Goal: Find specific page/section: Find specific page/section

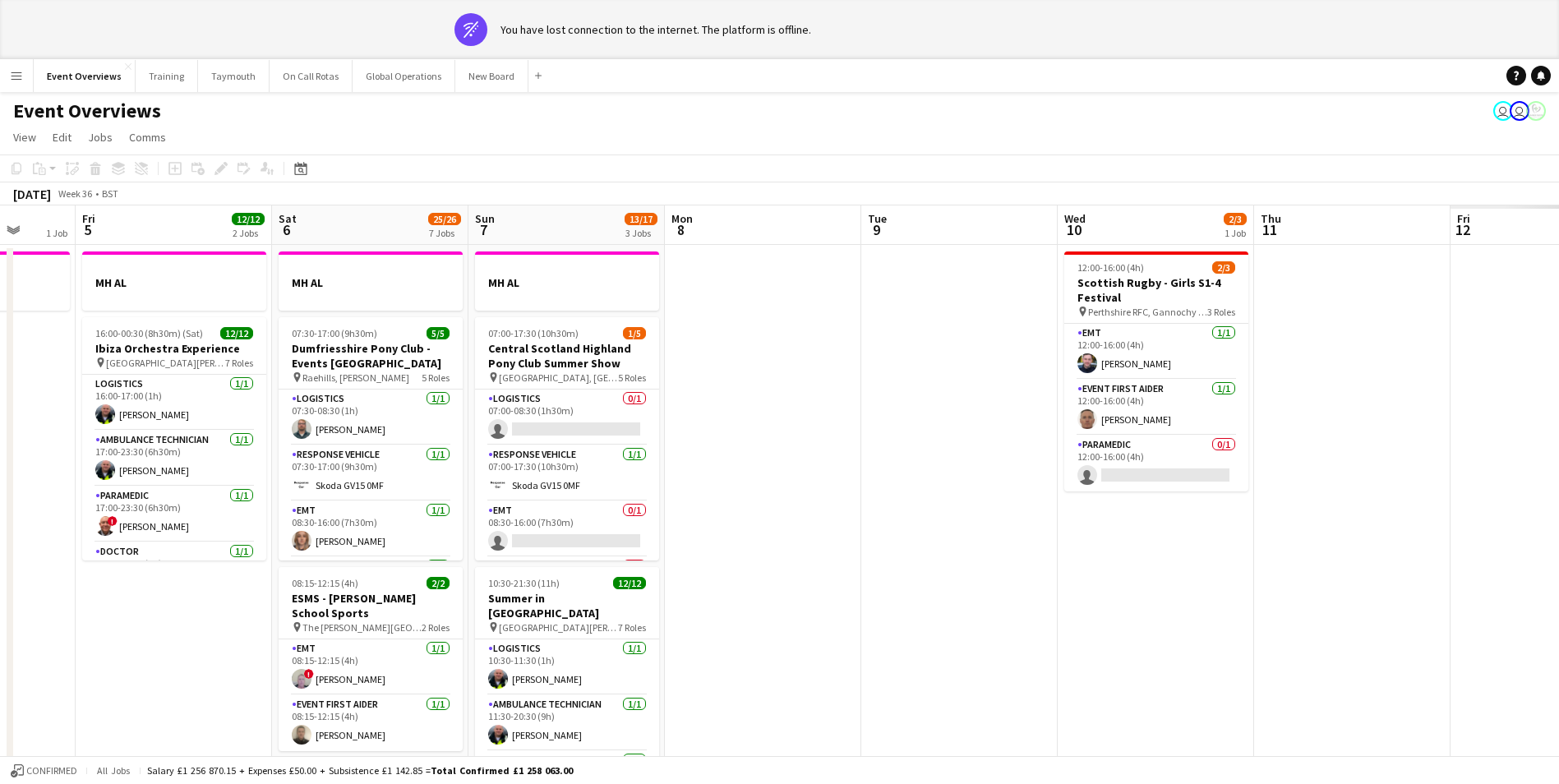
scroll to position [0, 629]
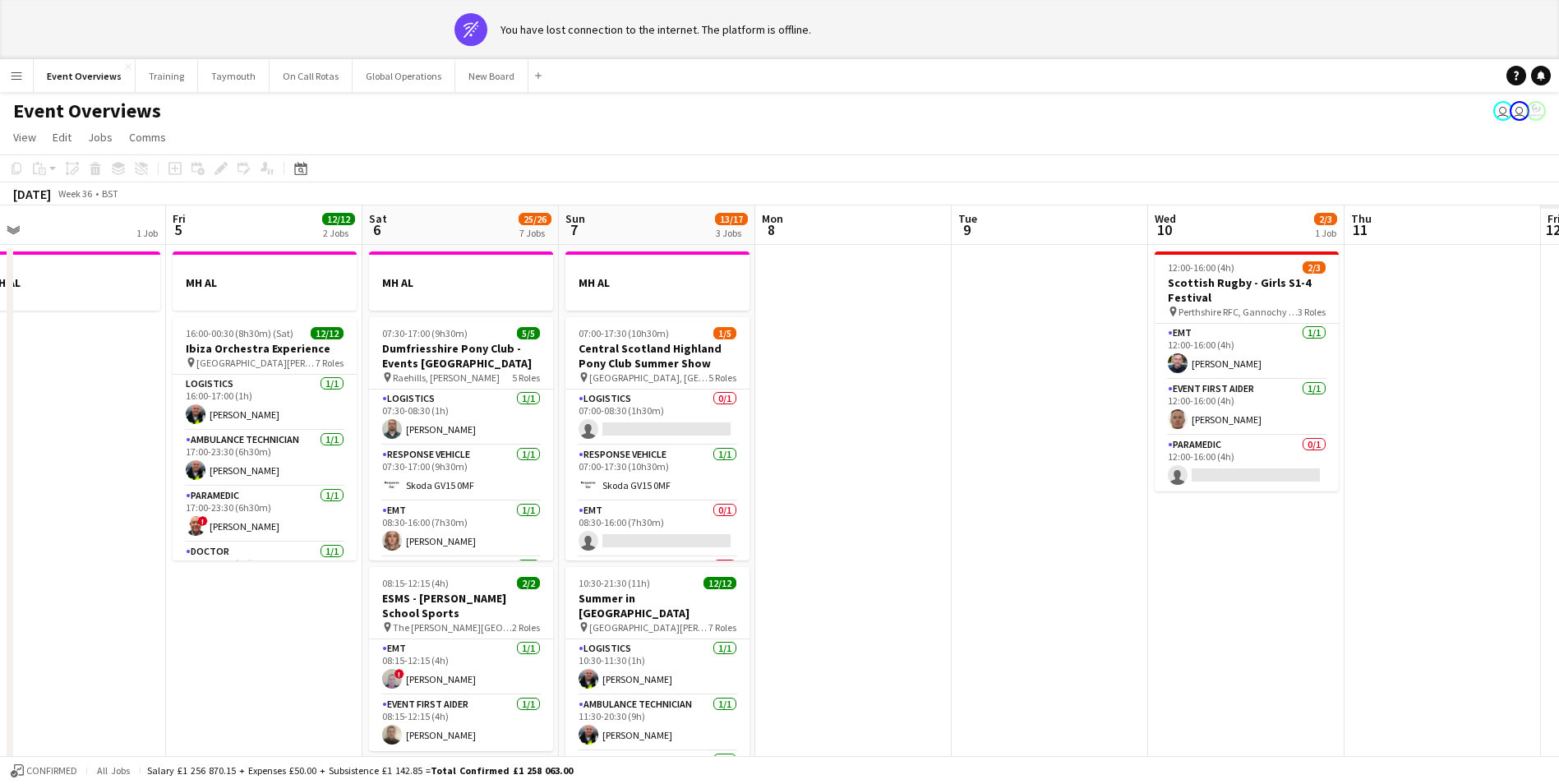
drag, startPoint x: 1428, startPoint y: 479, endPoint x: 1040, endPoint y: 563, distance: 397.0
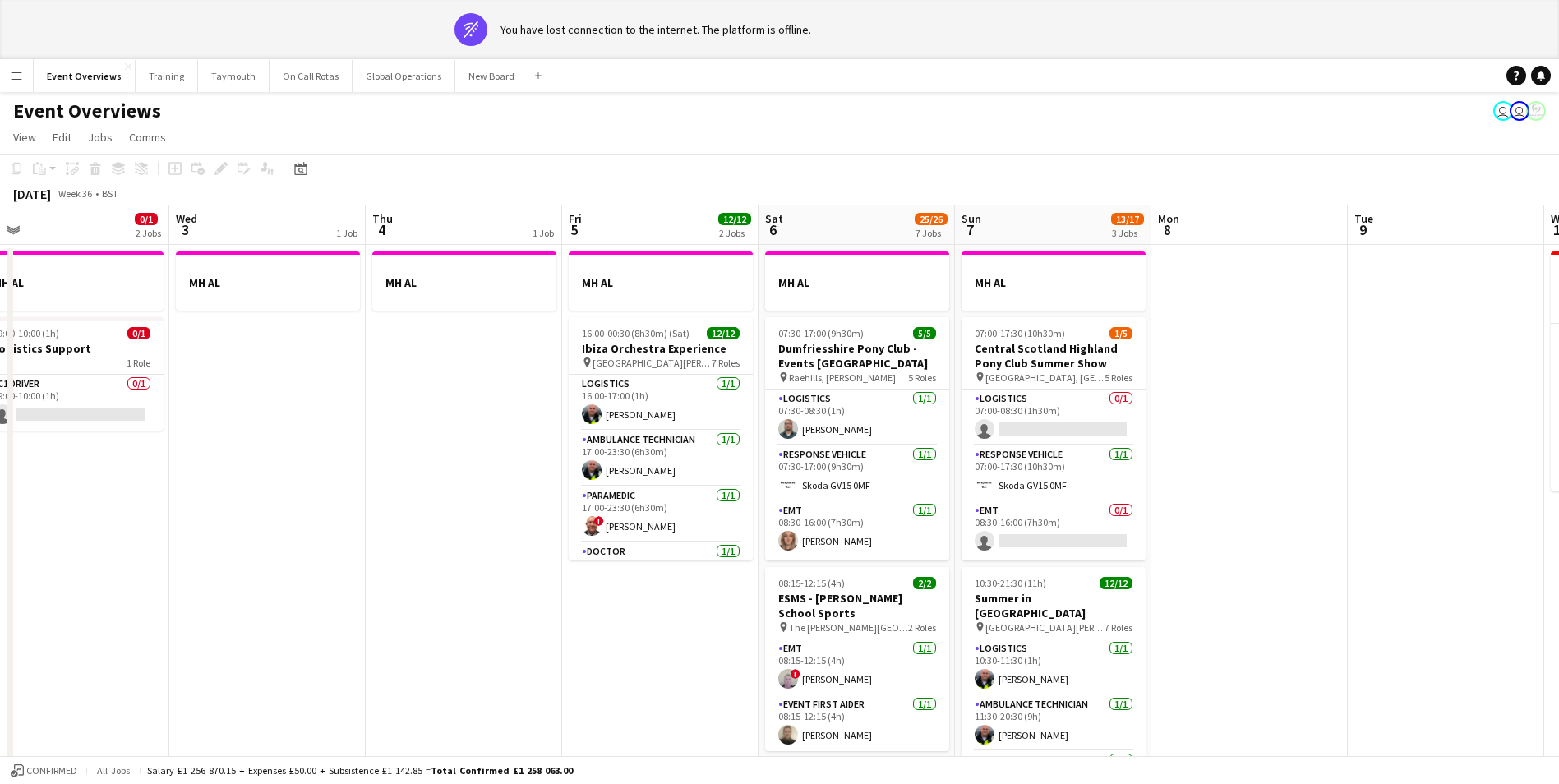
scroll to position [0, 513]
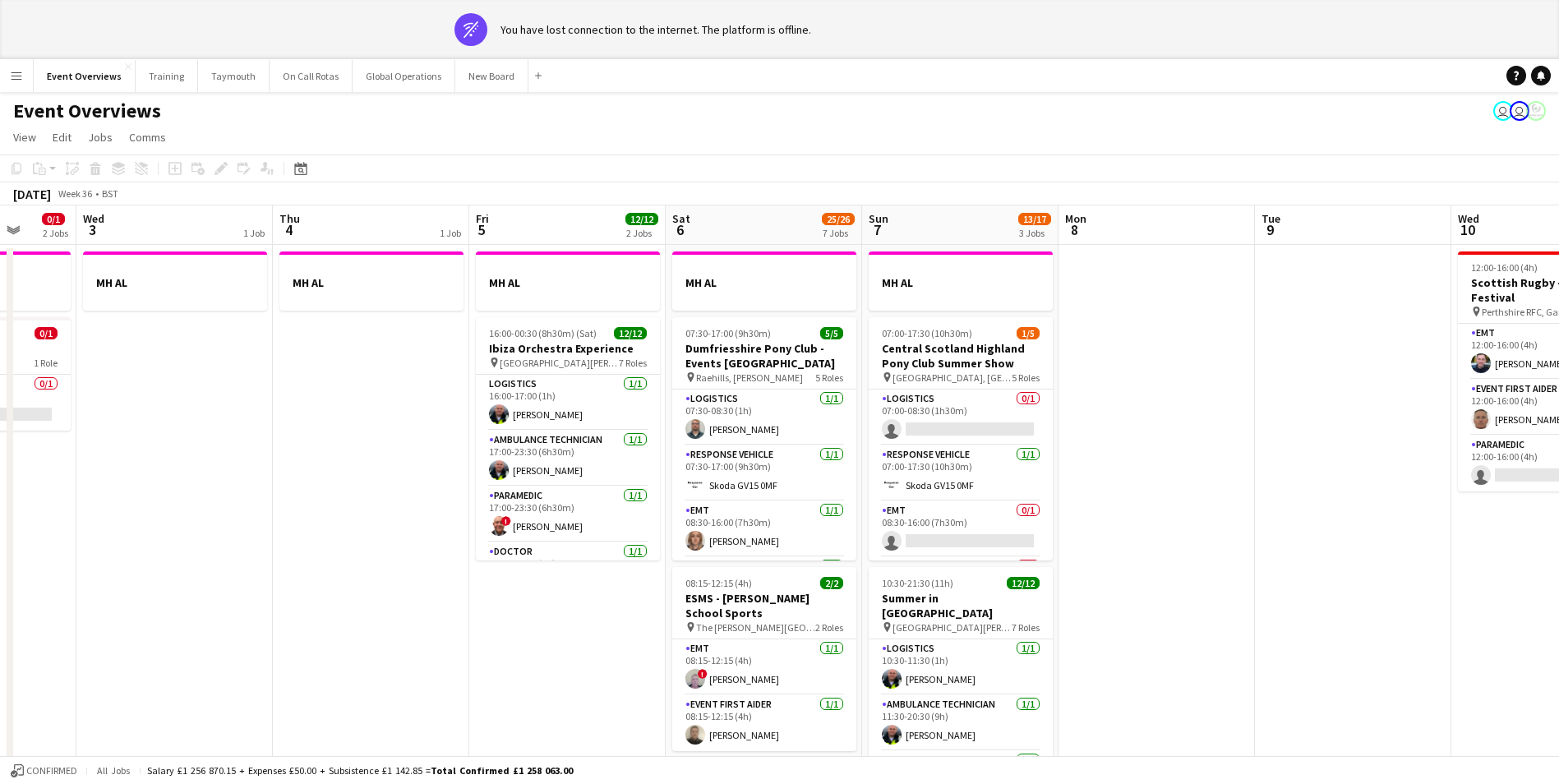
drag, startPoint x: 217, startPoint y: 662, endPoint x: 726, endPoint y: 624, distance: 510.4
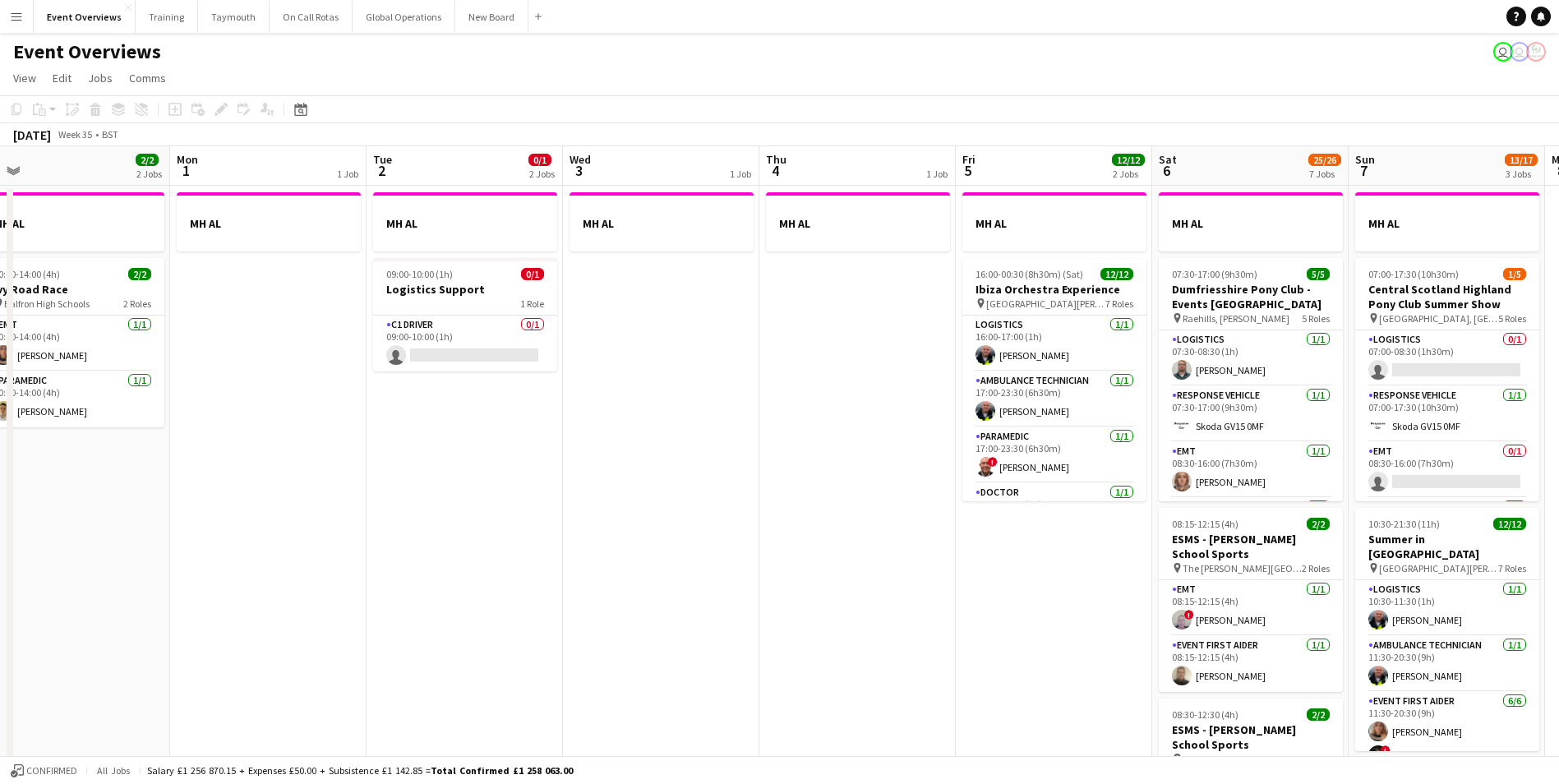
scroll to position [0, 375]
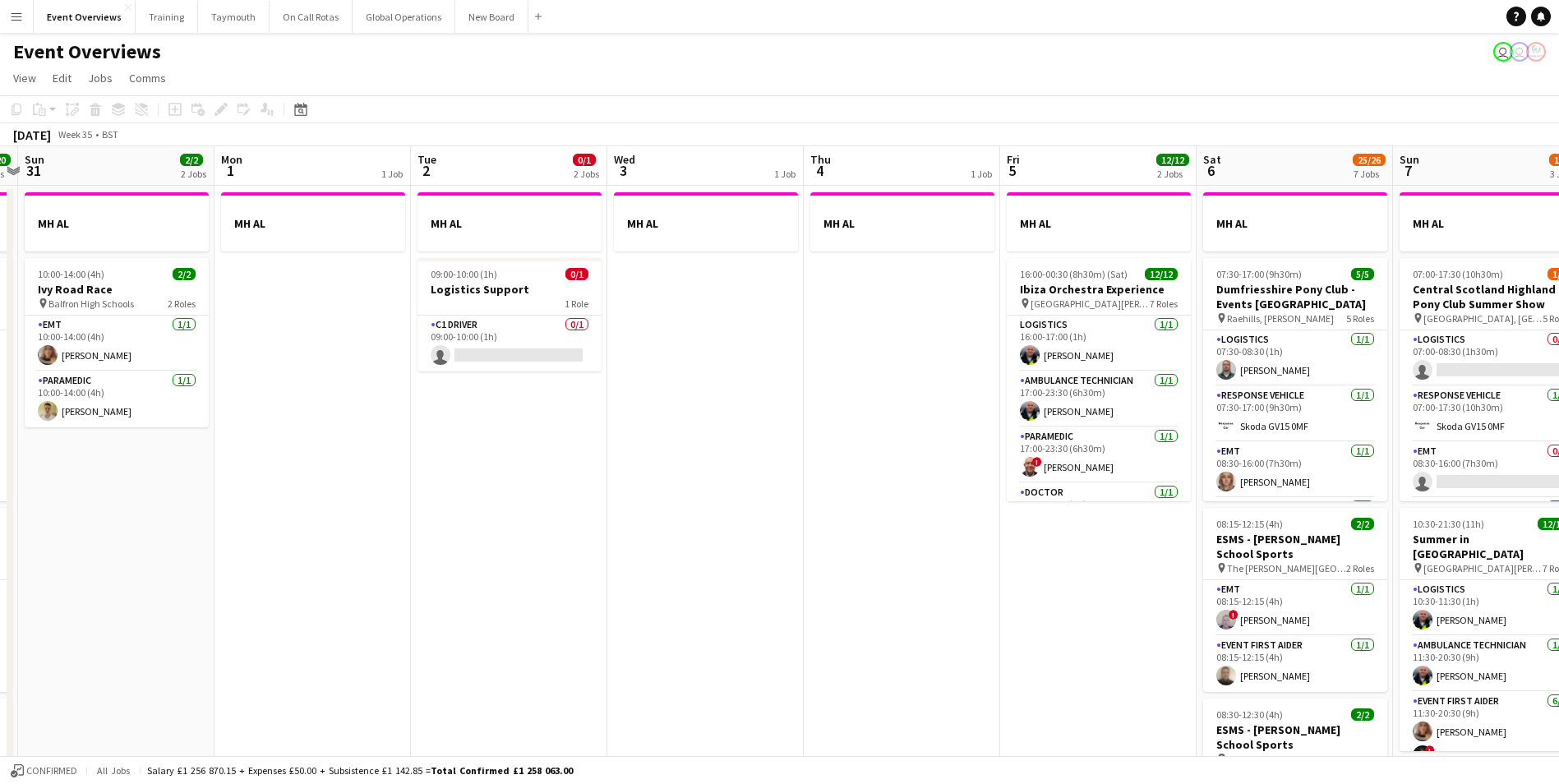
drag, startPoint x: 441, startPoint y: 600, endPoint x: 765, endPoint y: 595, distance: 324.0
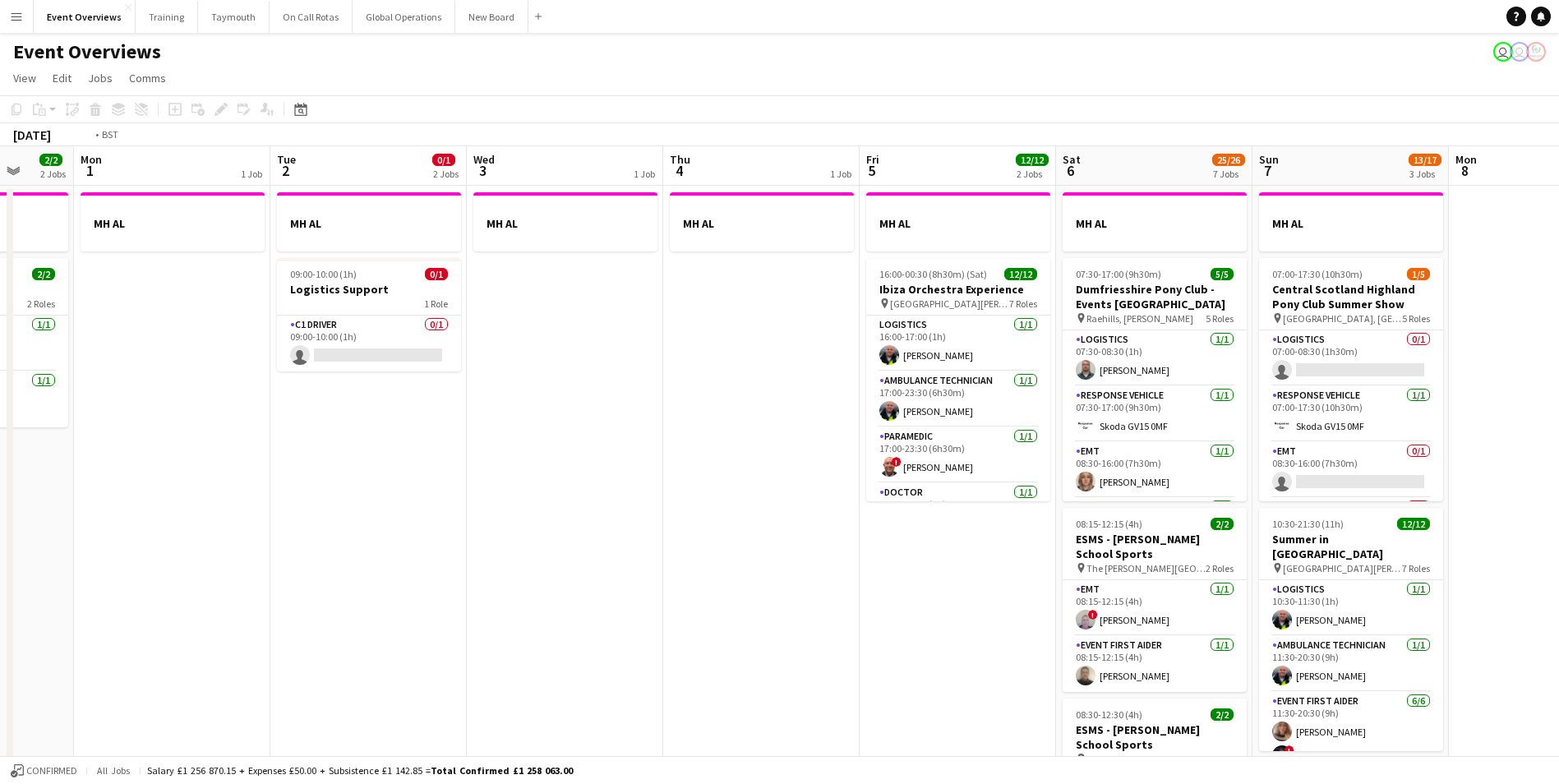
drag, startPoint x: 939, startPoint y: 615, endPoint x: 364, endPoint y: 672, distance: 577.8
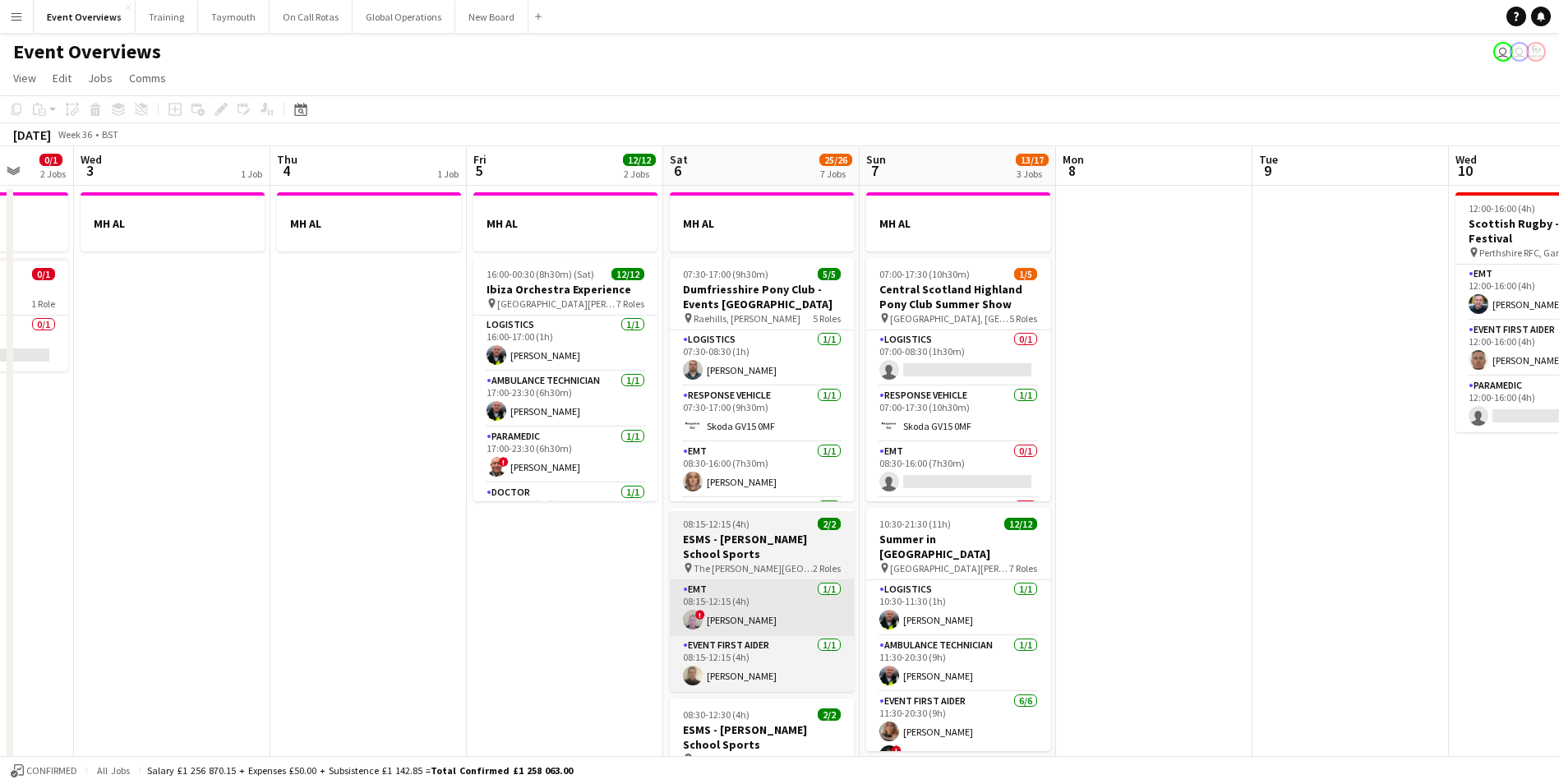
scroll to position [0, 546]
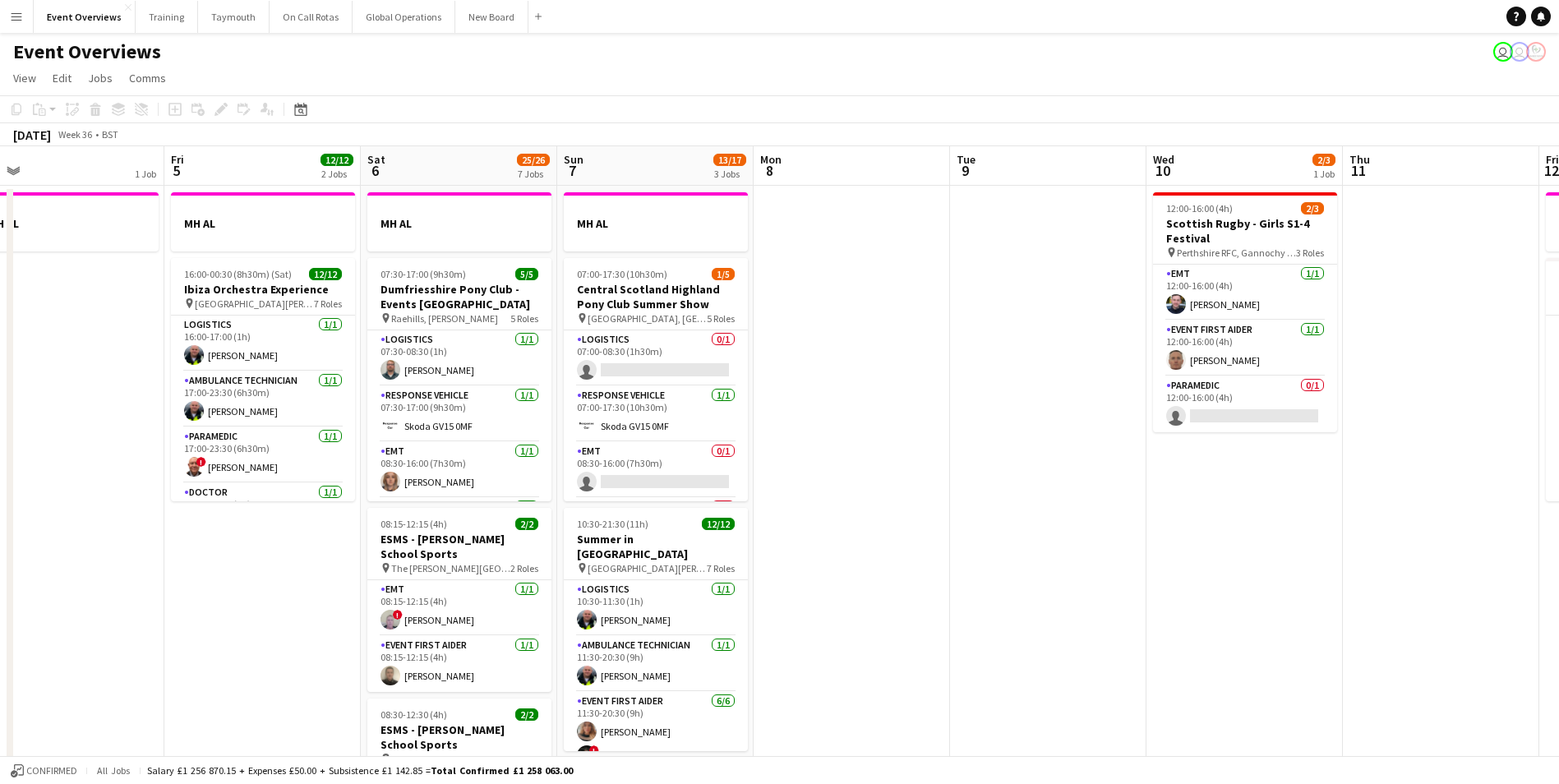
drag, startPoint x: 1200, startPoint y: 565, endPoint x: 682, endPoint y: 628, distance: 521.8
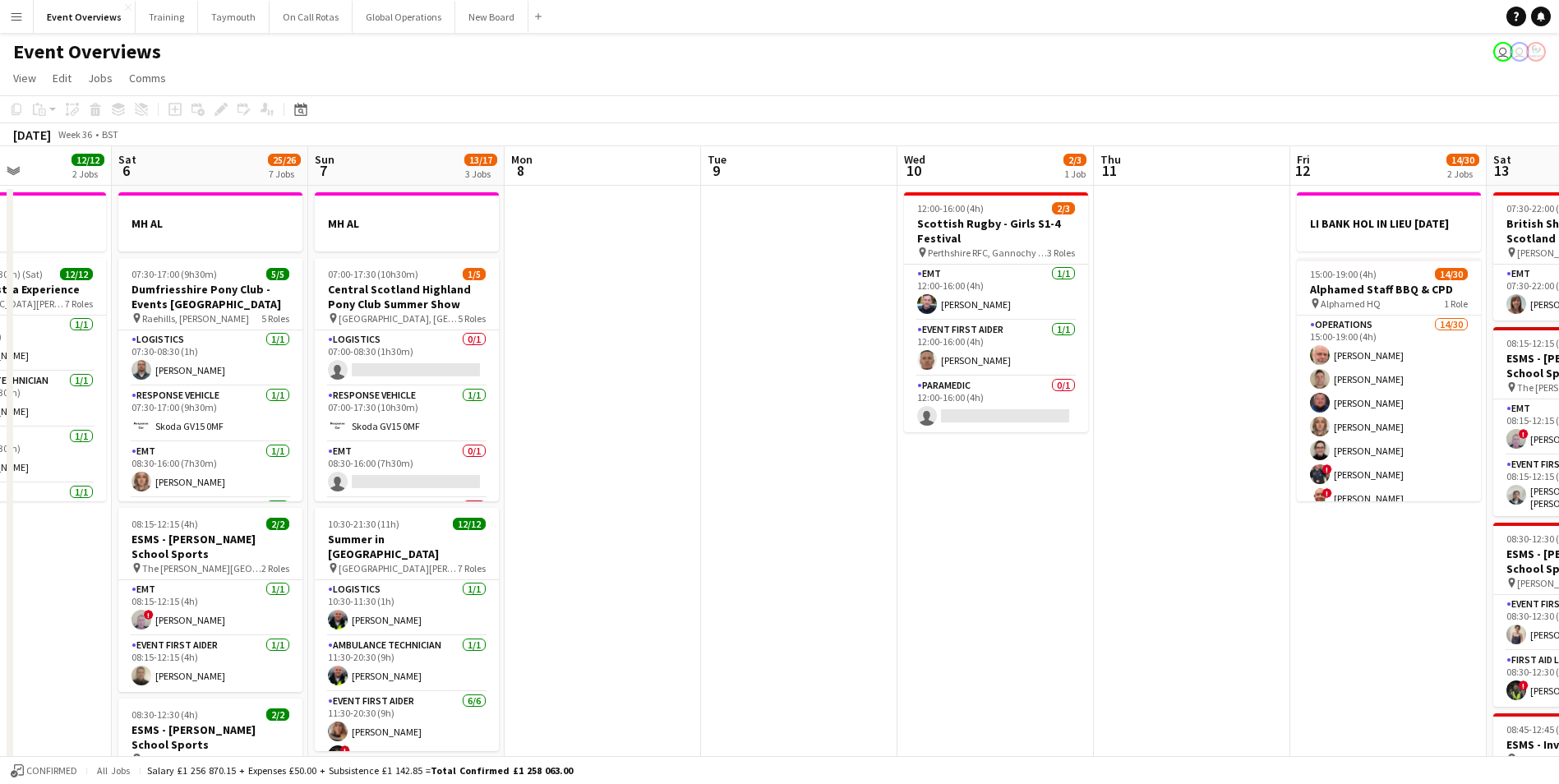
drag, startPoint x: 1002, startPoint y: 594, endPoint x: 564, endPoint y: 627, distance: 439.2
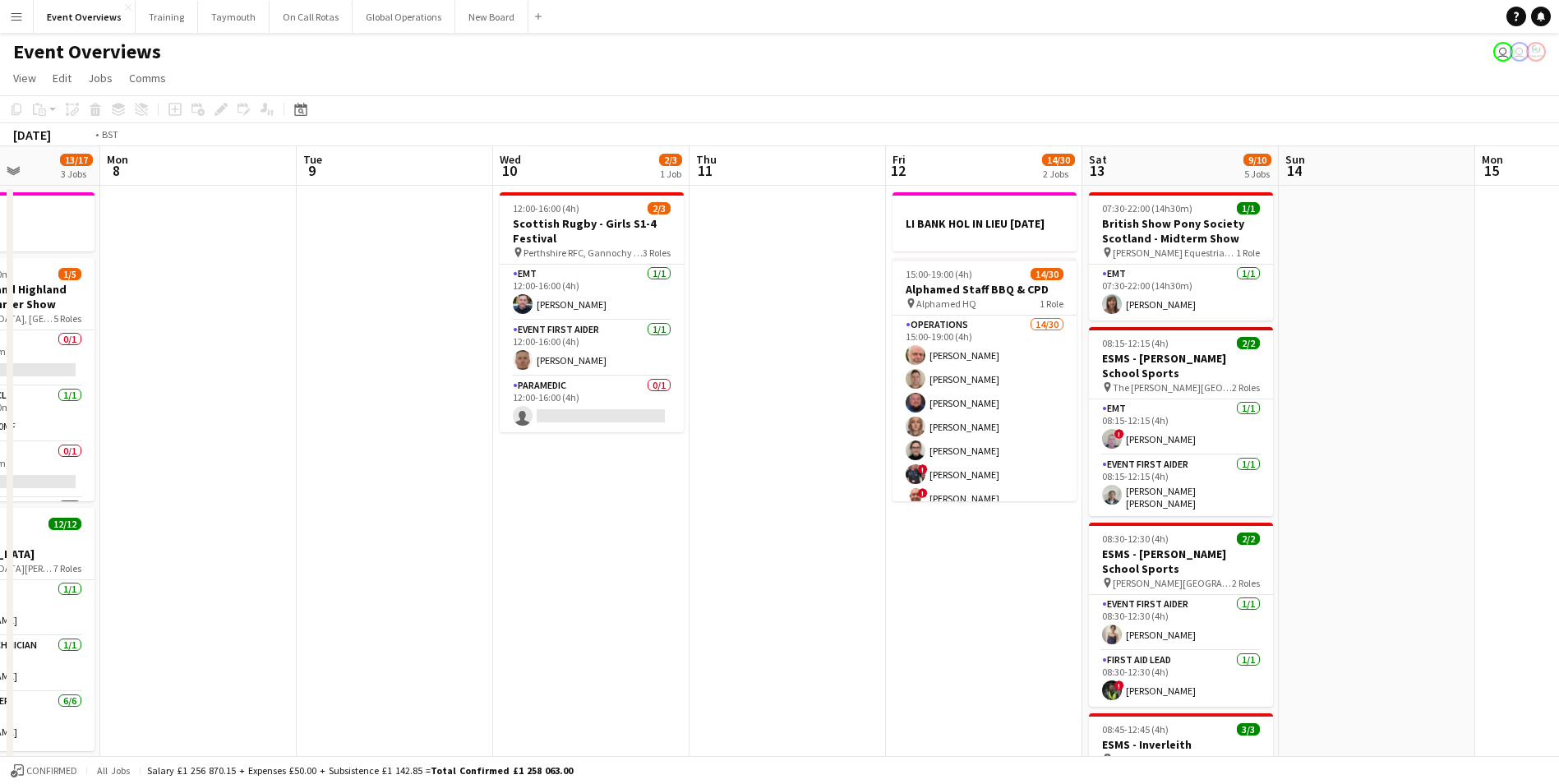
drag, startPoint x: 859, startPoint y: 593, endPoint x: 594, endPoint y: 616, distance: 266.0
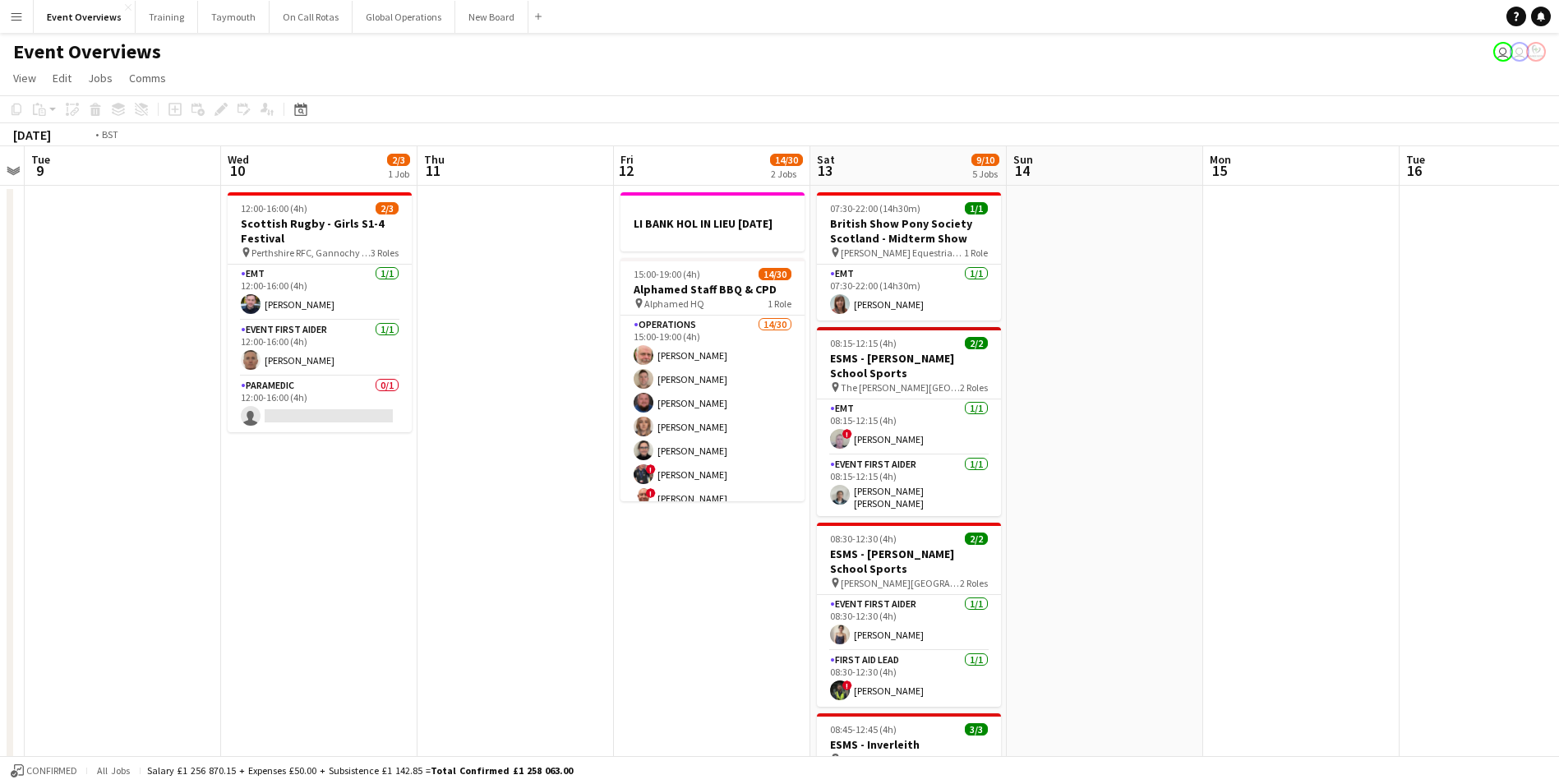
drag, startPoint x: 976, startPoint y: 557, endPoint x: 1266, endPoint y: 537, distance: 290.7
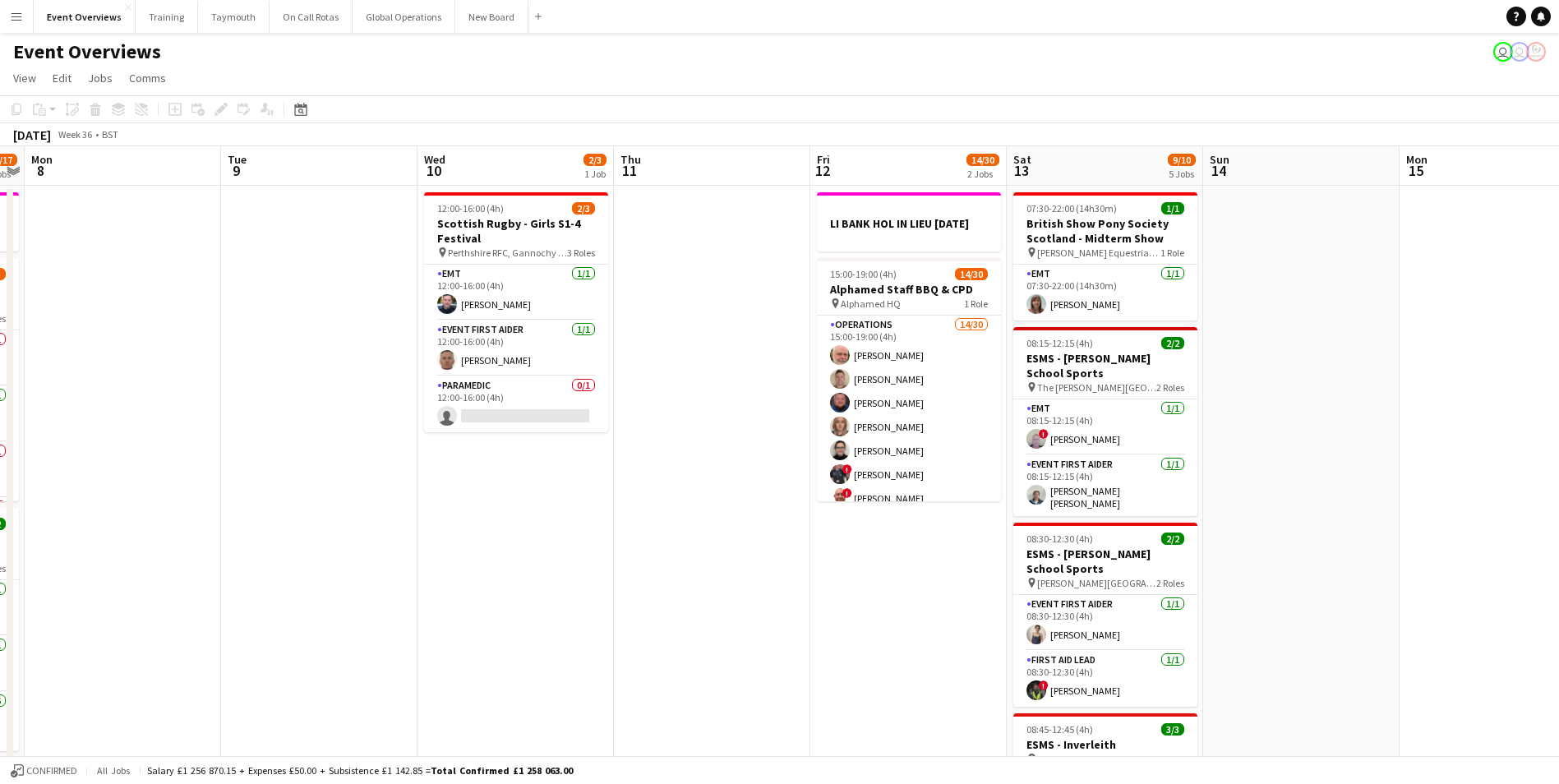
scroll to position [0, 370]
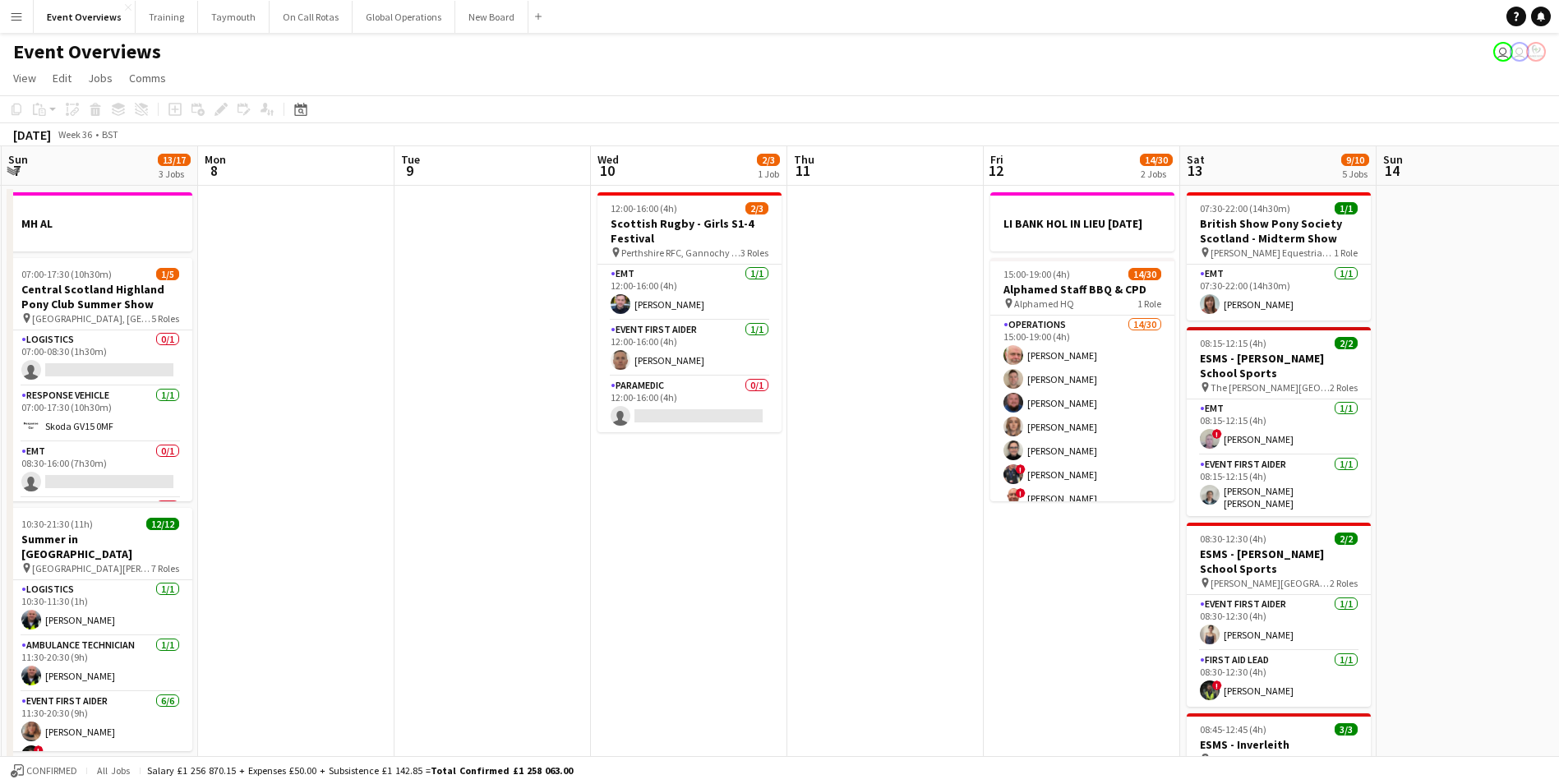
drag, startPoint x: 639, startPoint y: 620, endPoint x: 815, endPoint y: 604, distance: 176.7
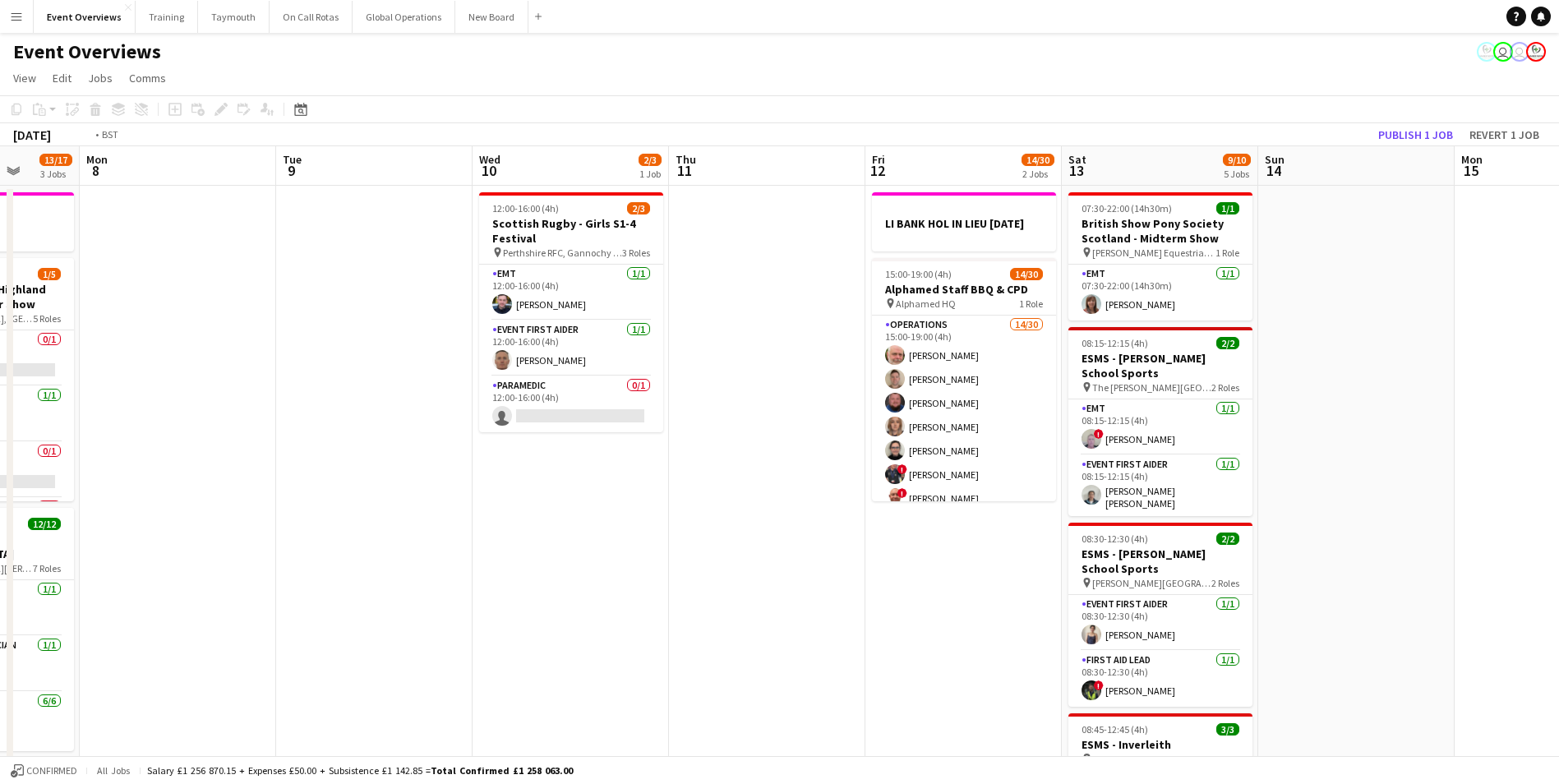
drag, startPoint x: 945, startPoint y: 638, endPoint x: 527, endPoint y: 652, distance: 418.2
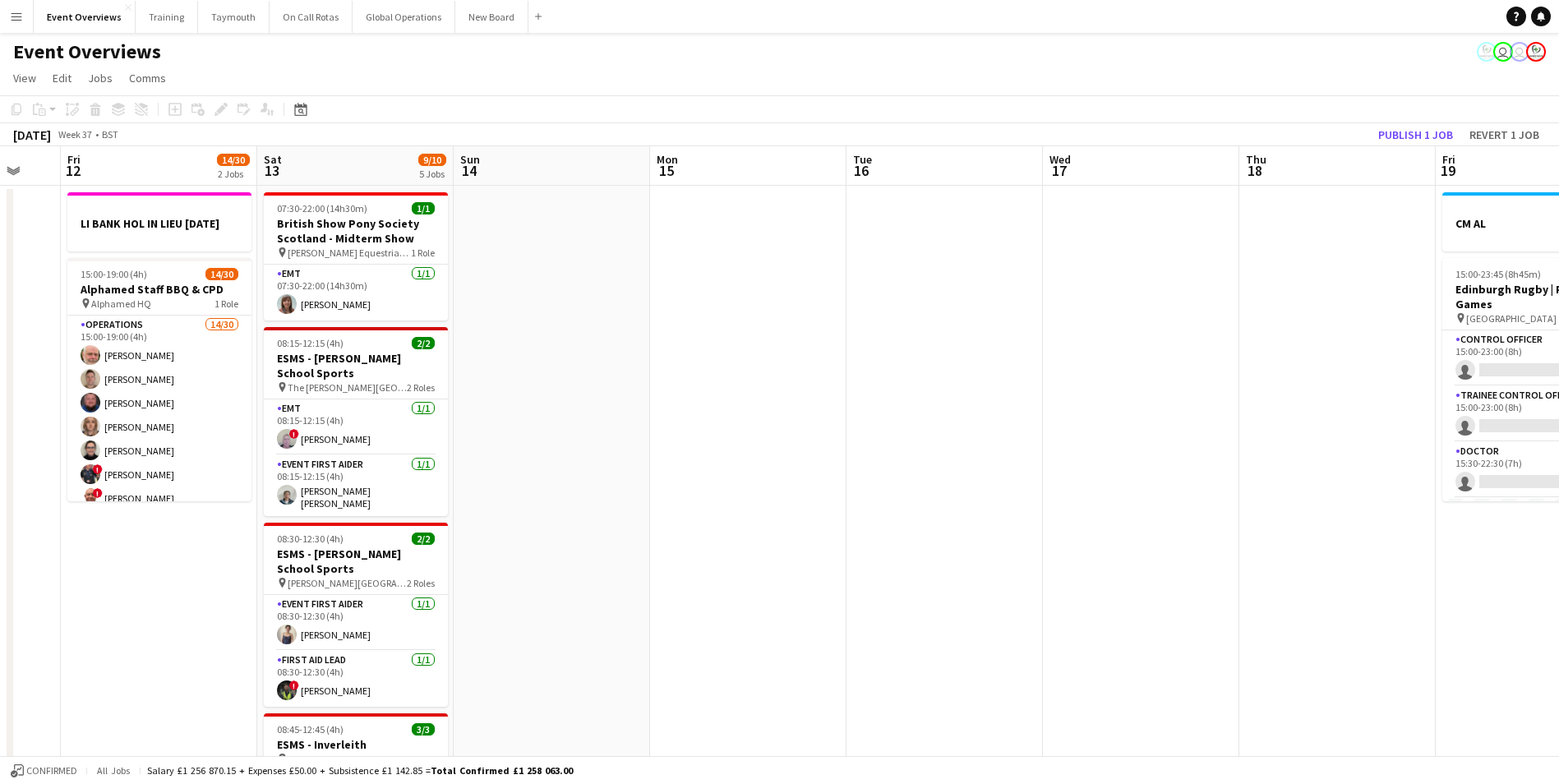
drag, startPoint x: 1274, startPoint y: 593, endPoint x: 642, endPoint y: 601, distance: 632.1
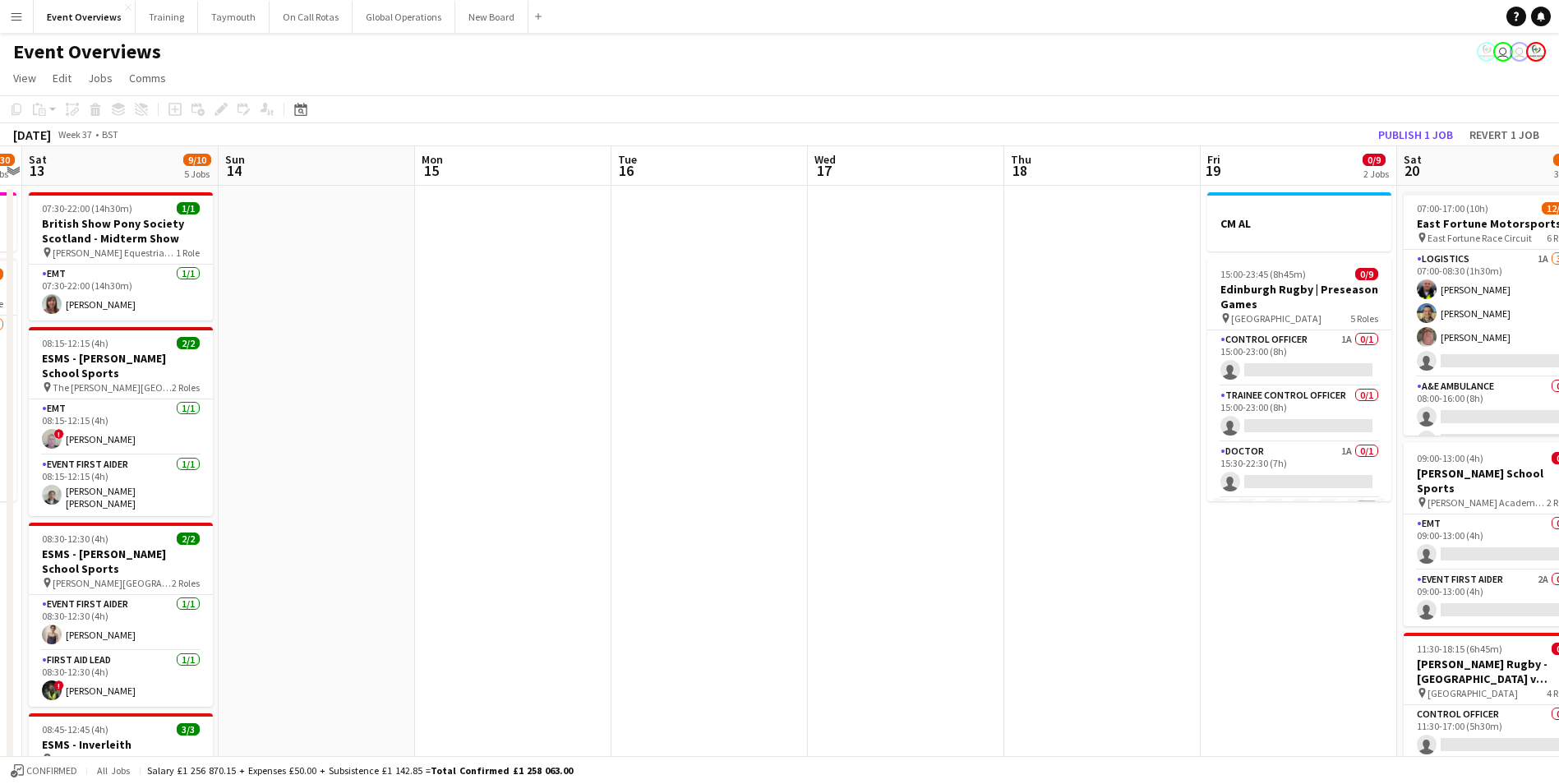
drag, startPoint x: 689, startPoint y: 601, endPoint x: 516, endPoint y: 607, distance: 173.1
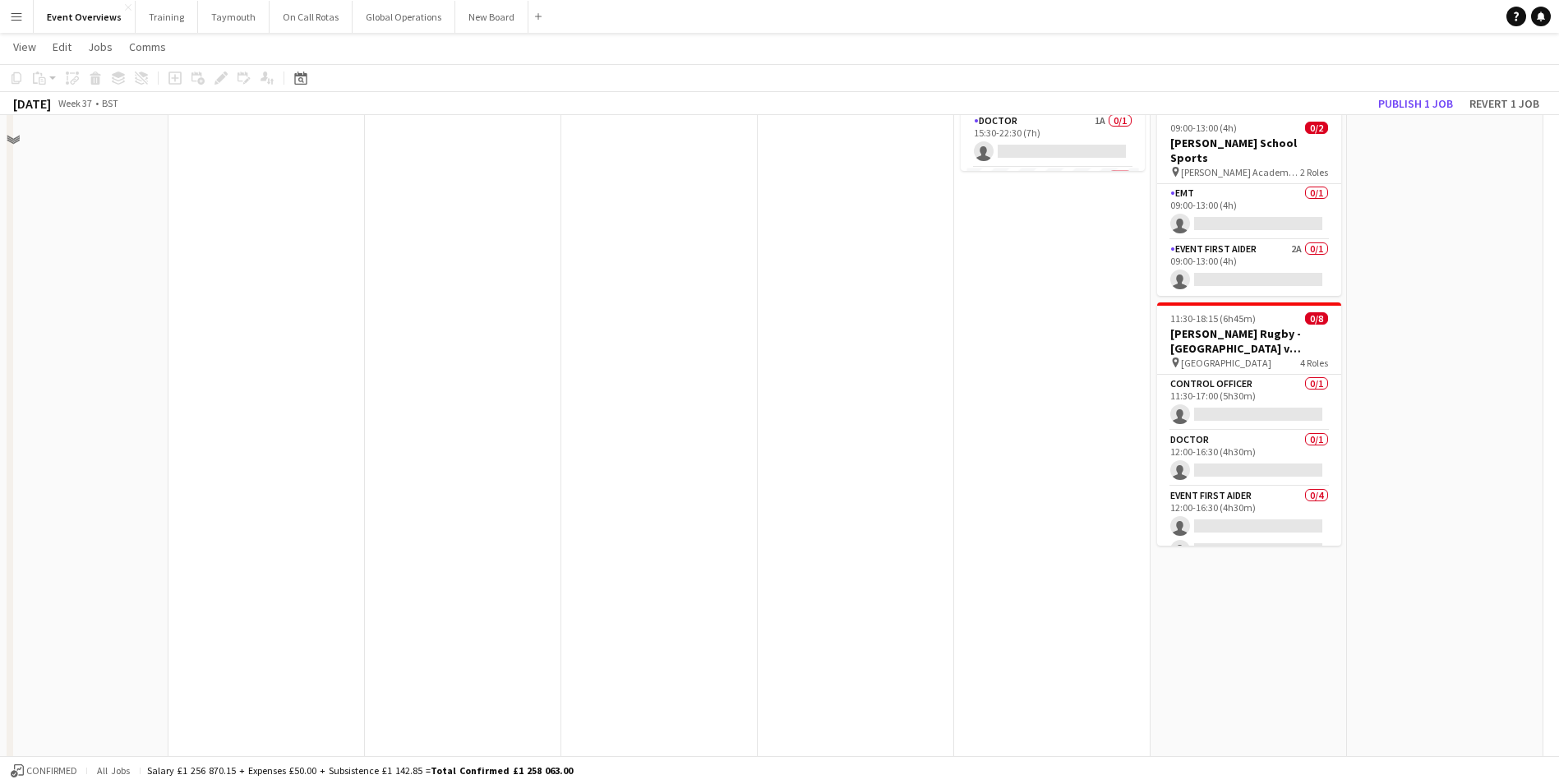
scroll to position [0, 0]
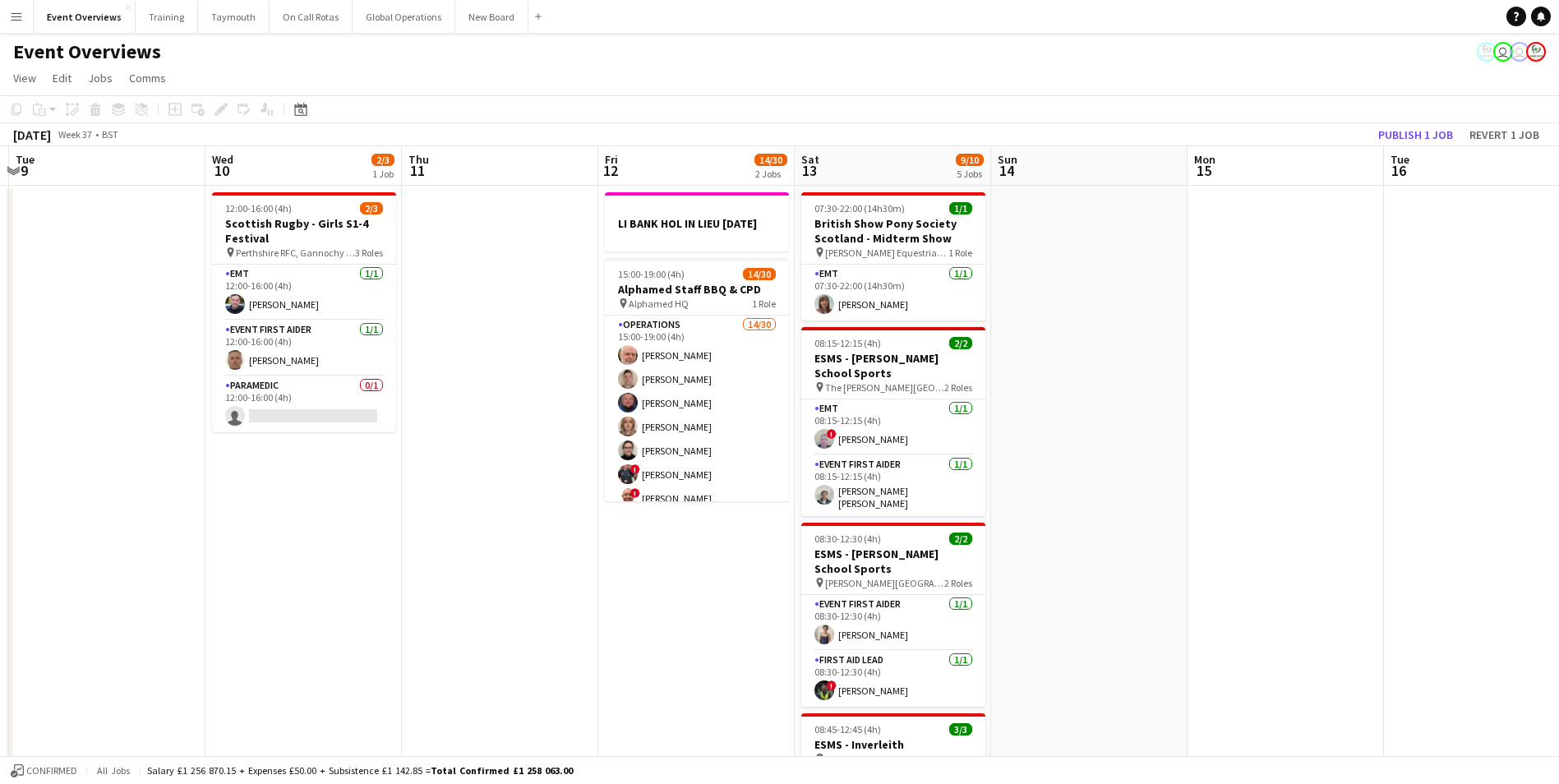
drag, startPoint x: 315, startPoint y: 539, endPoint x: 1341, endPoint y: 439, distance: 1030.9
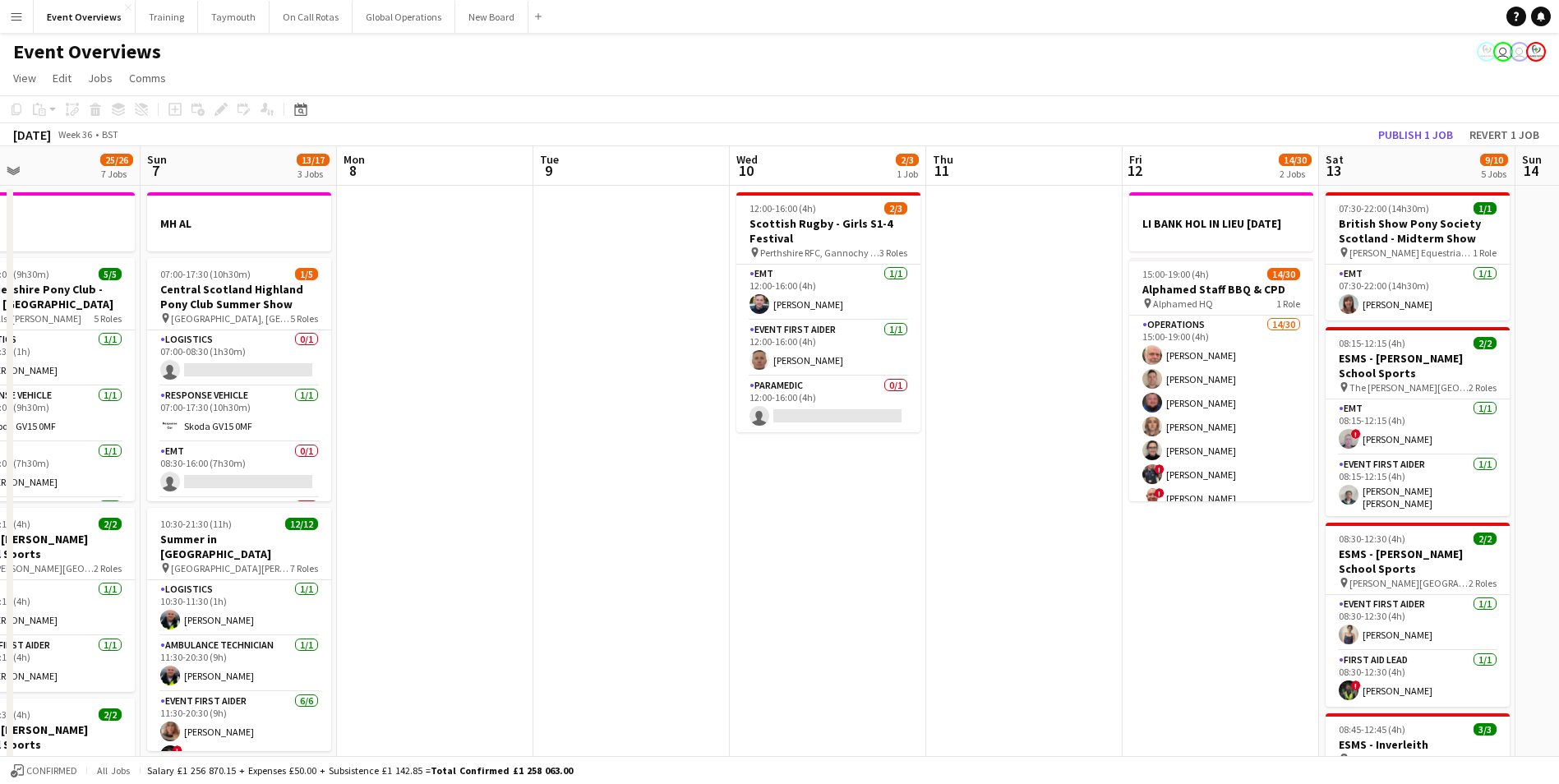
drag, startPoint x: 325, startPoint y: 594, endPoint x: 858, endPoint y: 575, distance: 533.3
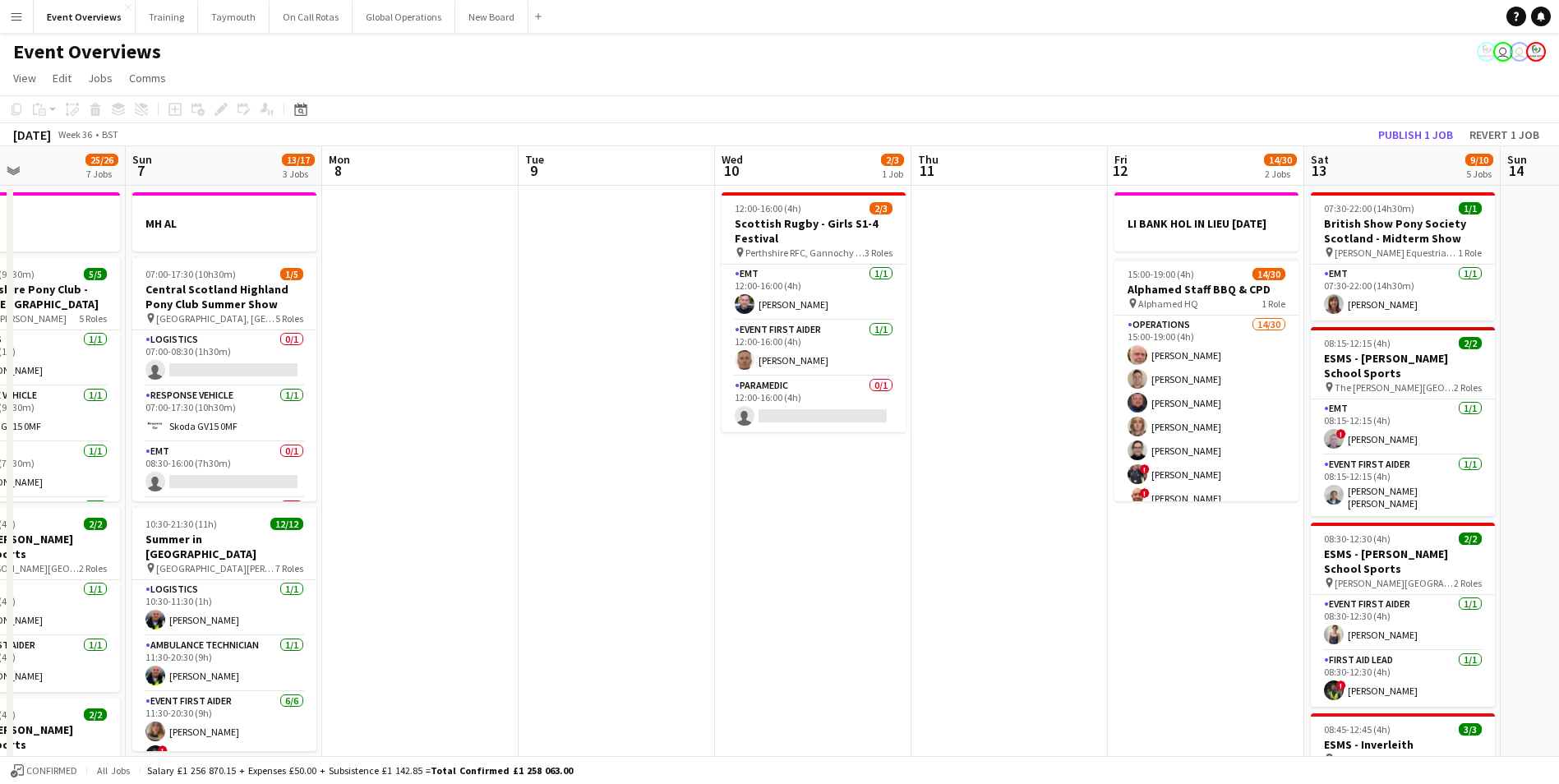
scroll to position [0, 472]
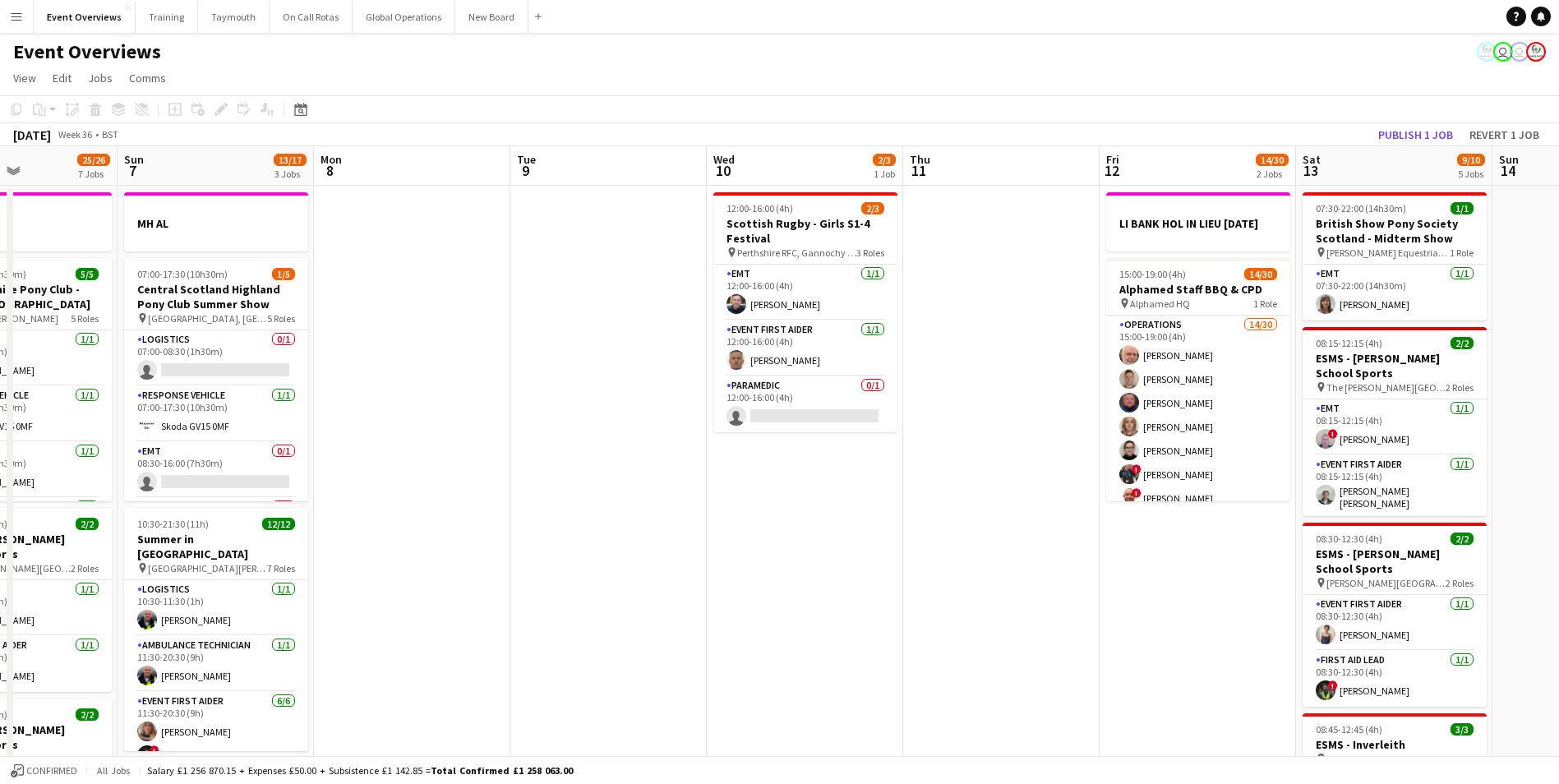
drag, startPoint x: 583, startPoint y: 590, endPoint x: 934, endPoint y: 555, distance: 352.7
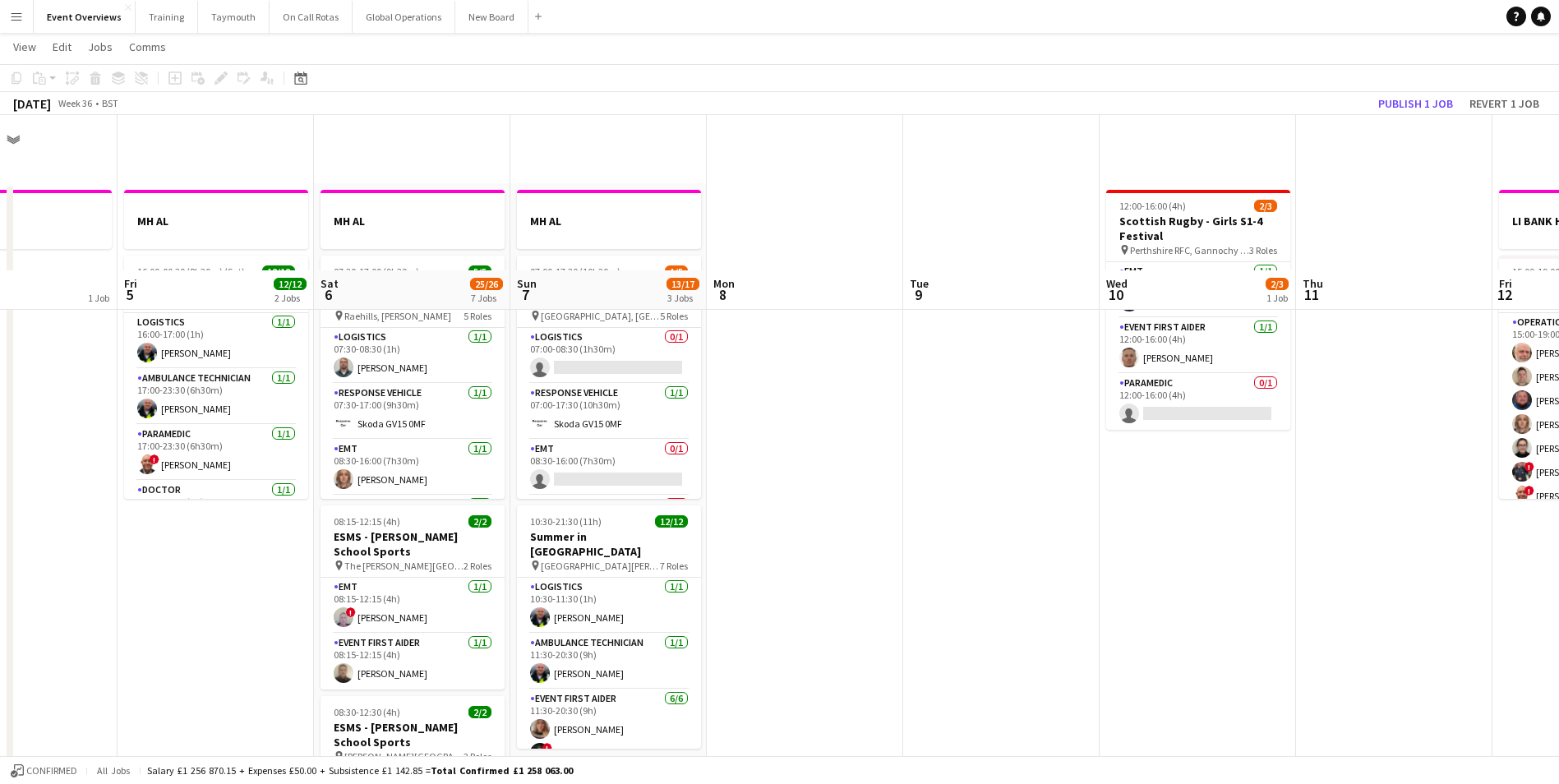
scroll to position [0, 0]
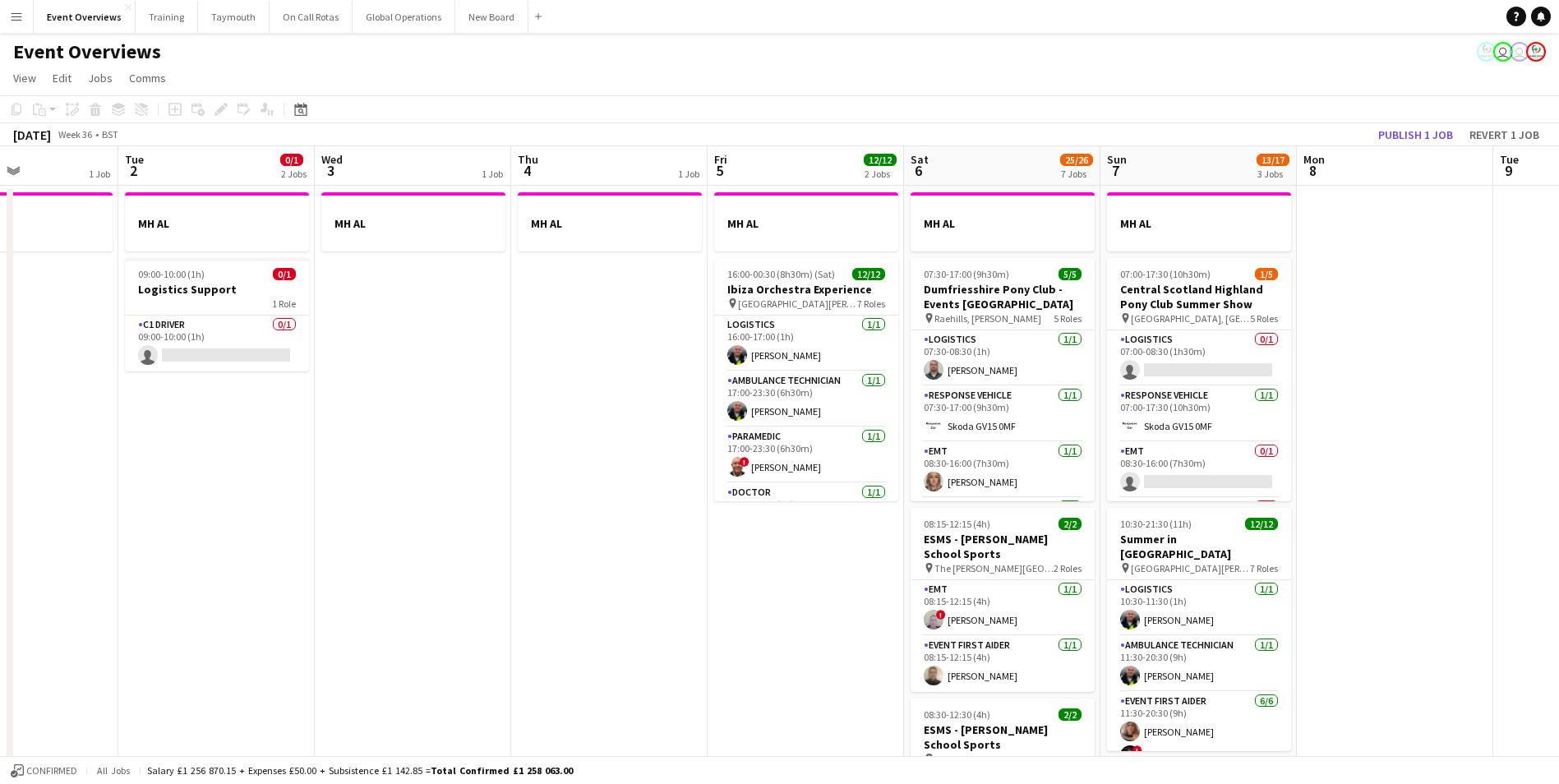
drag, startPoint x: 844, startPoint y: 565, endPoint x: 1444, endPoint y: 531, distance: 601.0
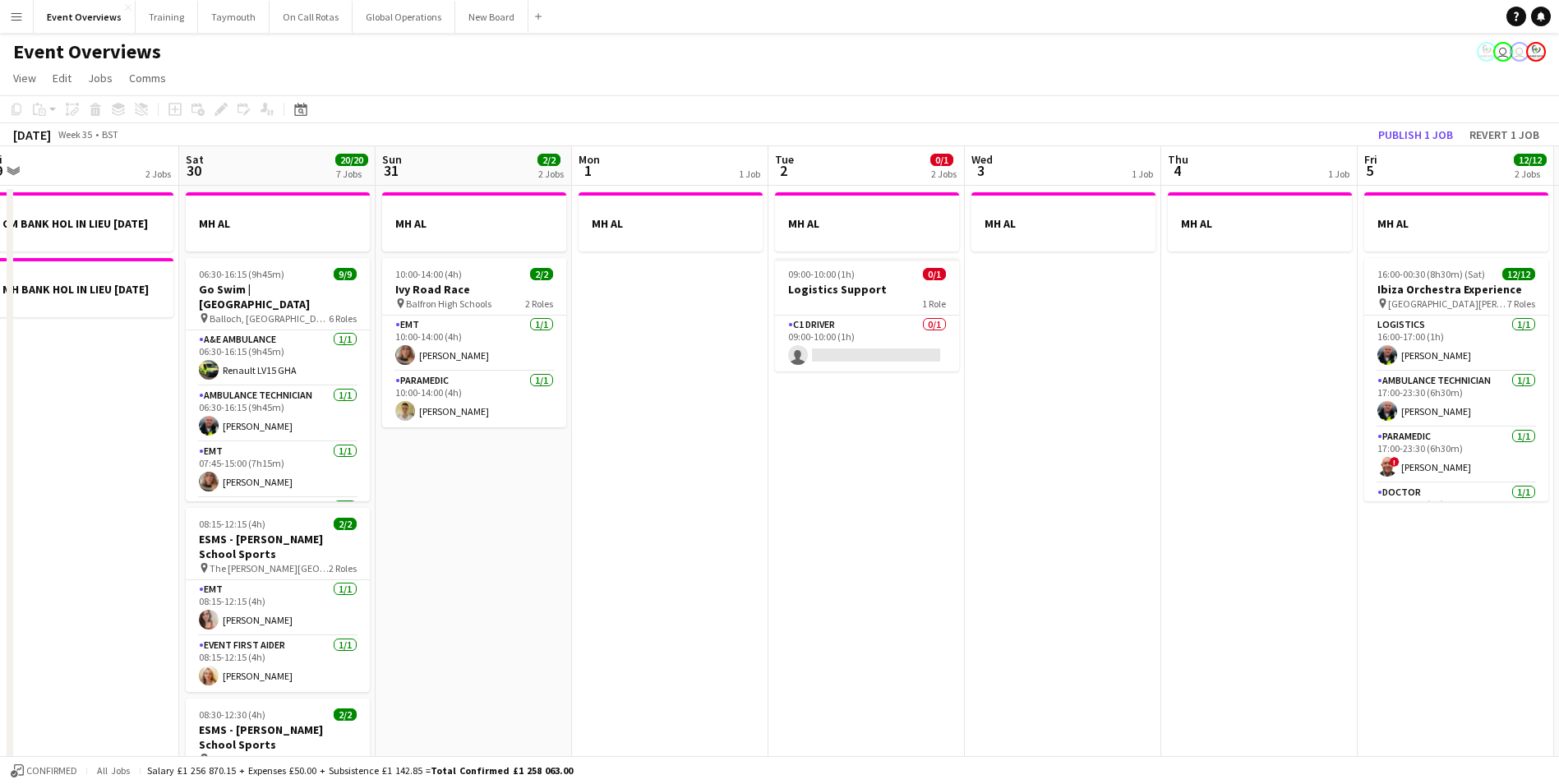
scroll to position [0, 395]
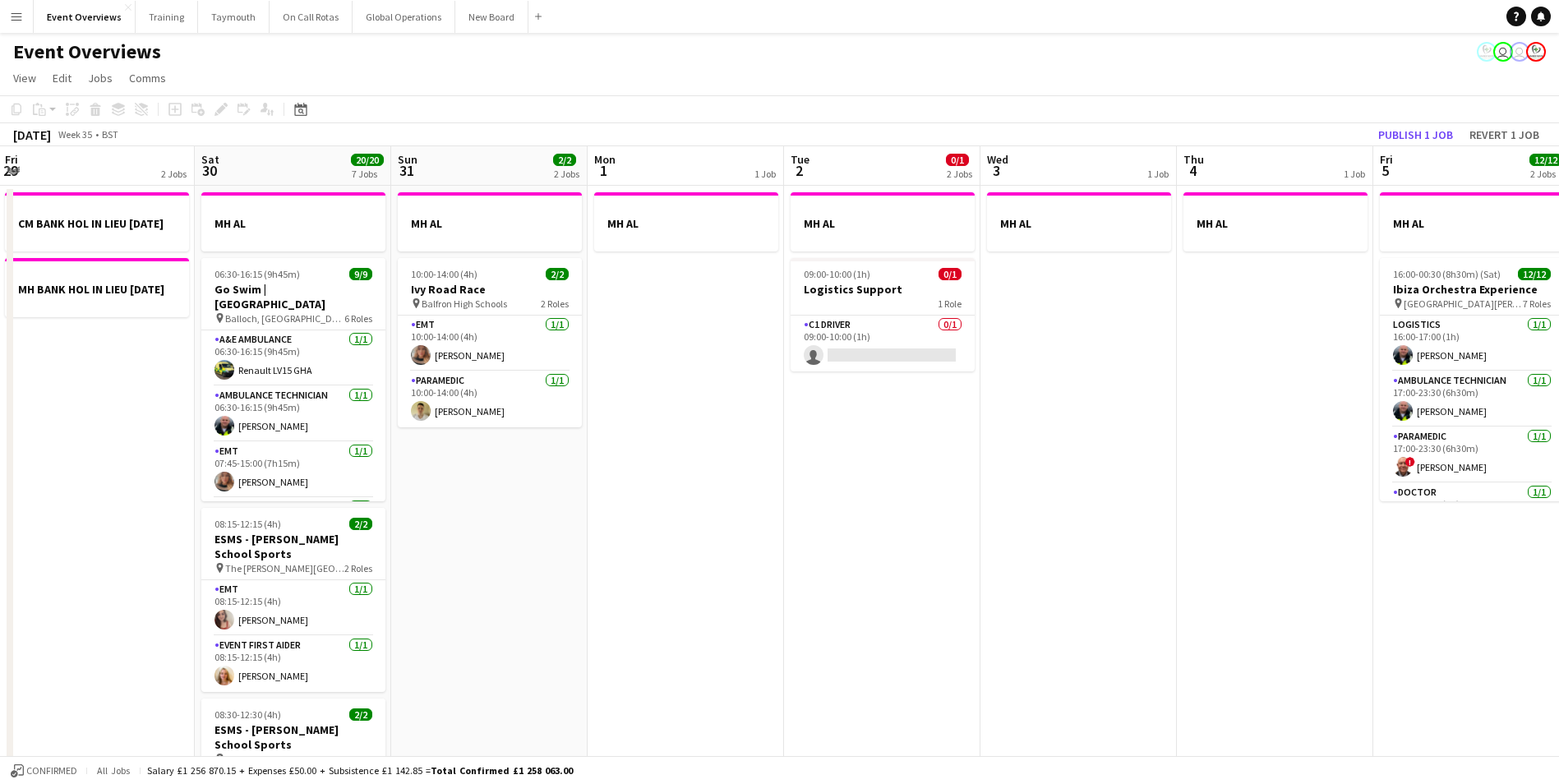
drag, startPoint x: 288, startPoint y: 615, endPoint x: 944, endPoint y: 591, distance: 656.4
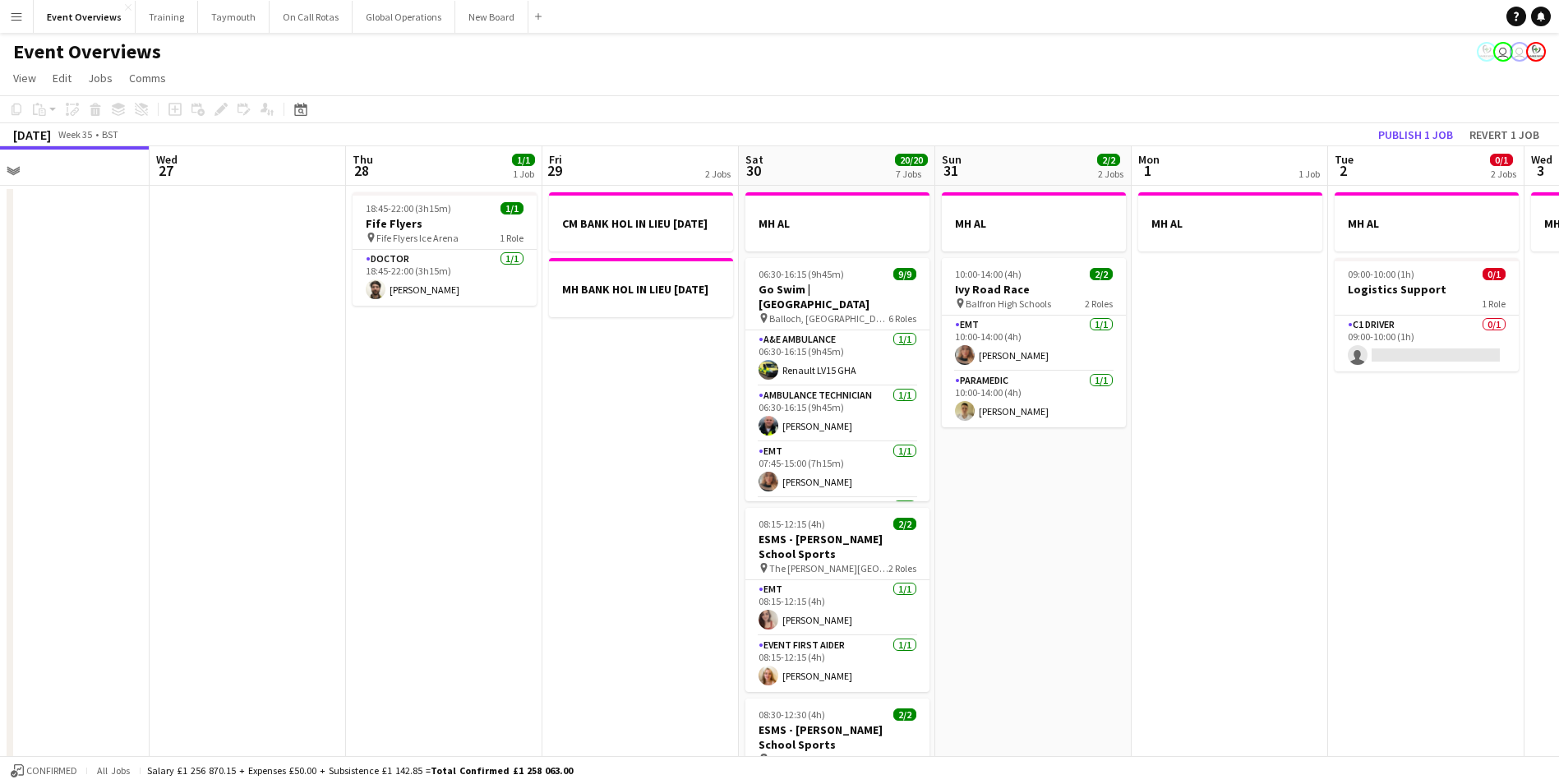
drag, startPoint x: 559, startPoint y: 603, endPoint x: 1144, endPoint y: 572, distance: 585.8
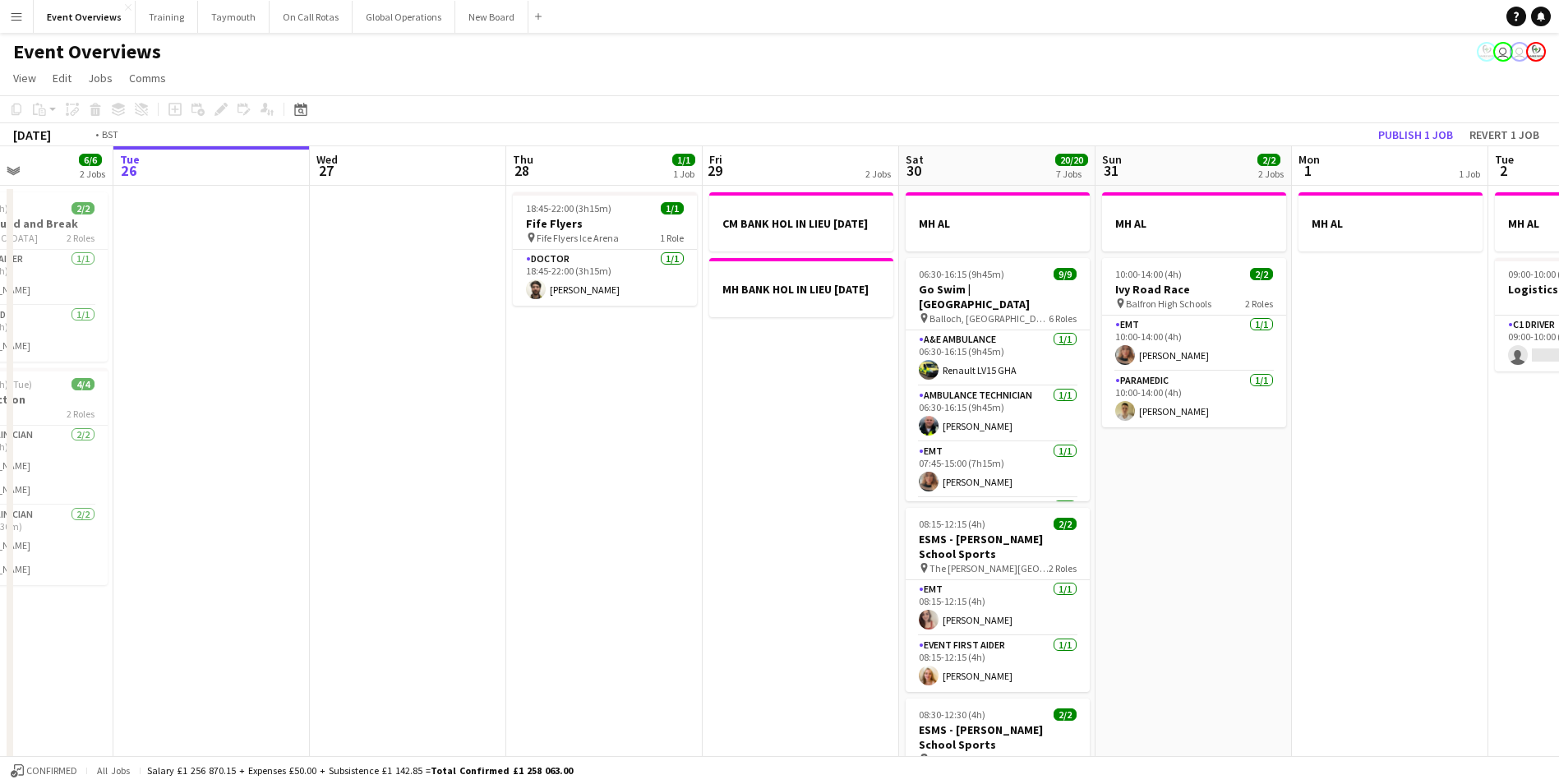
drag, startPoint x: 609, startPoint y: 580, endPoint x: 937, endPoint y: 556, distance: 328.9
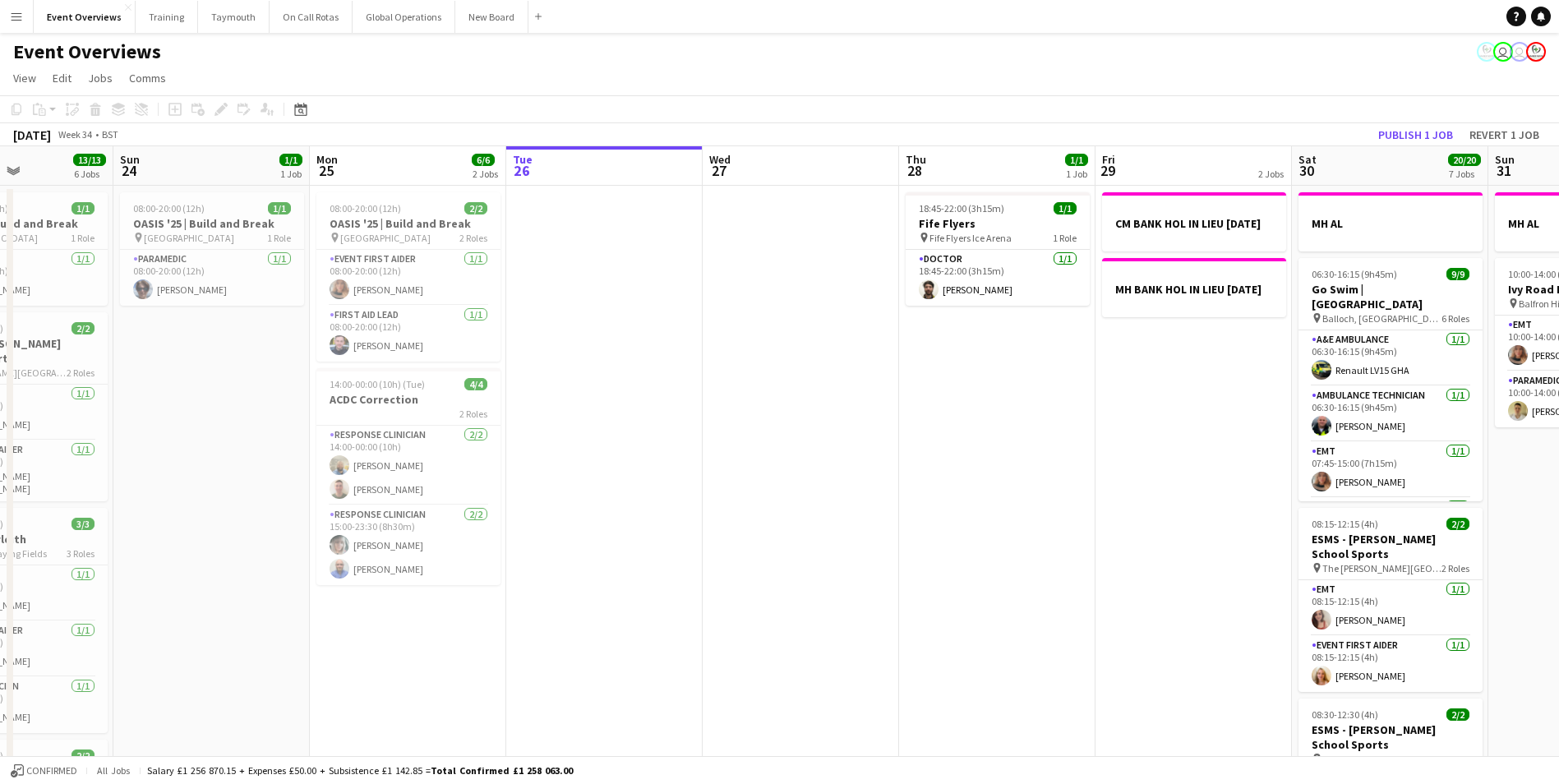
scroll to position [0, 426]
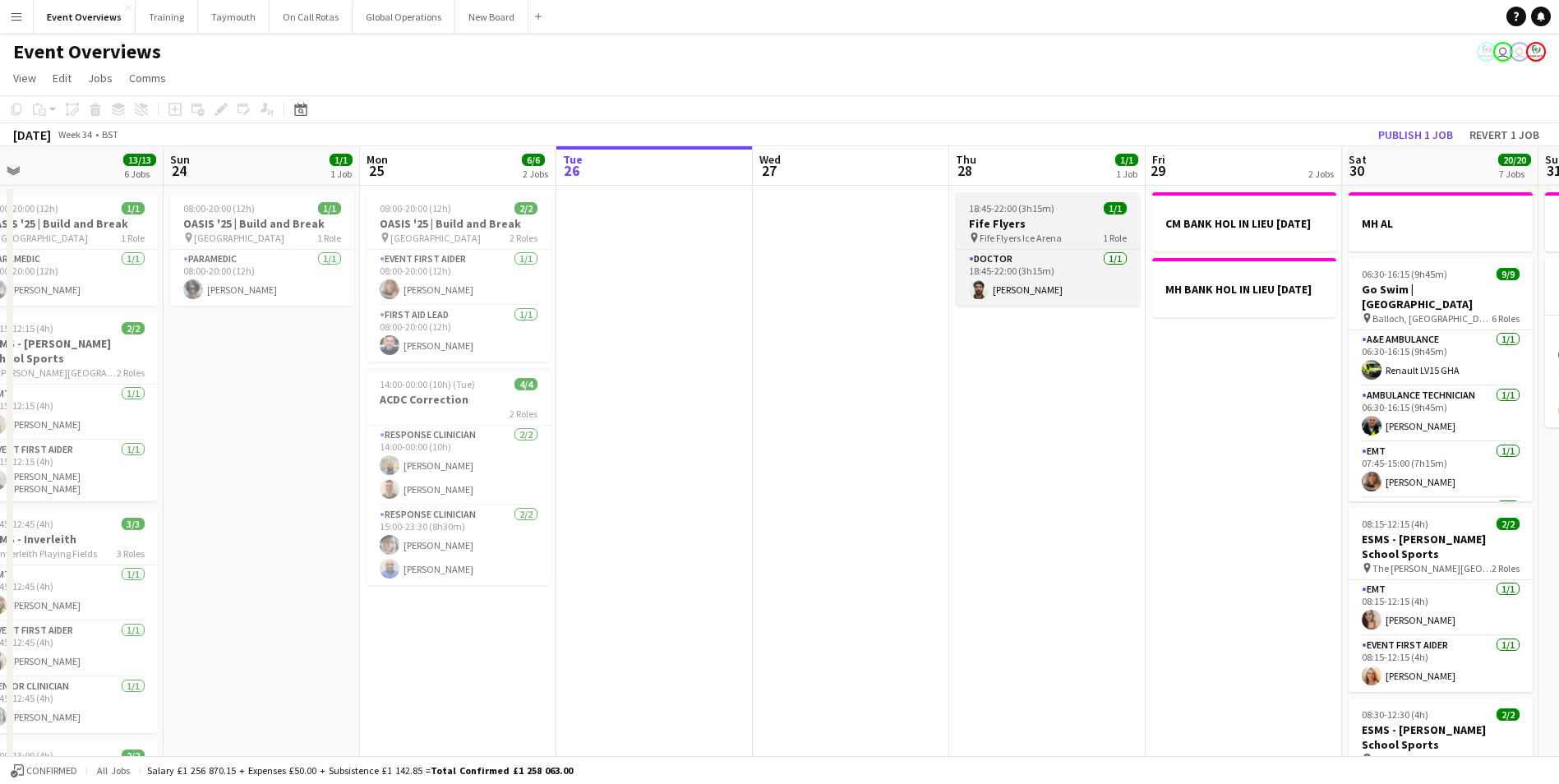
click at [992, 222] on h3 "Fife Flyers" at bounding box center [1047, 223] width 184 height 15
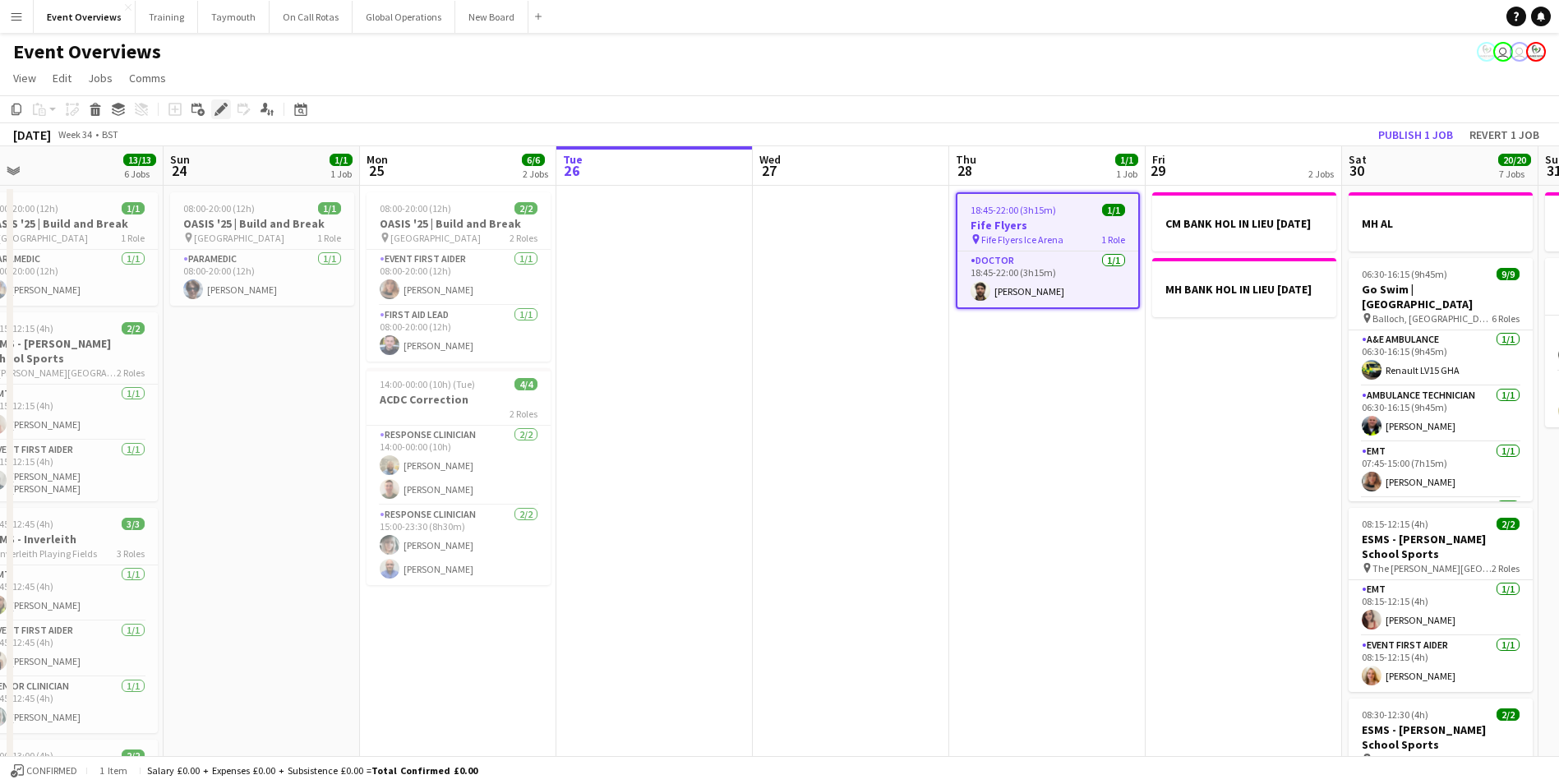
click at [225, 111] on icon "Edit" at bounding box center [221, 109] width 13 height 13
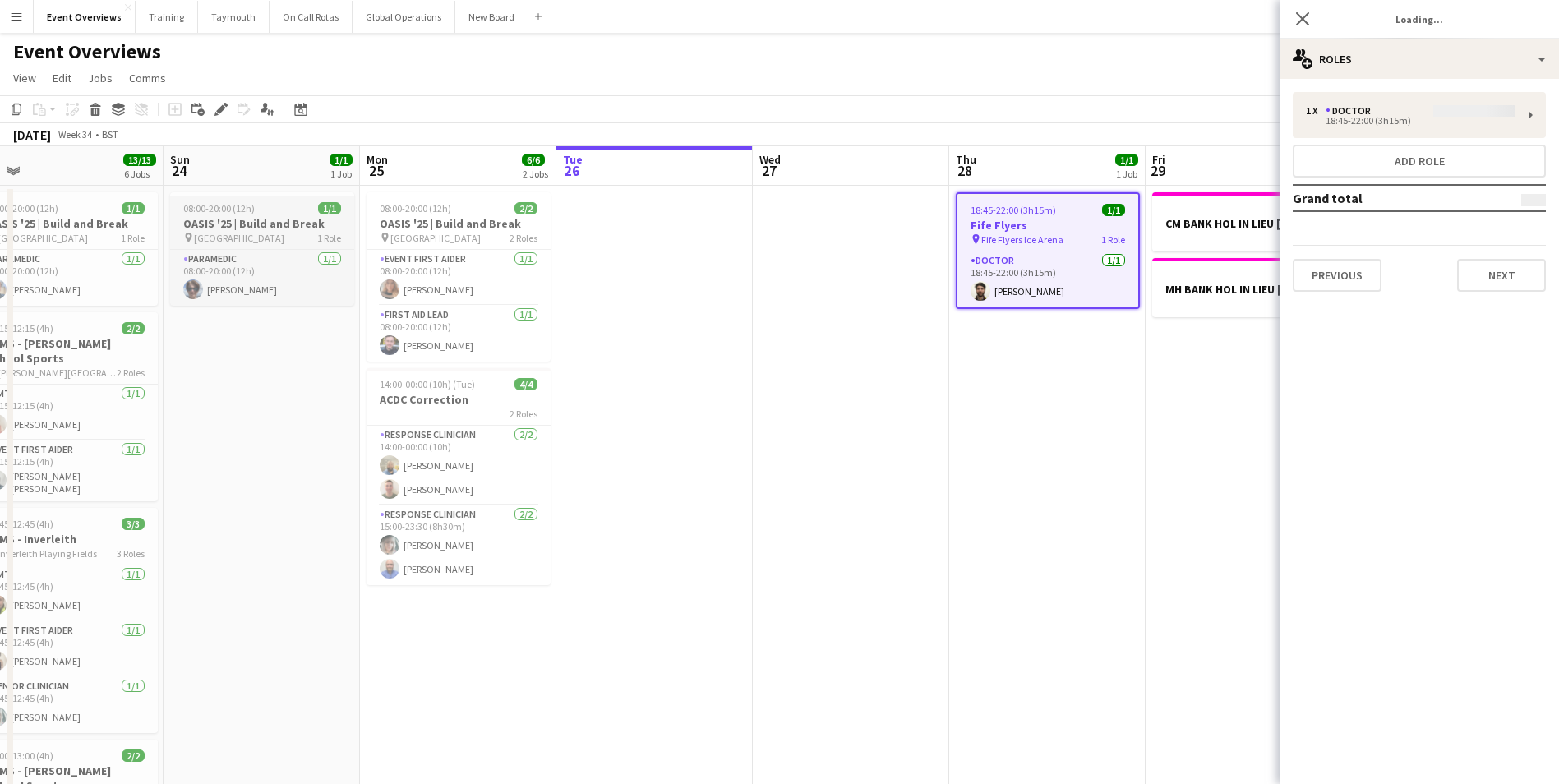
type input "**********"
click at [1490, 288] on button "Next" at bounding box center [1502, 275] width 89 height 33
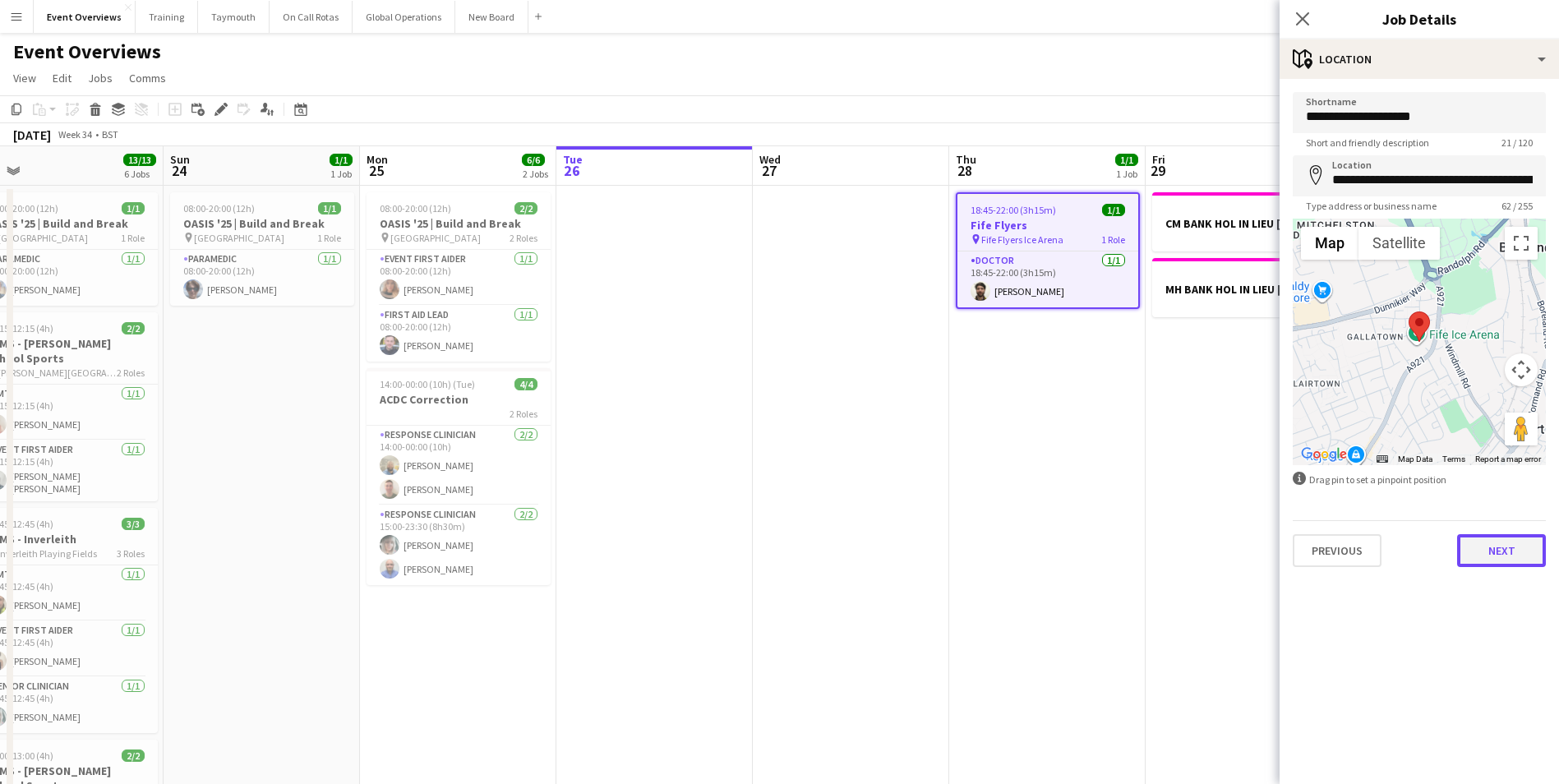
click at [1498, 554] on button "Next" at bounding box center [1502, 550] width 89 height 33
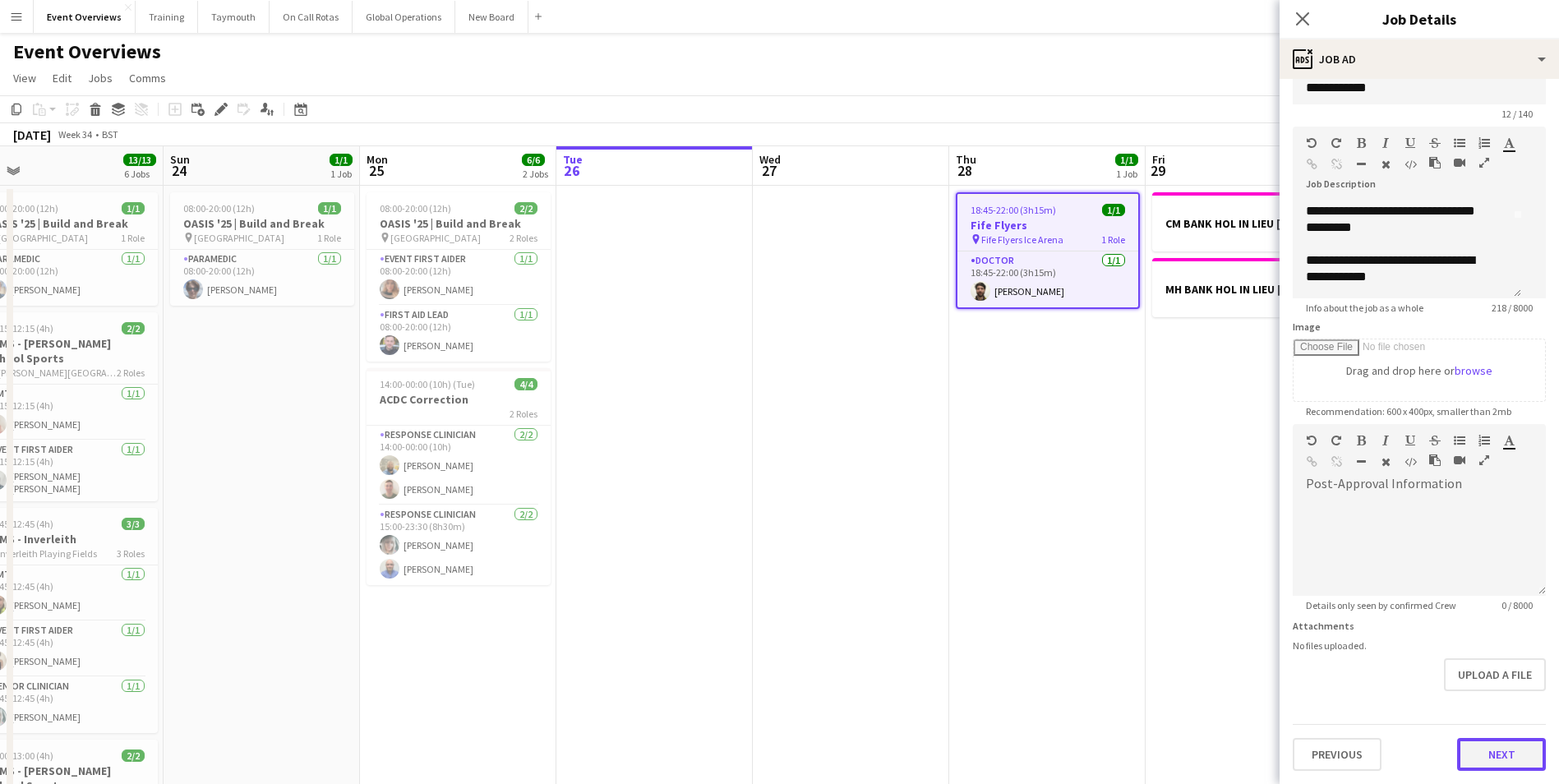
scroll to position [0, 0]
click at [1478, 759] on button "Next" at bounding box center [1502, 755] width 89 height 33
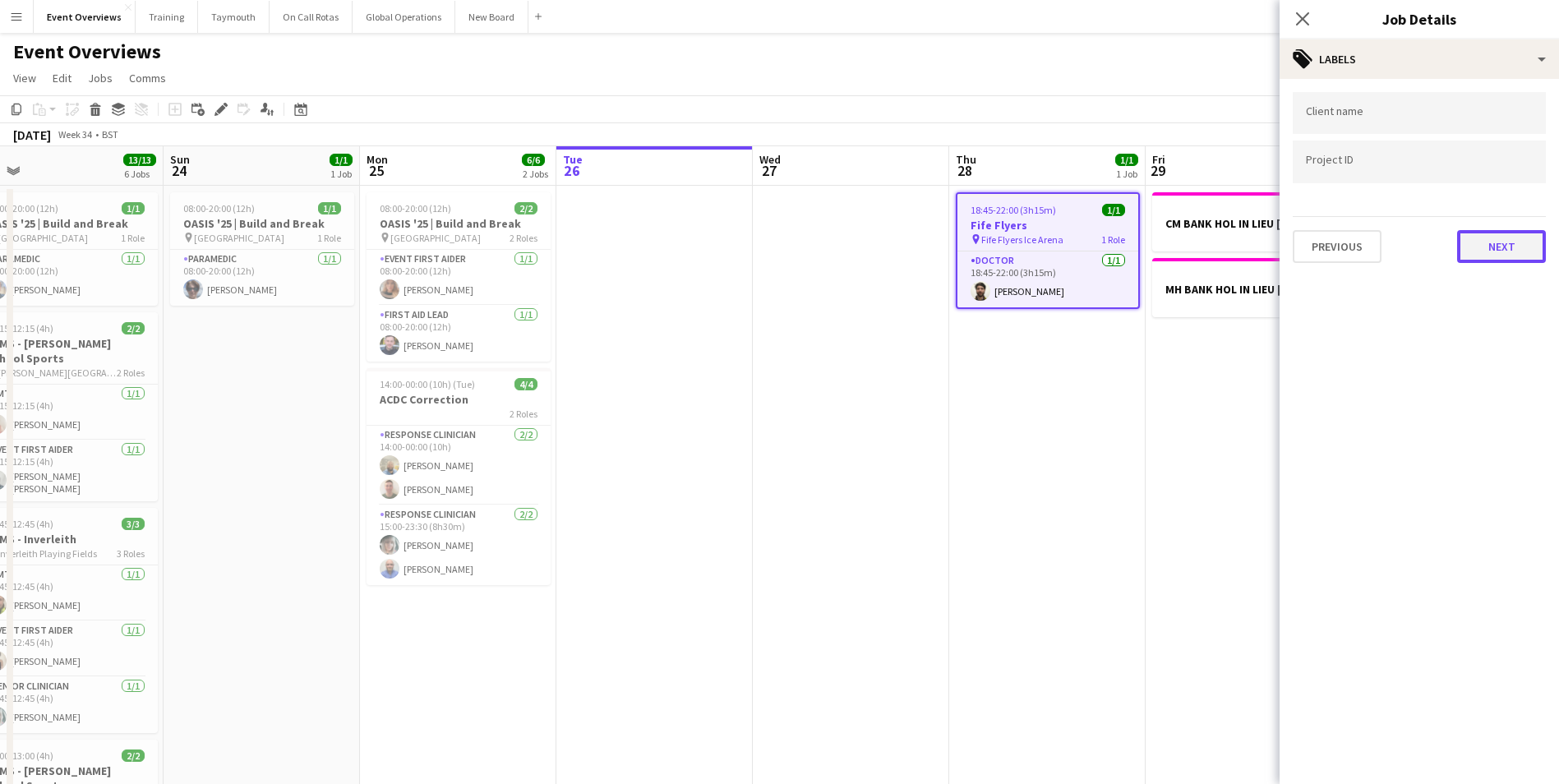
click at [1491, 249] on button "Next" at bounding box center [1502, 247] width 89 height 33
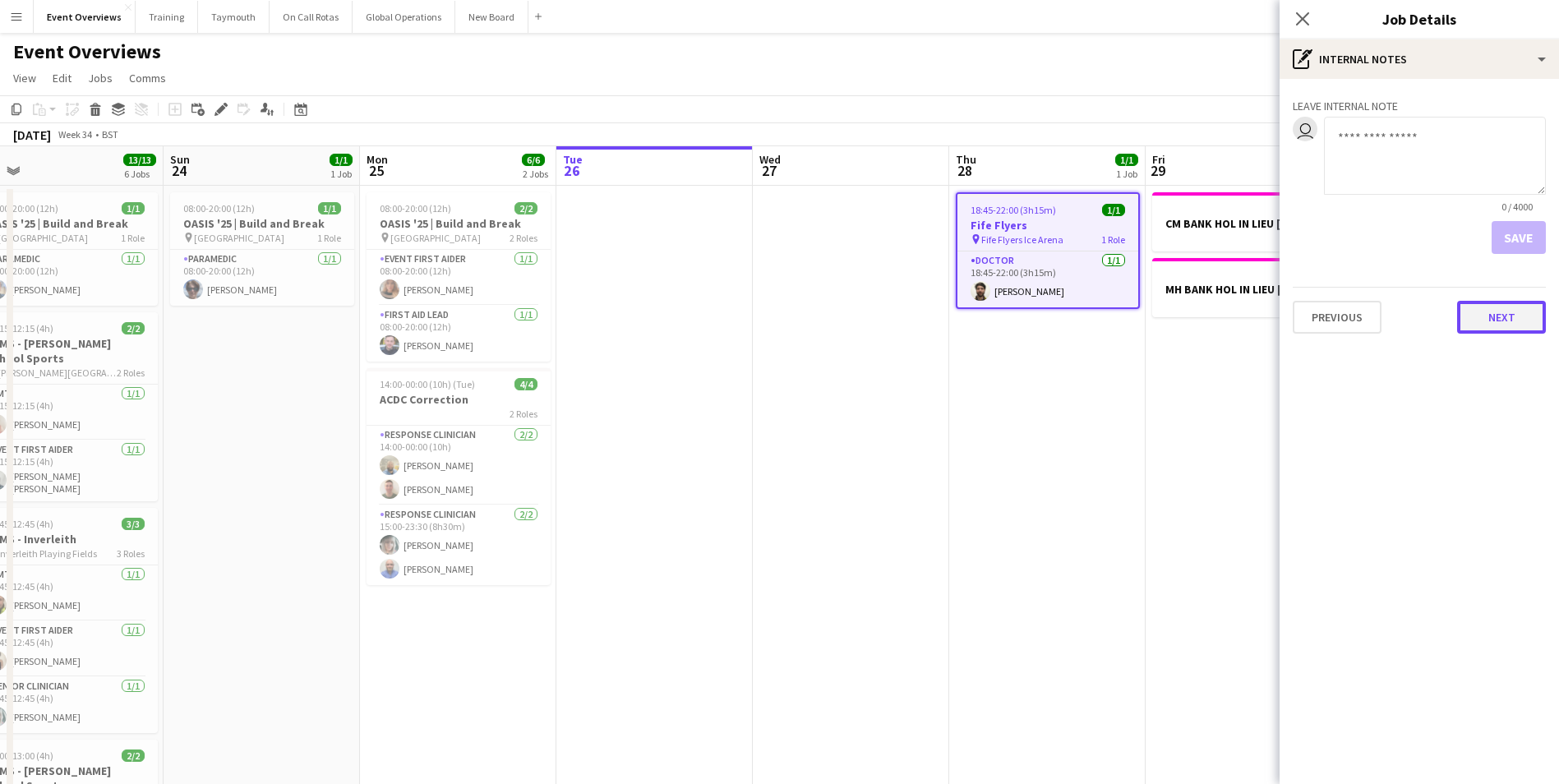
click at [1491, 319] on button "Next" at bounding box center [1502, 318] width 89 height 33
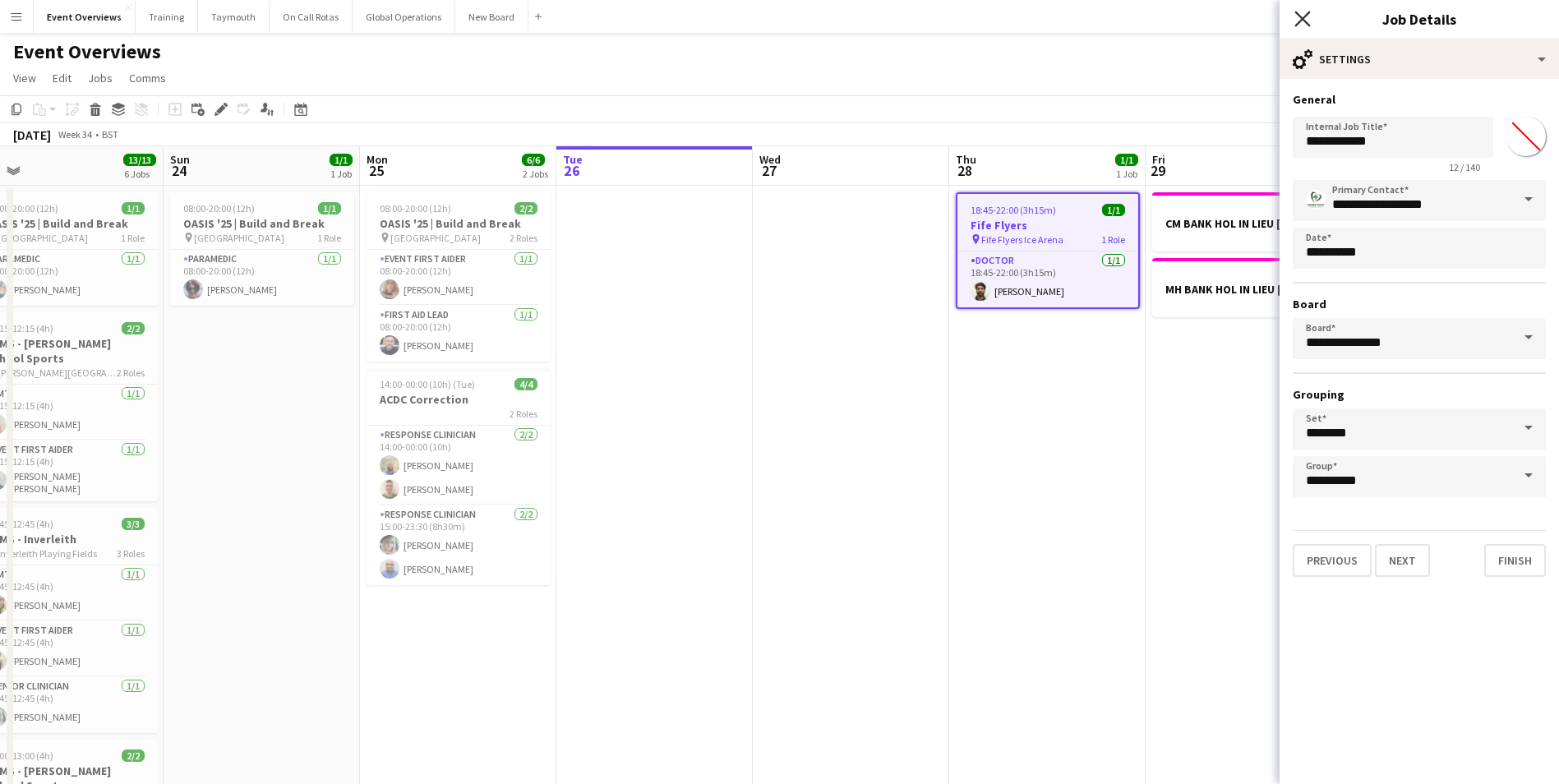
click at [1296, 16] on icon "Close pop-in" at bounding box center [1303, 18] width 16 height 16
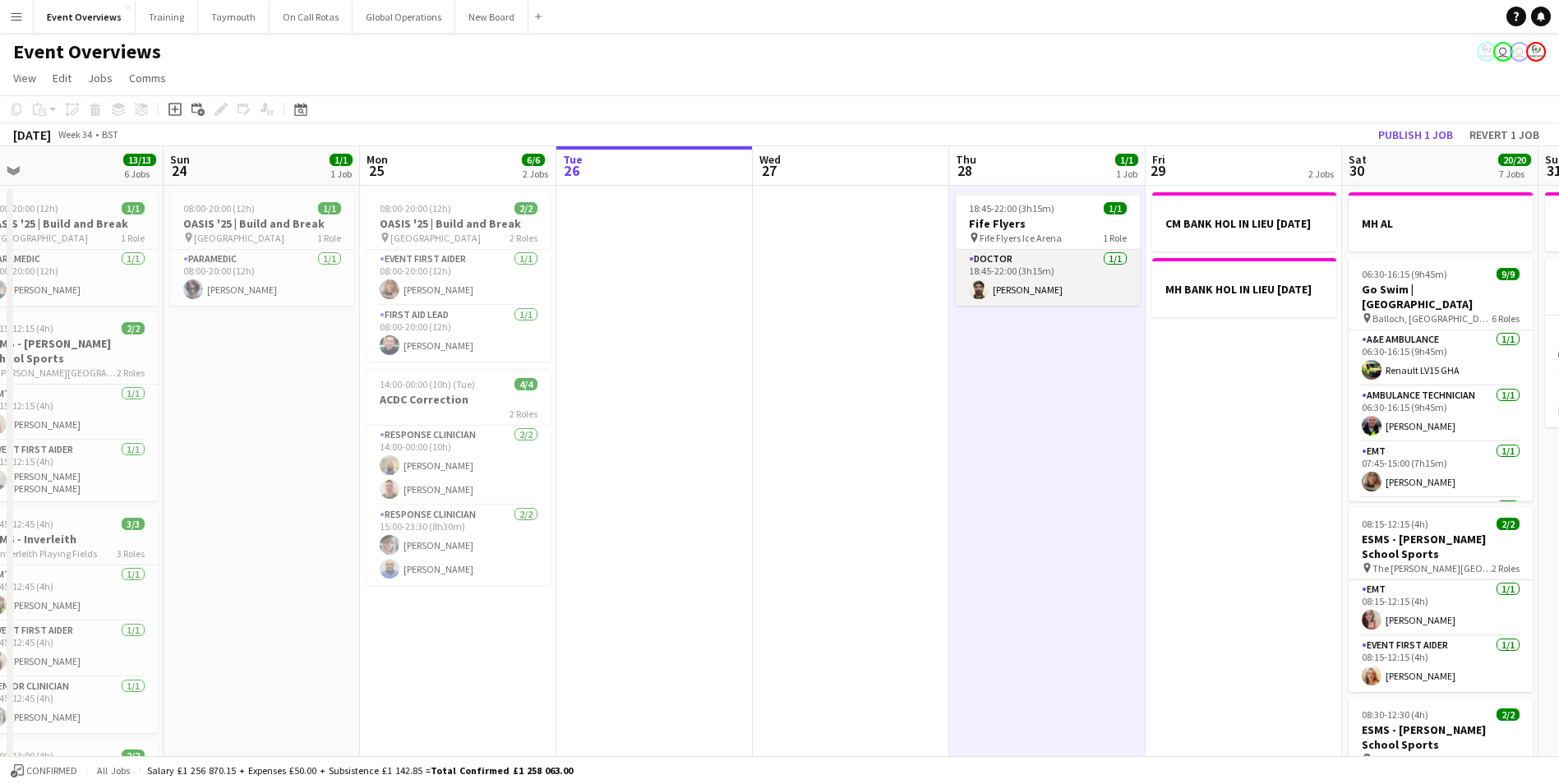
click at [974, 254] on app-card-role "Doctor [DATE] 18:45-22:00 (3h15m) [PERSON_NAME]" at bounding box center [1047, 278] width 184 height 56
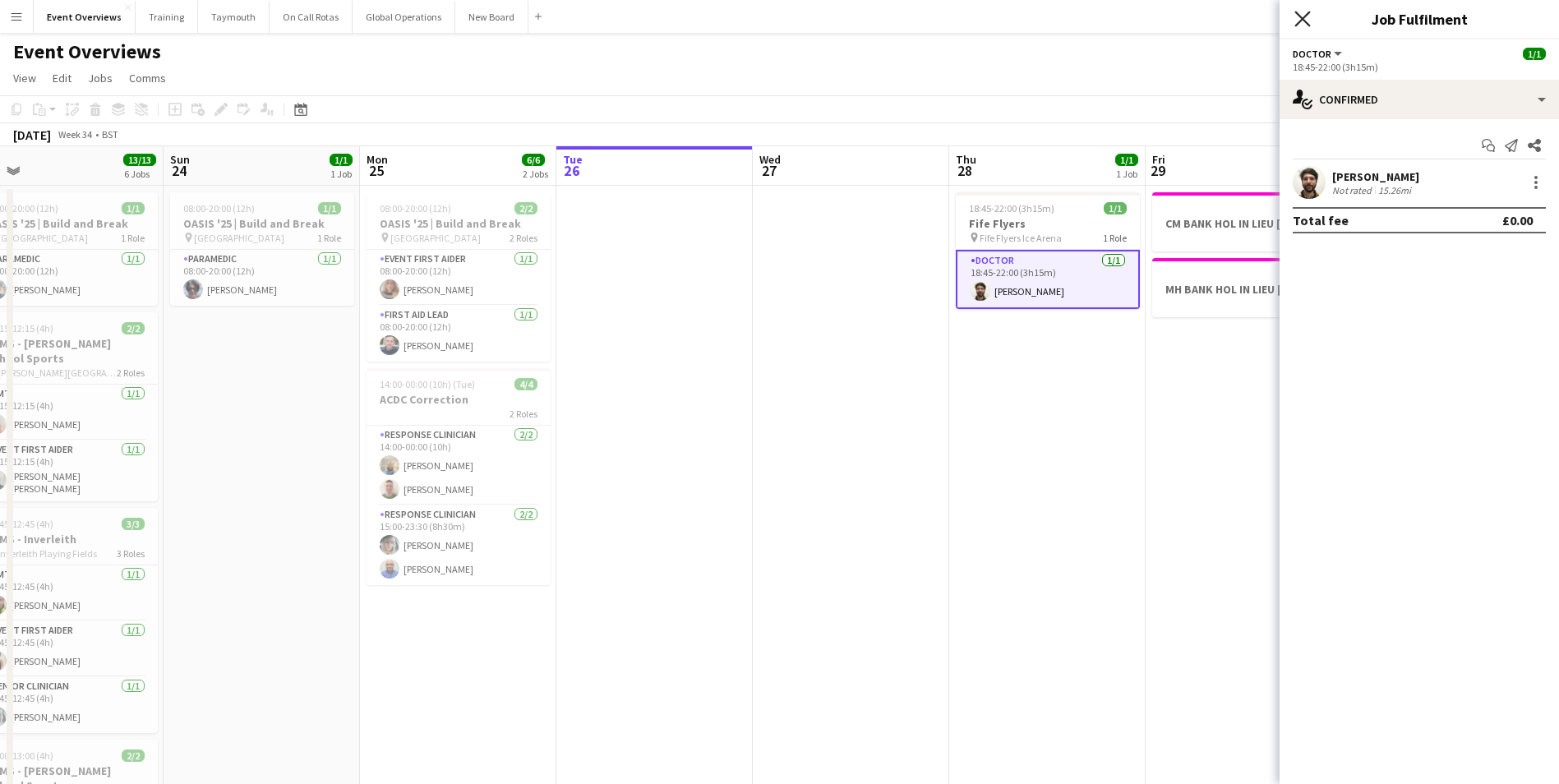
click at [1302, 16] on icon "Close pop-in" at bounding box center [1303, 18] width 16 height 16
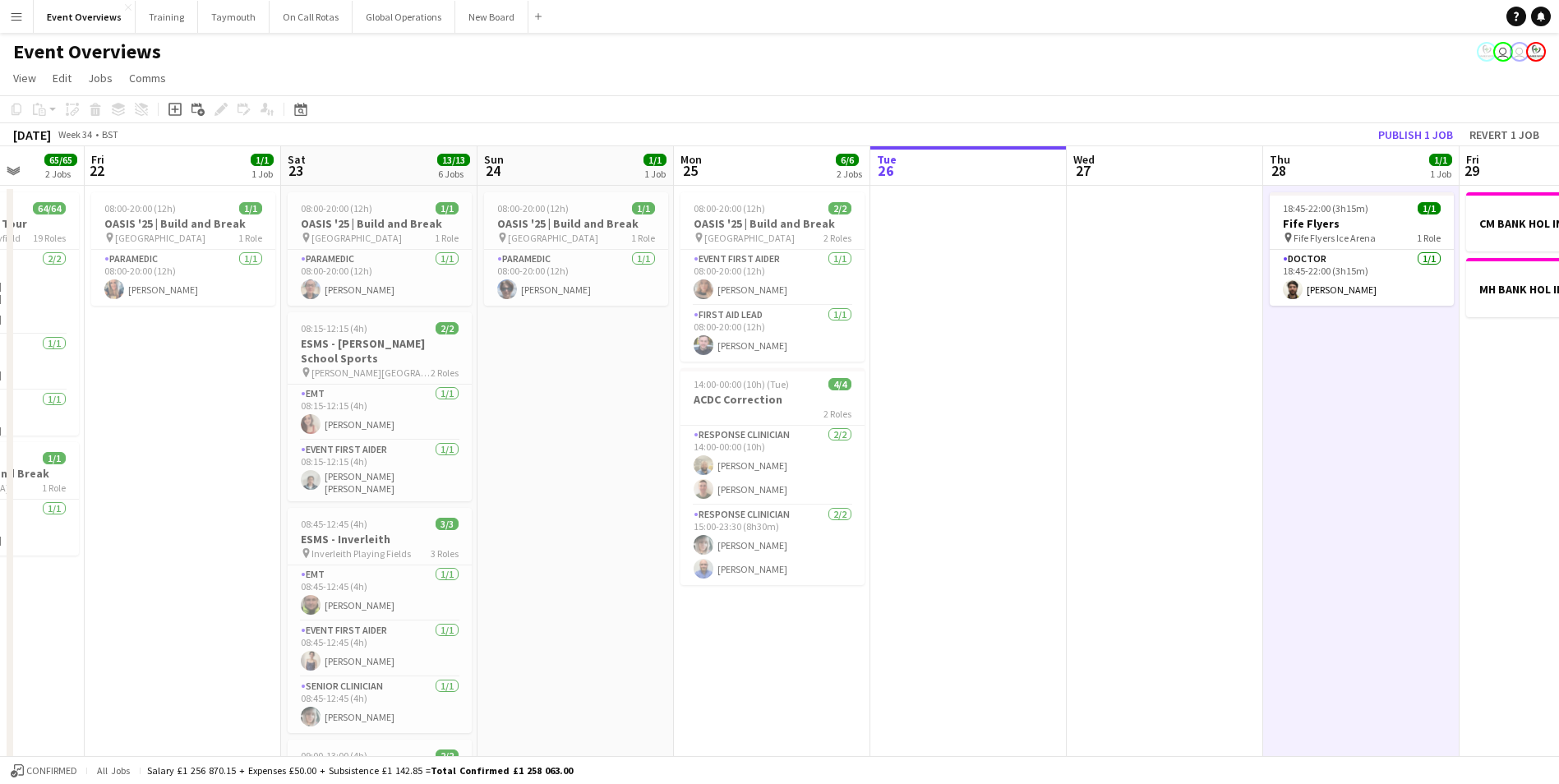
scroll to position [0, 498]
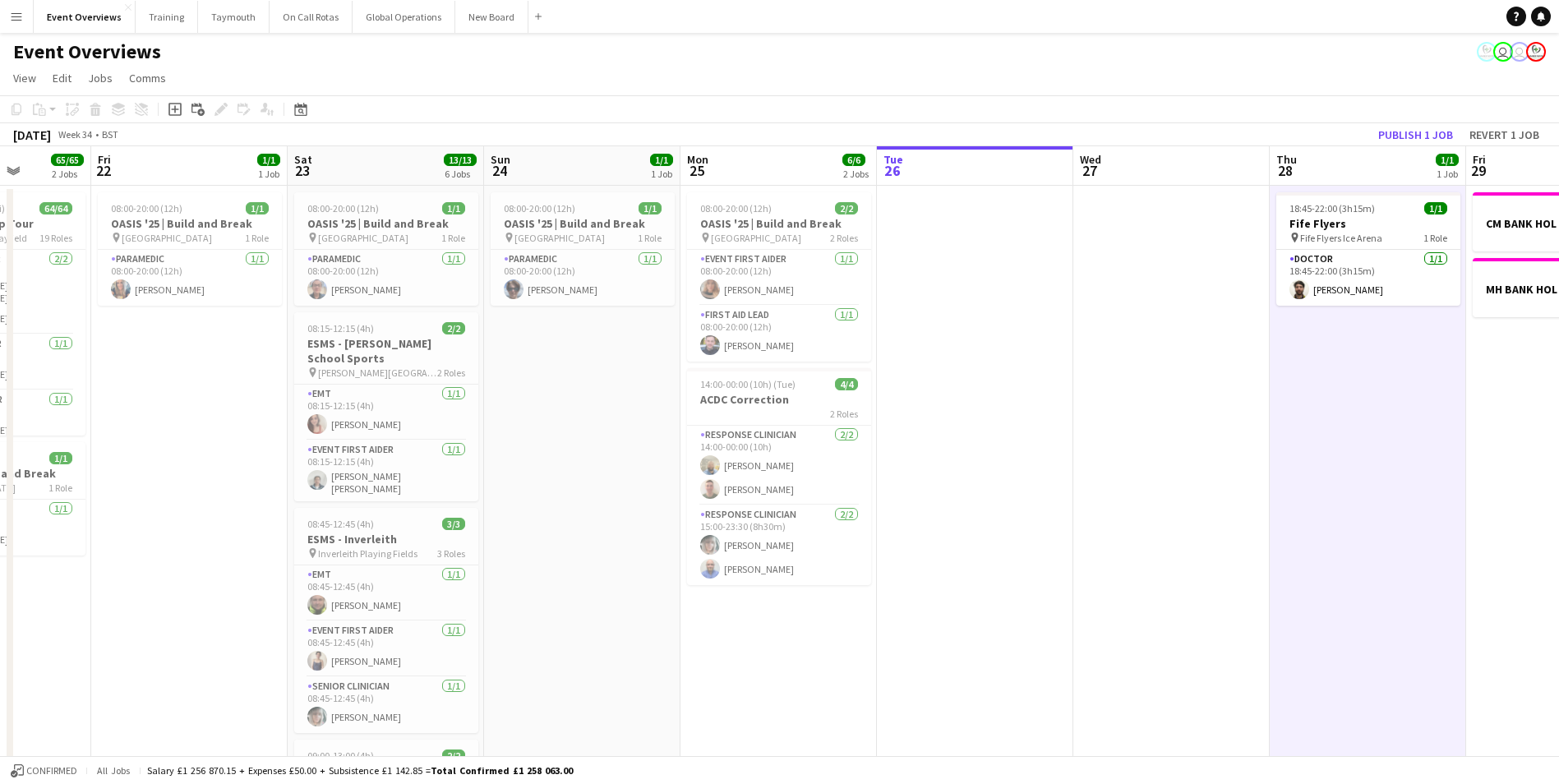
drag, startPoint x: 667, startPoint y: 678, endPoint x: 987, endPoint y: 664, distance: 320.3
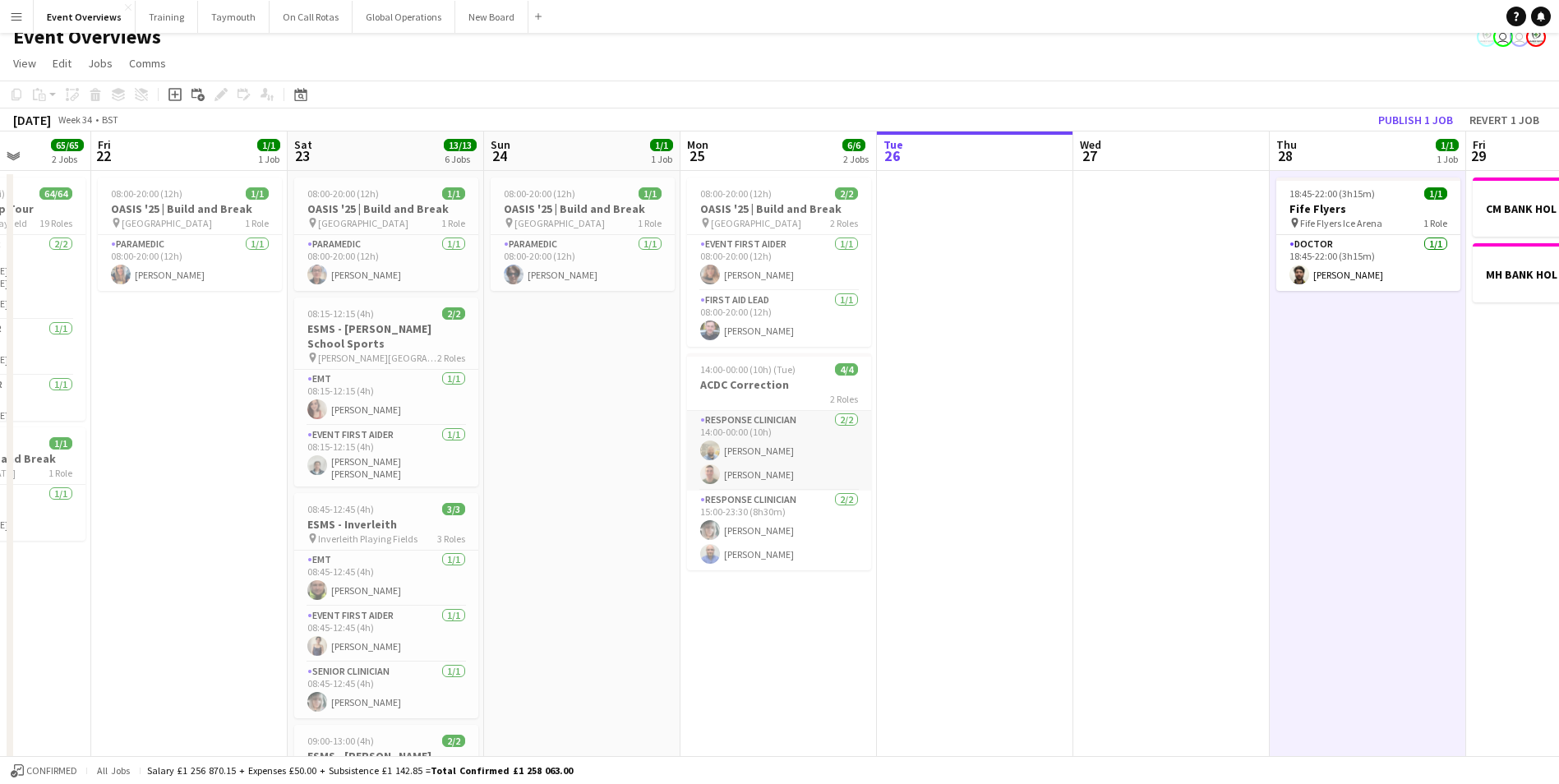
scroll to position [0, 0]
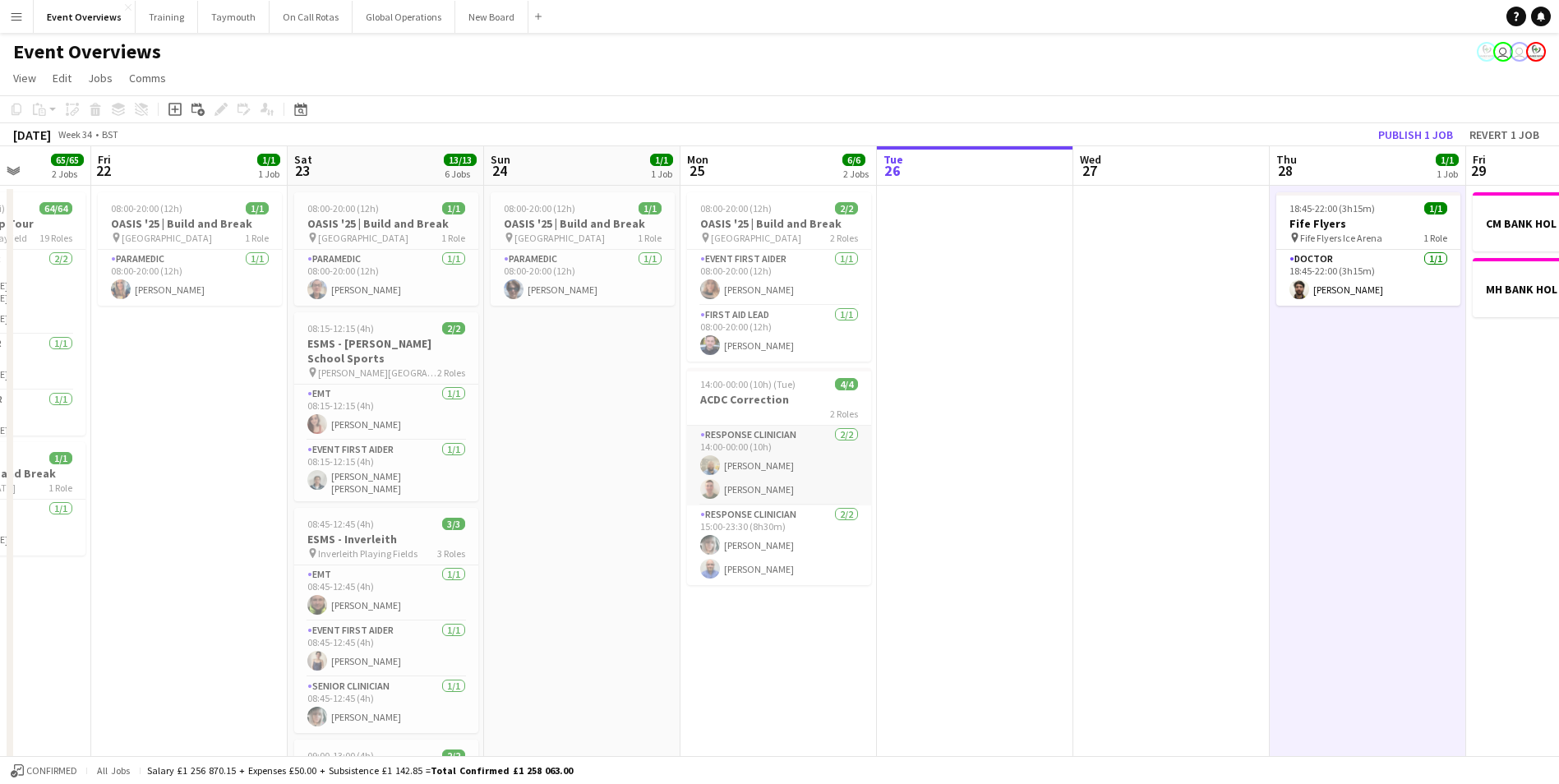
click at [750, 454] on app-card-role "Response Clinician [DATE] 14:00-00:00 (10h) [PERSON_NAME] [PERSON_NAME]" at bounding box center [779, 466] width 184 height 80
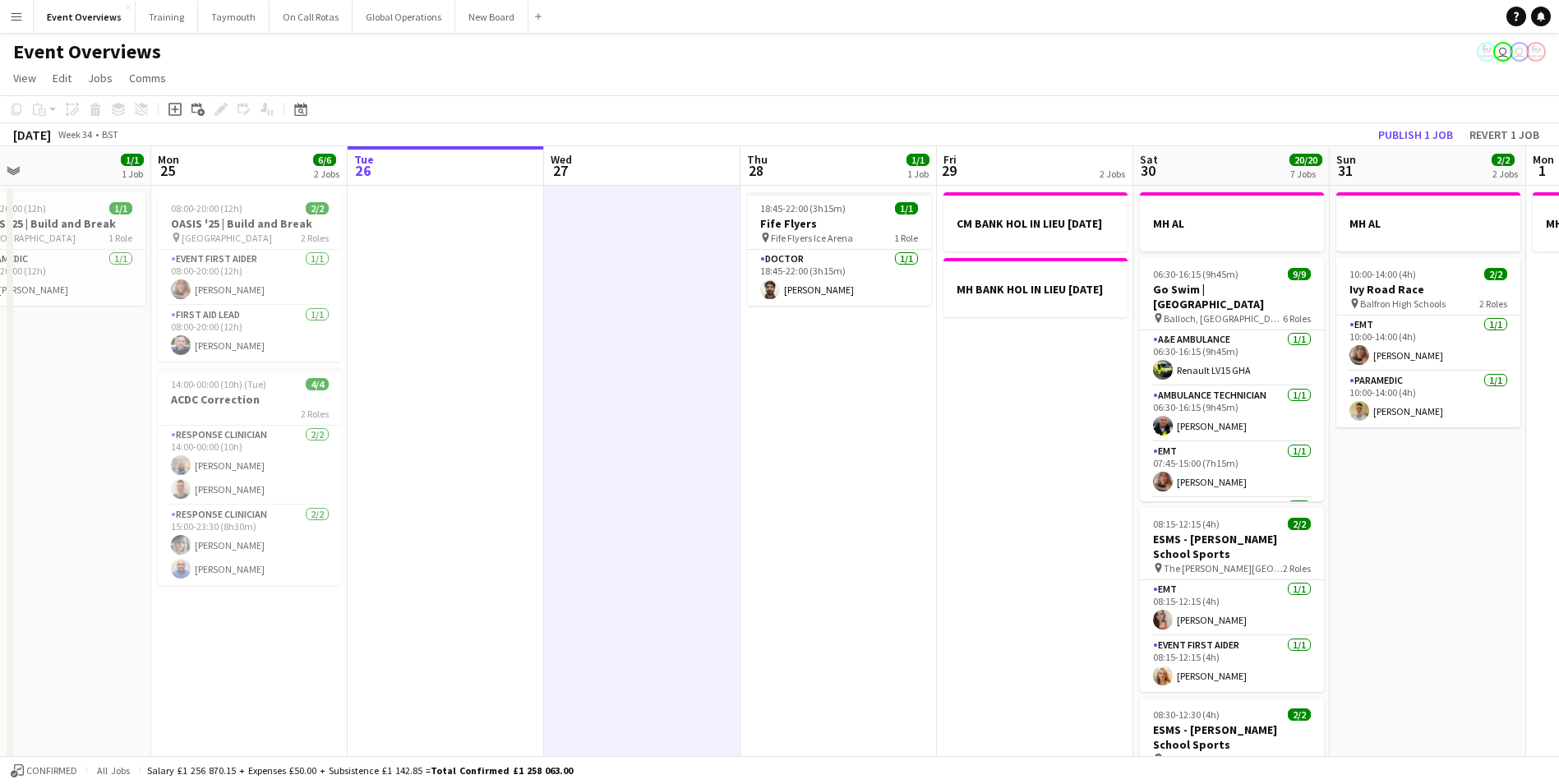
drag, startPoint x: 1180, startPoint y: 536, endPoint x: 647, endPoint y: 580, distance: 534.8
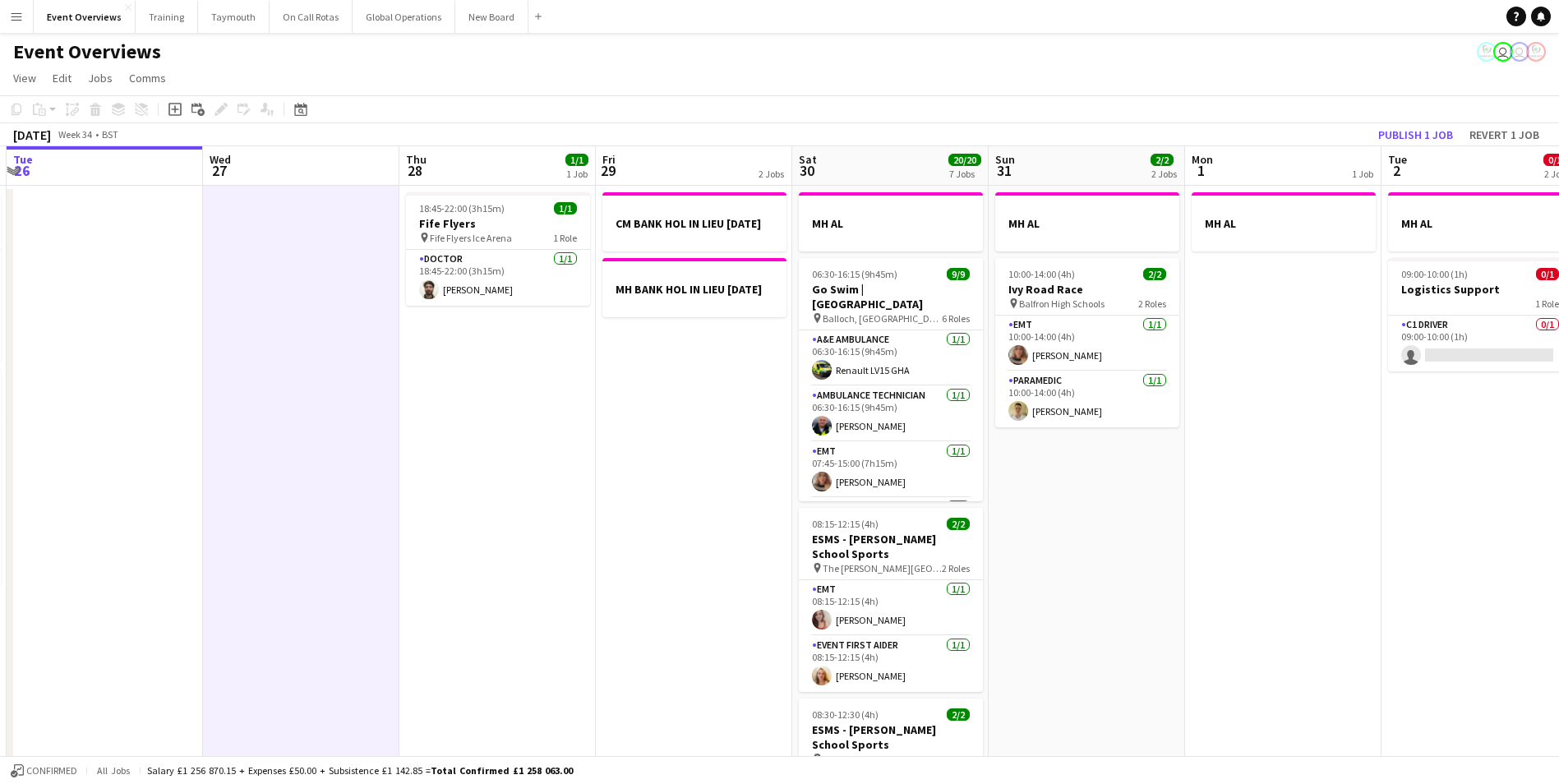
drag, startPoint x: 1007, startPoint y: 536, endPoint x: 653, endPoint y: 552, distance: 354.4
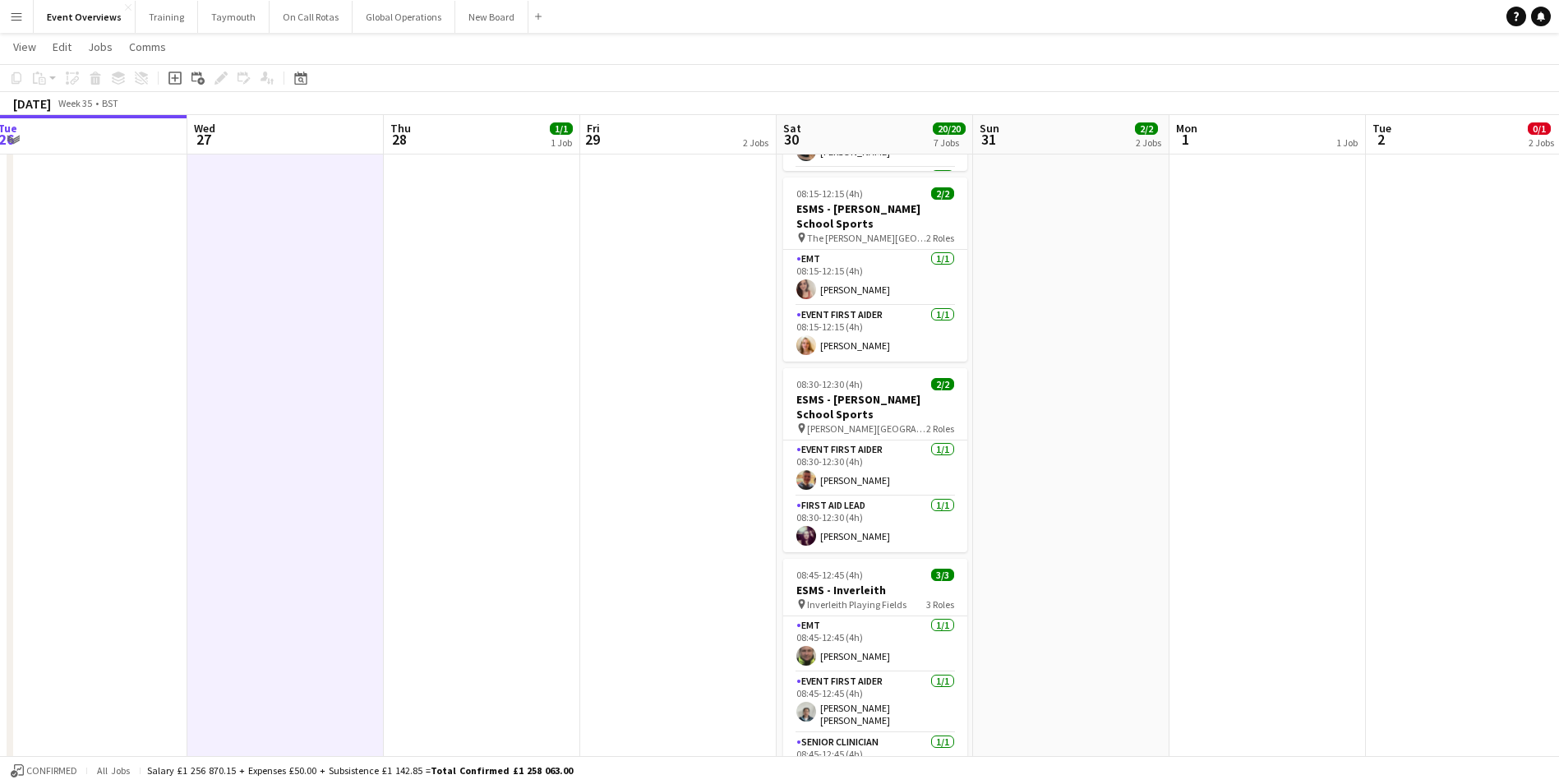
scroll to position [0, 0]
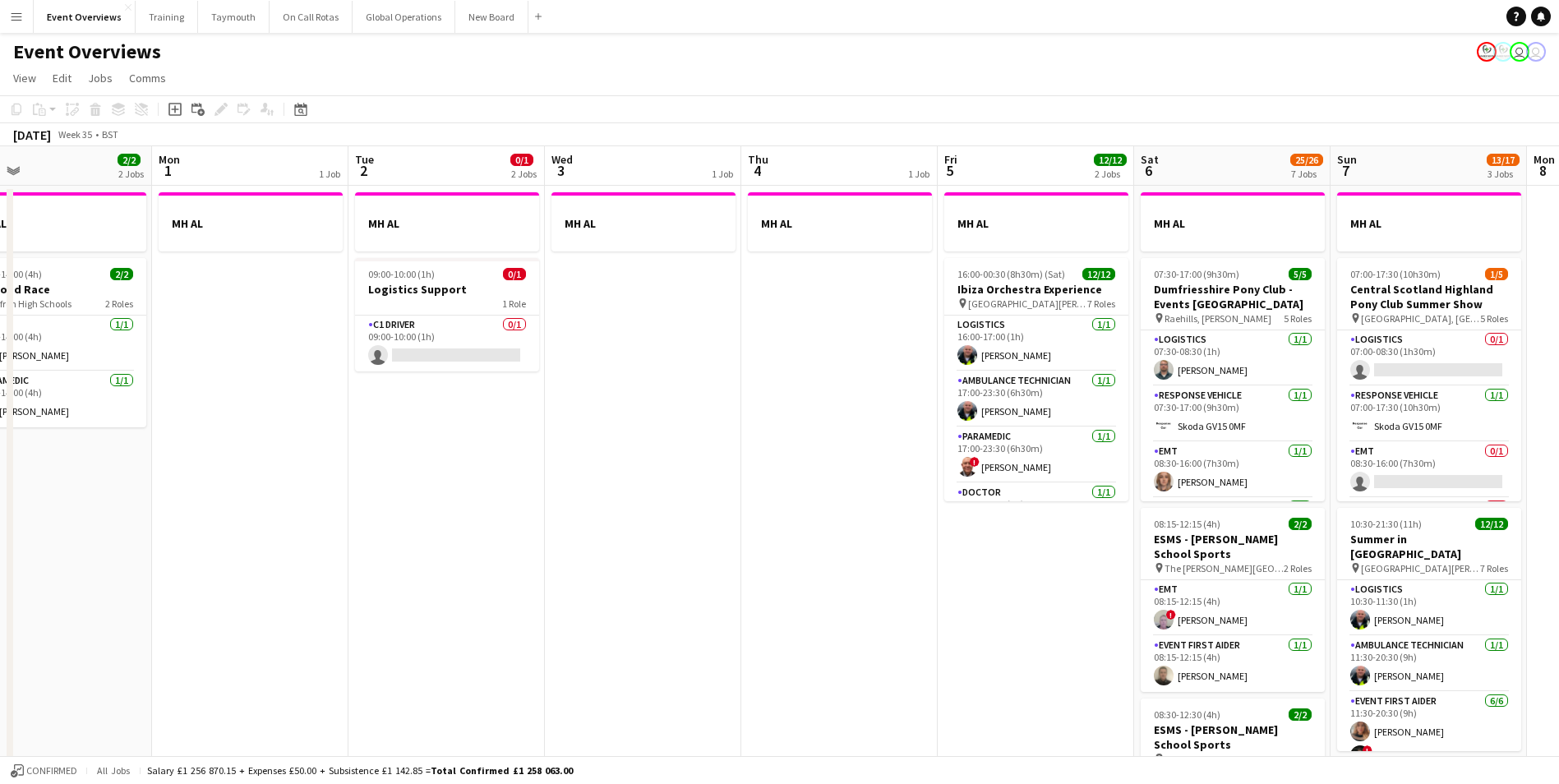
drag, startPoint x: 1235, startPoint y: 670, endPoint x: 432, endPoint y: 678, distance: 803.0
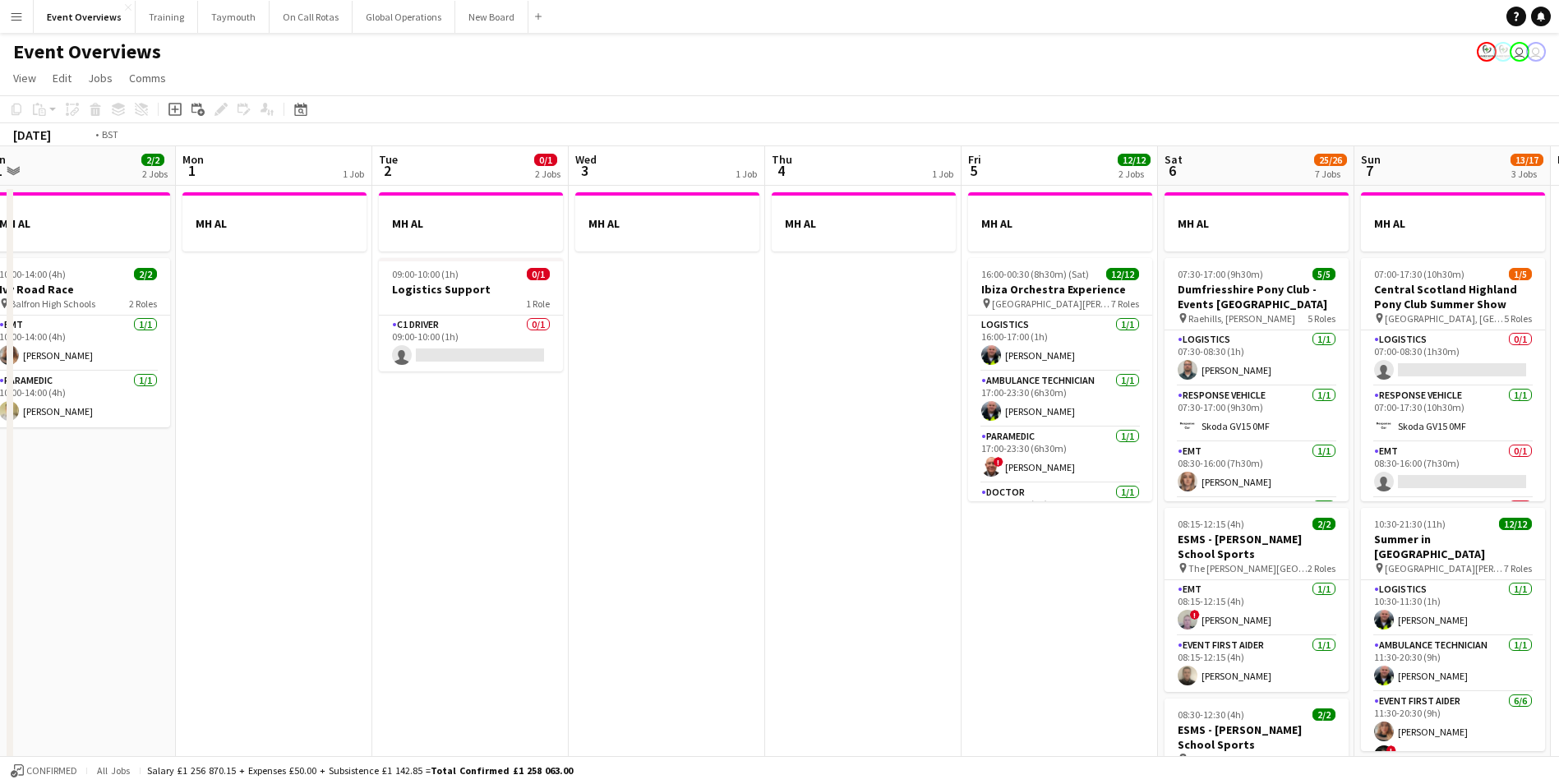
drag, startPoint x: 766, startPoint y: 646, endPoint x: 399, endPoint y: 636, distance: 367.1
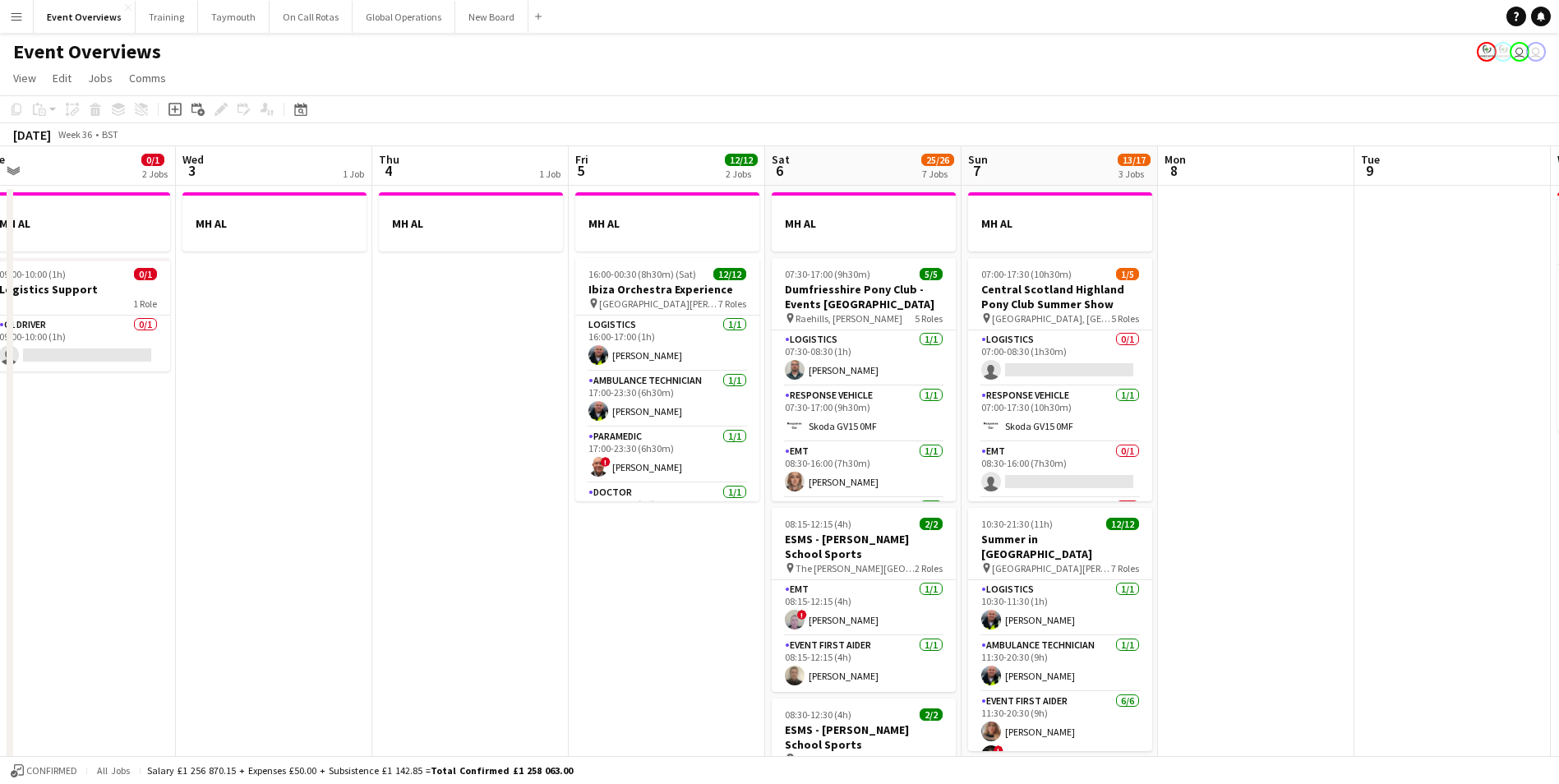
scroll to position [0, 611]
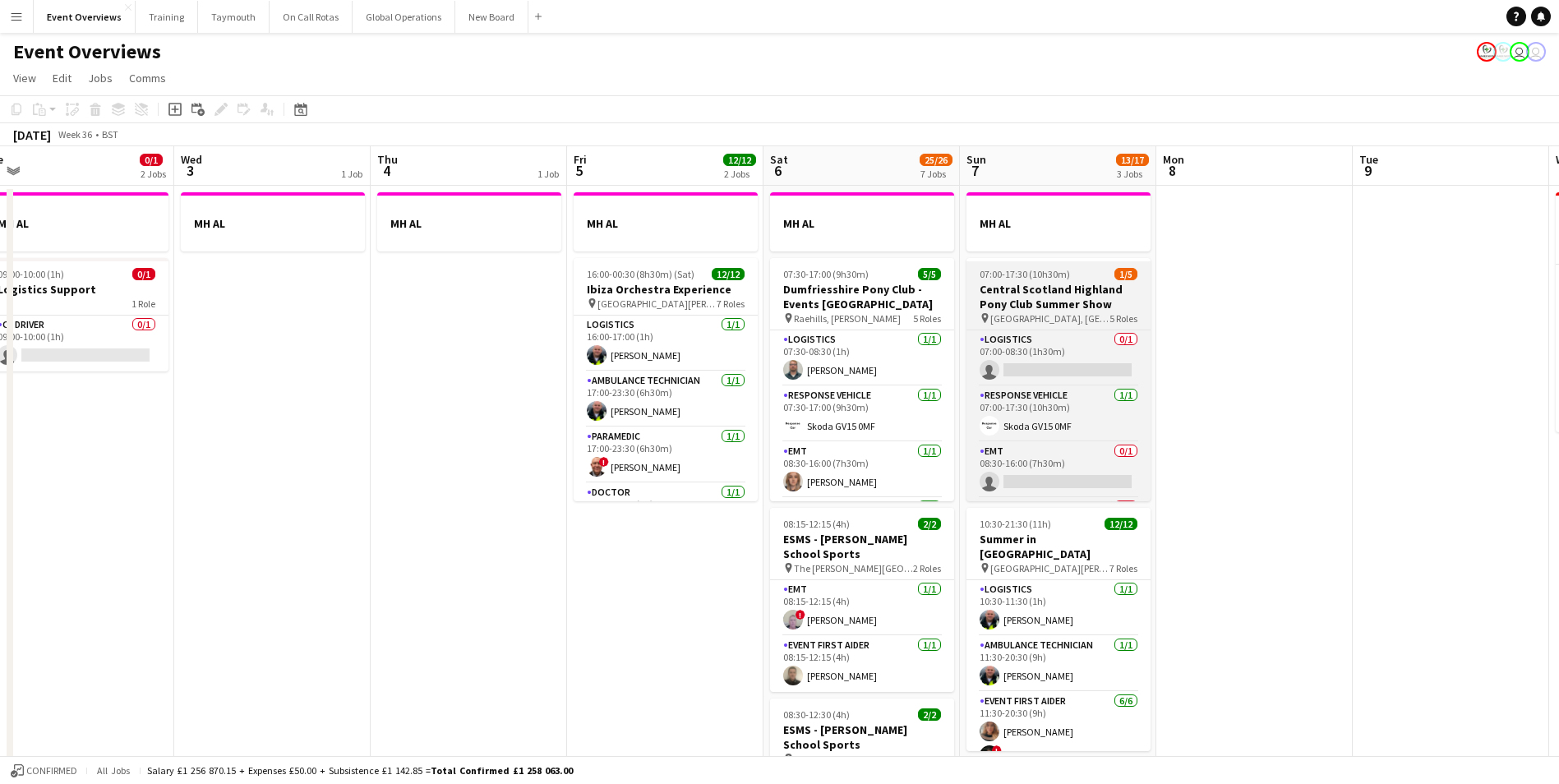
click at [1053, 295] on h3 "Central Scotland Highland Pony Club Summer Show" at bounding box center [1059, 297] width 184 height 29
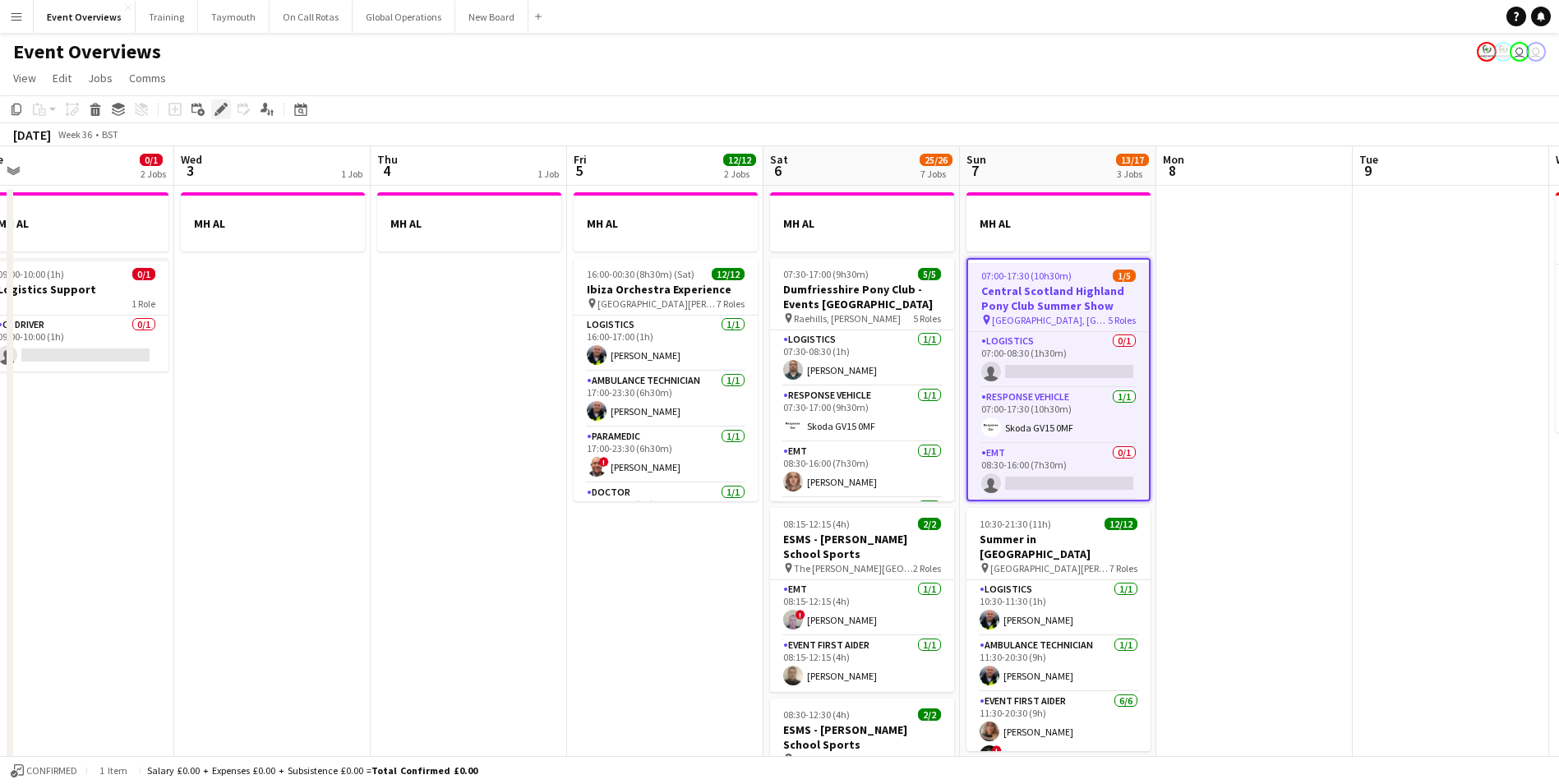
click at [222, 108] on icon at bounding box center [221, 110] width 9 height 9
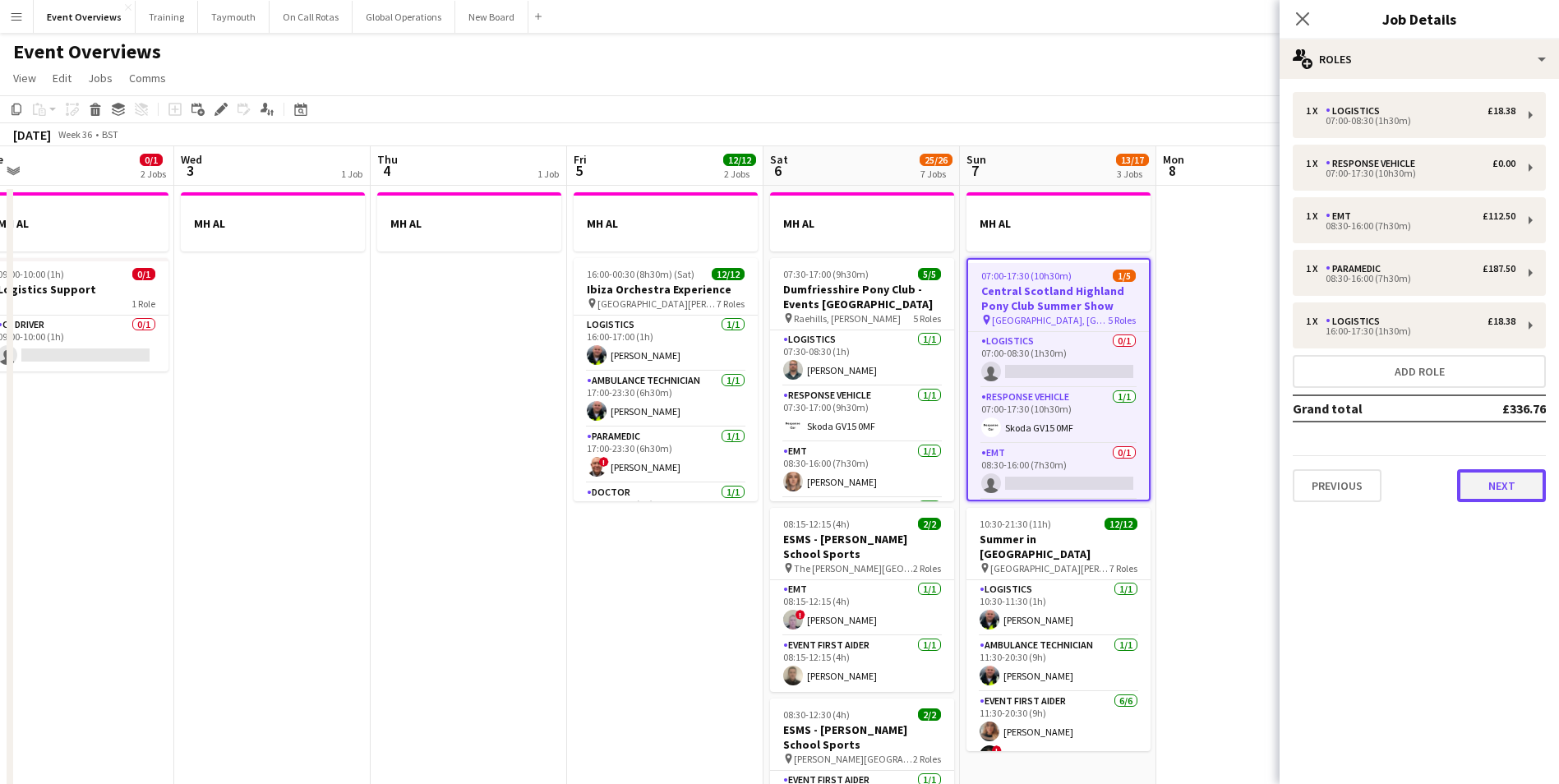
click at [1493, 479] on button "Next" at bounding box center [1502, 485] width 89 height 33
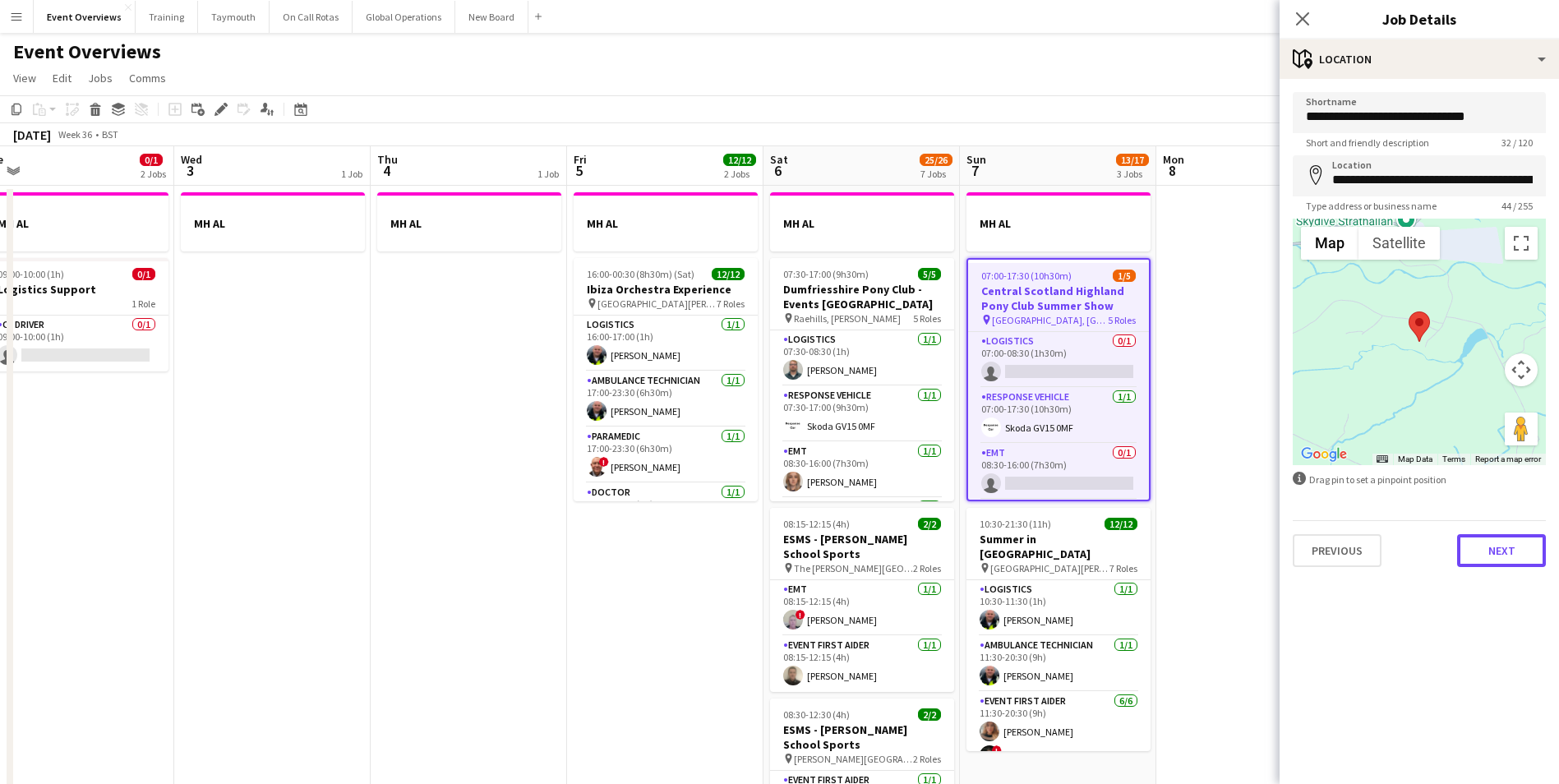
click at [1490, 548] on button "Next" at bounding box center [1502, 550] width 89 height 33
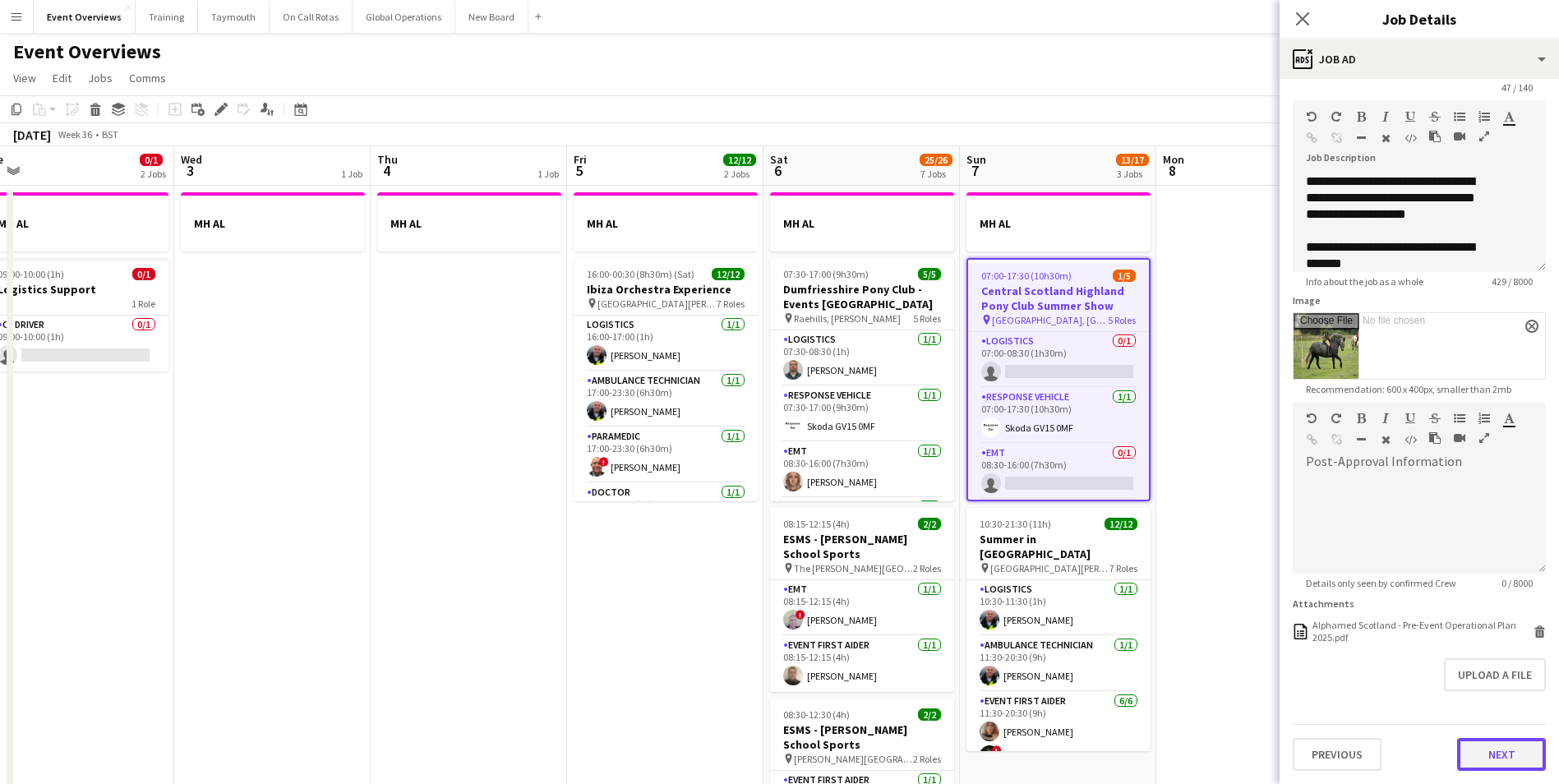
scroll to position [0, 0]
click at [1485, 754] on button "Next" at bounding box center [1502, 755] width 89 height 33
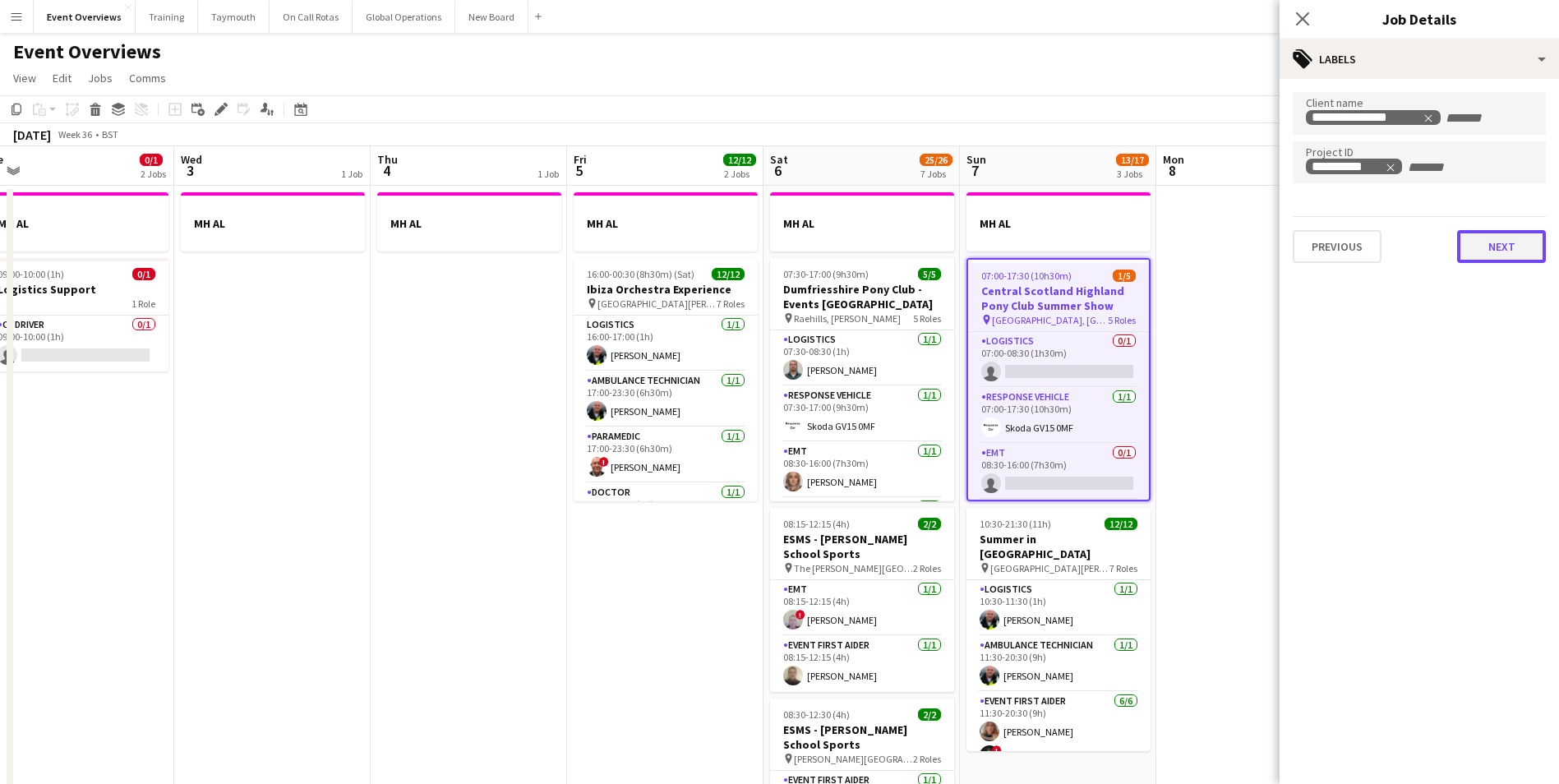
click at [1492, 245] on button "Next" at bounding box center [1502, 247] width 89 height 33
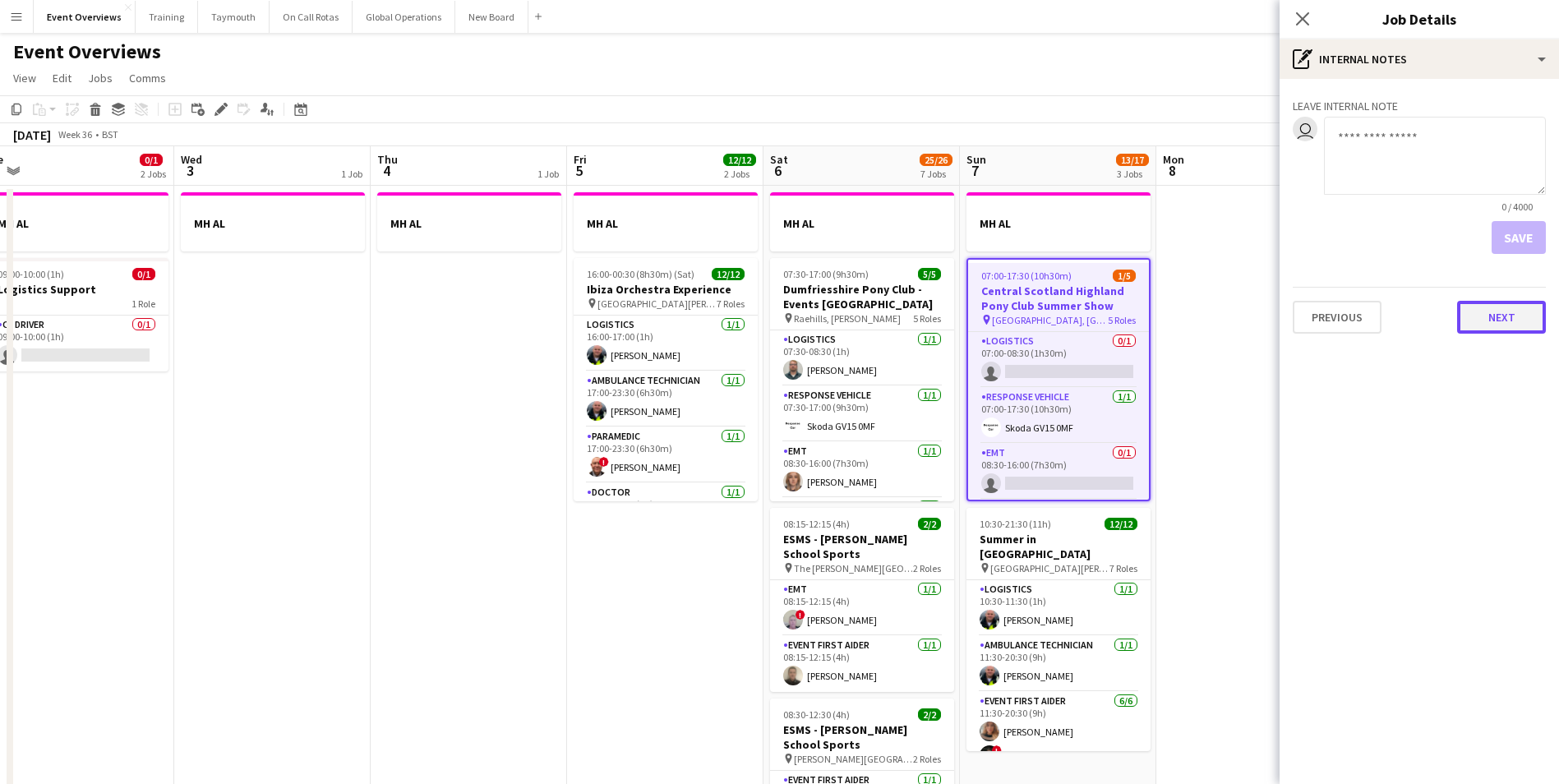
click at [1501, 314] on button "Next" at bounding box center [1502, 318] width 89 height 33
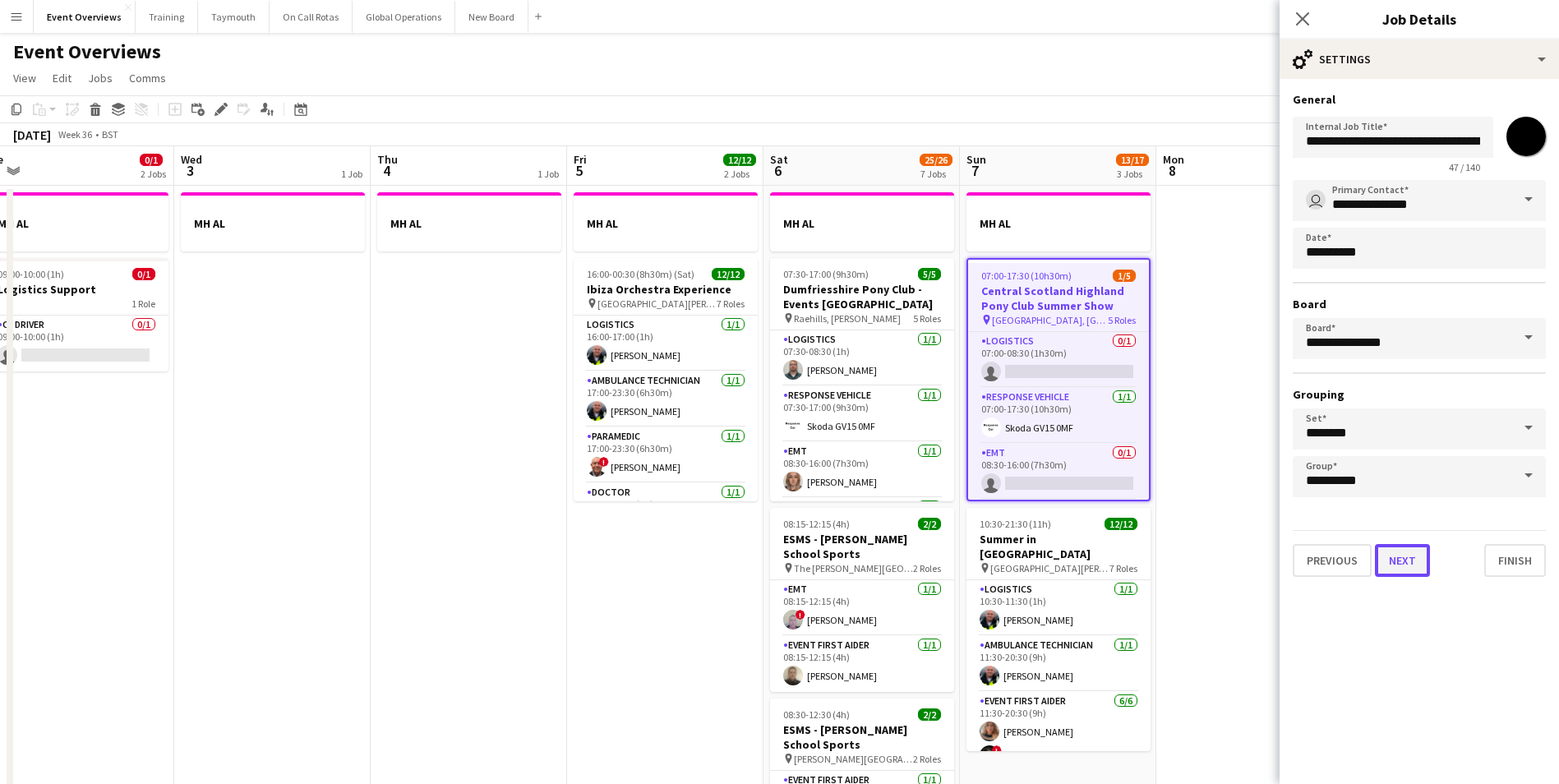
click at [1408, 563] on button "Next" at bounding box center [1403, 561] width 55 height 33
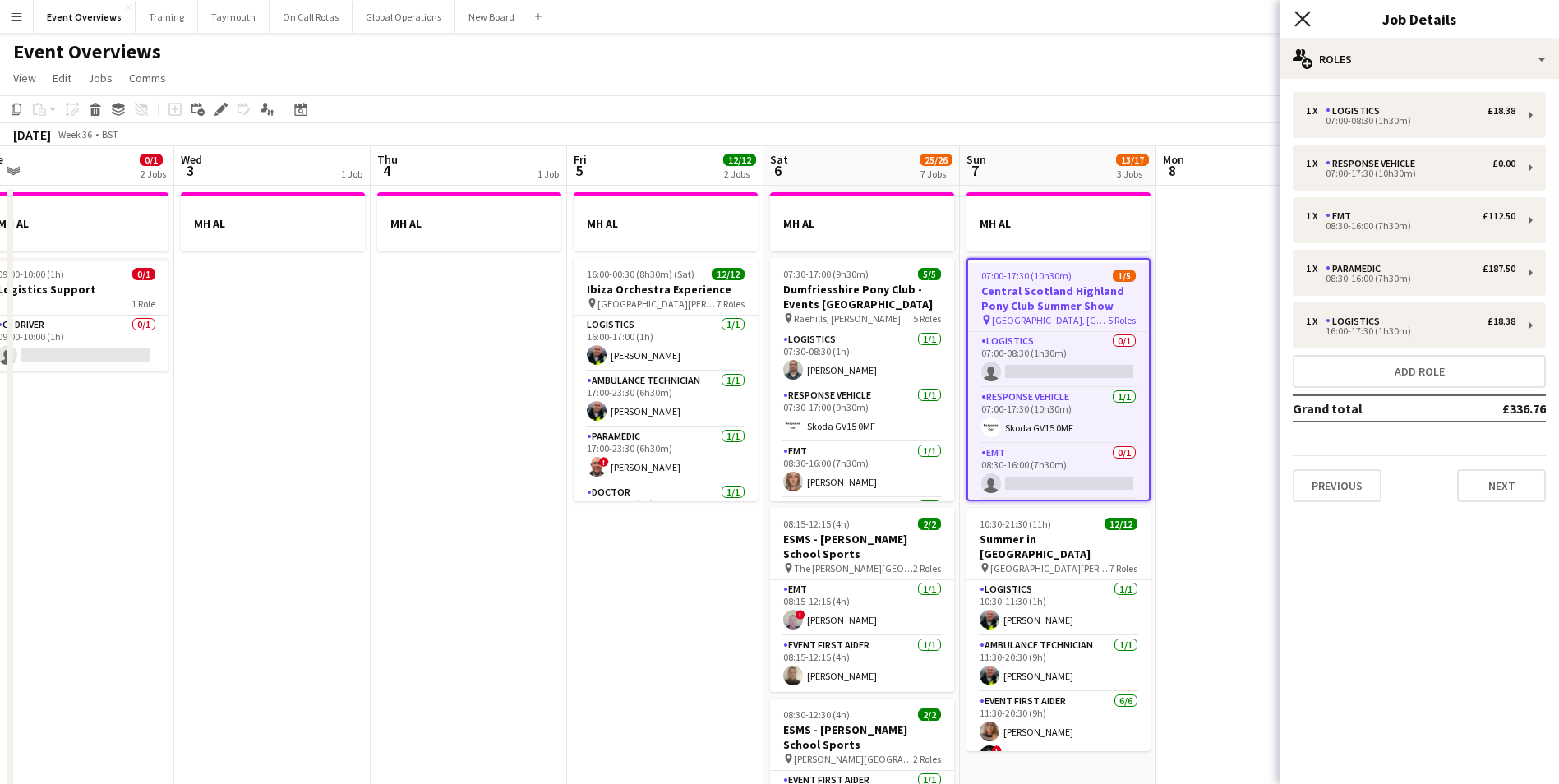
click at [1309, 13] on icon at bounding box center [1303, 18] width 16 height 16
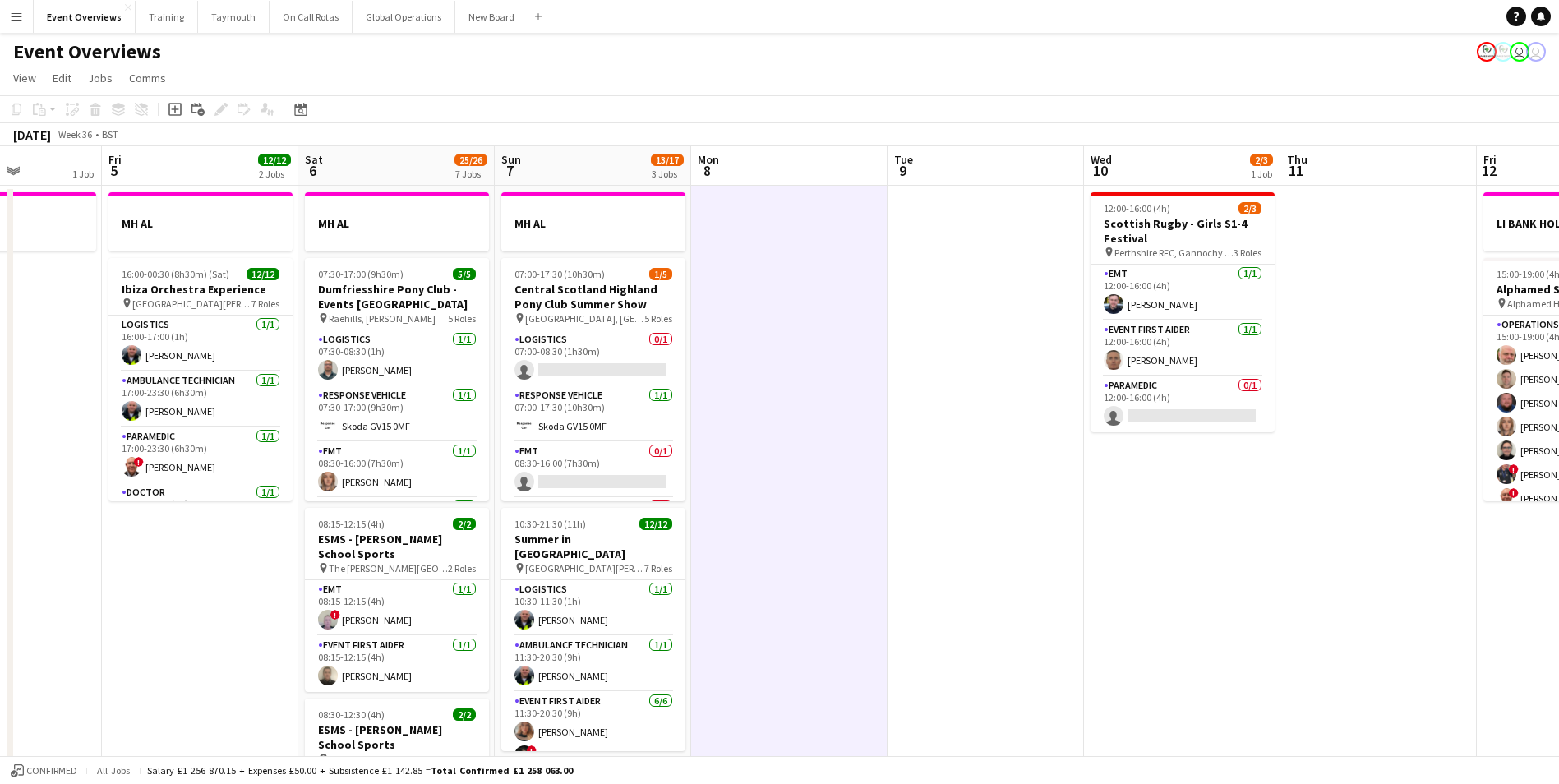
scroll to position [0, 606]
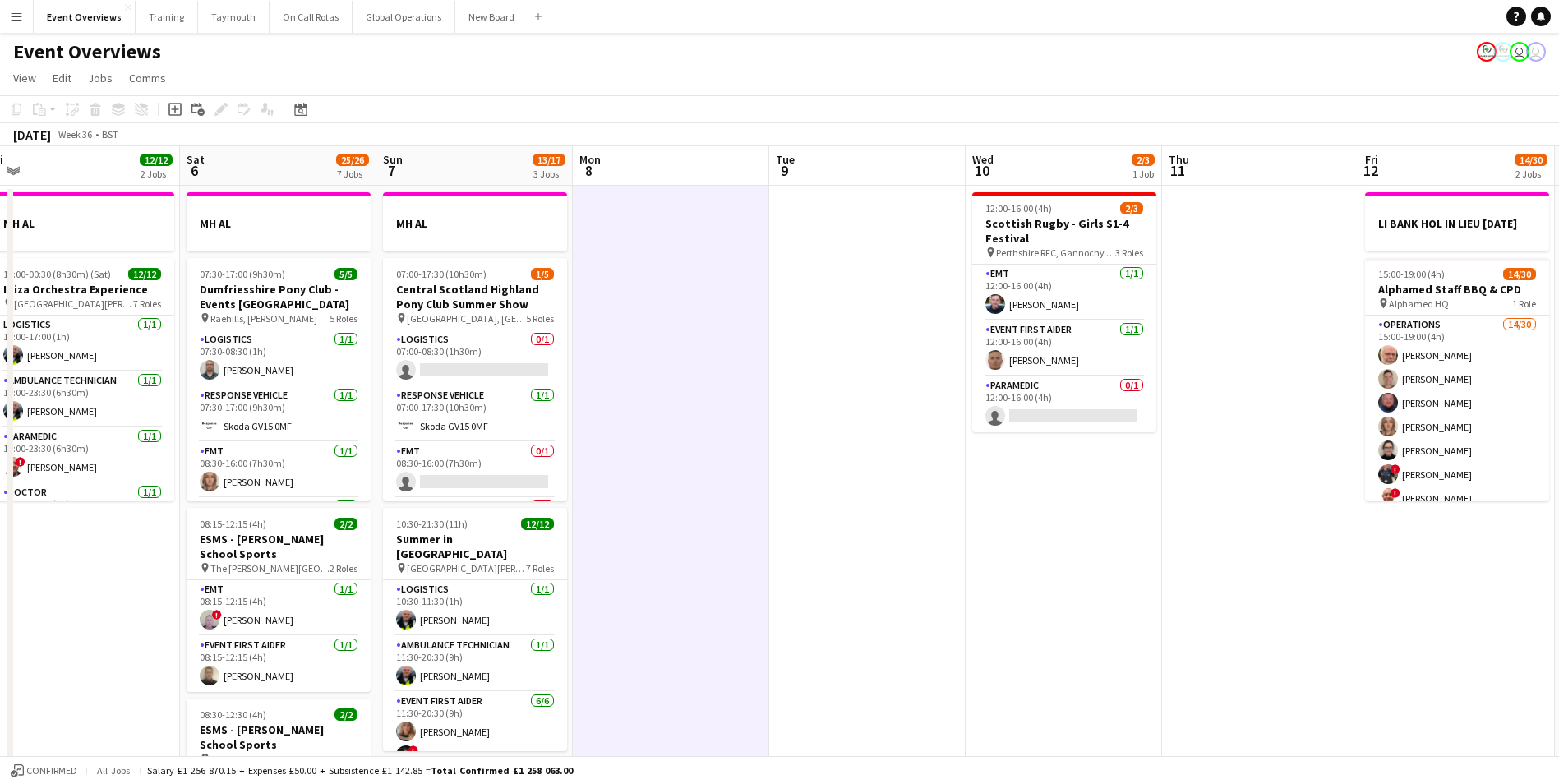
drag, startPoint x: 1249, startPoint y: 611, endPoint x: 472, endPoint y: 601, distance: 777.1
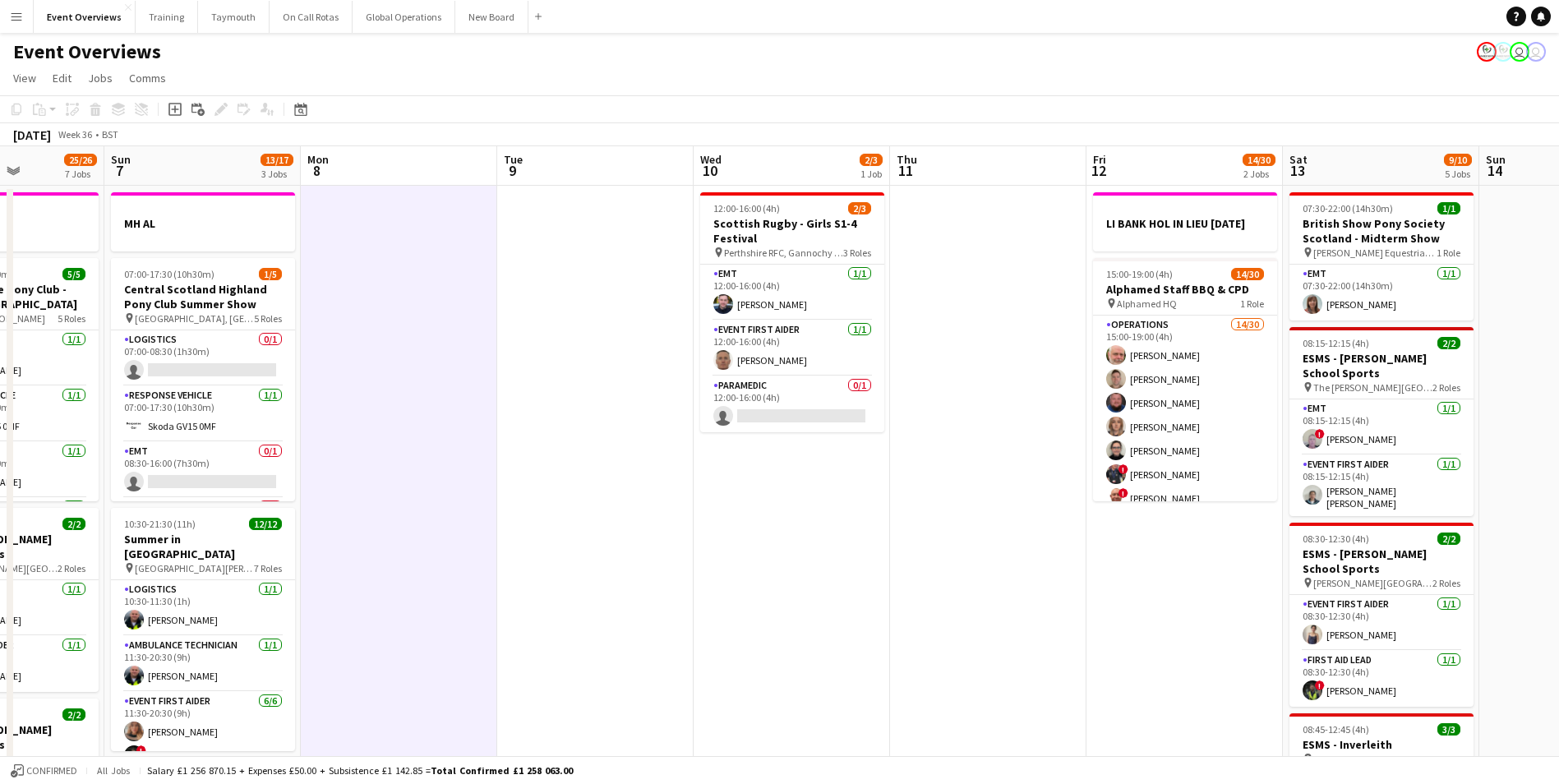
drag, startPoint x: 955, startPoint y: 644, endPoint x: 464, endPoint y: 657, distance: 491.2
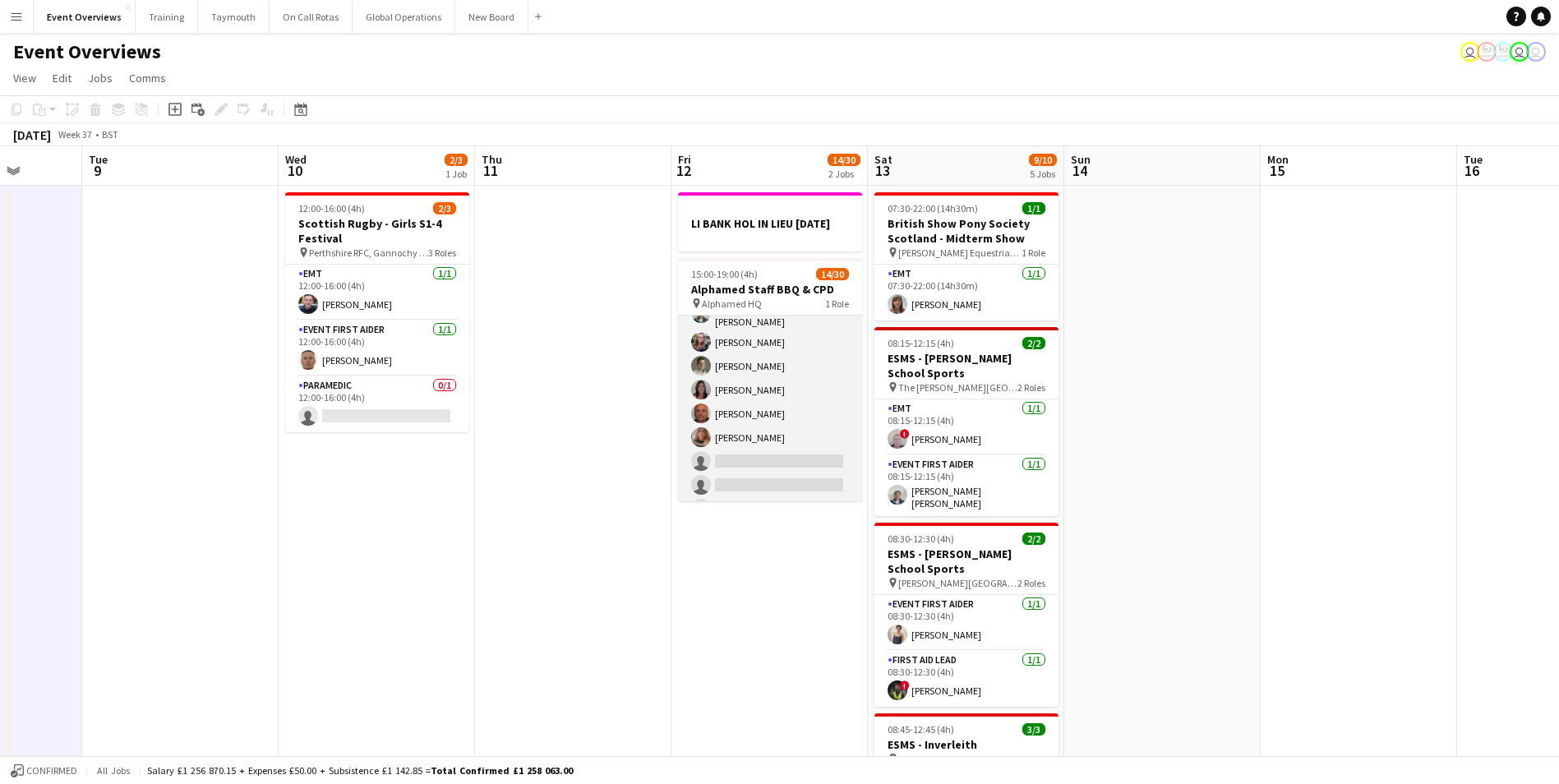
scroll to position [0, 0]
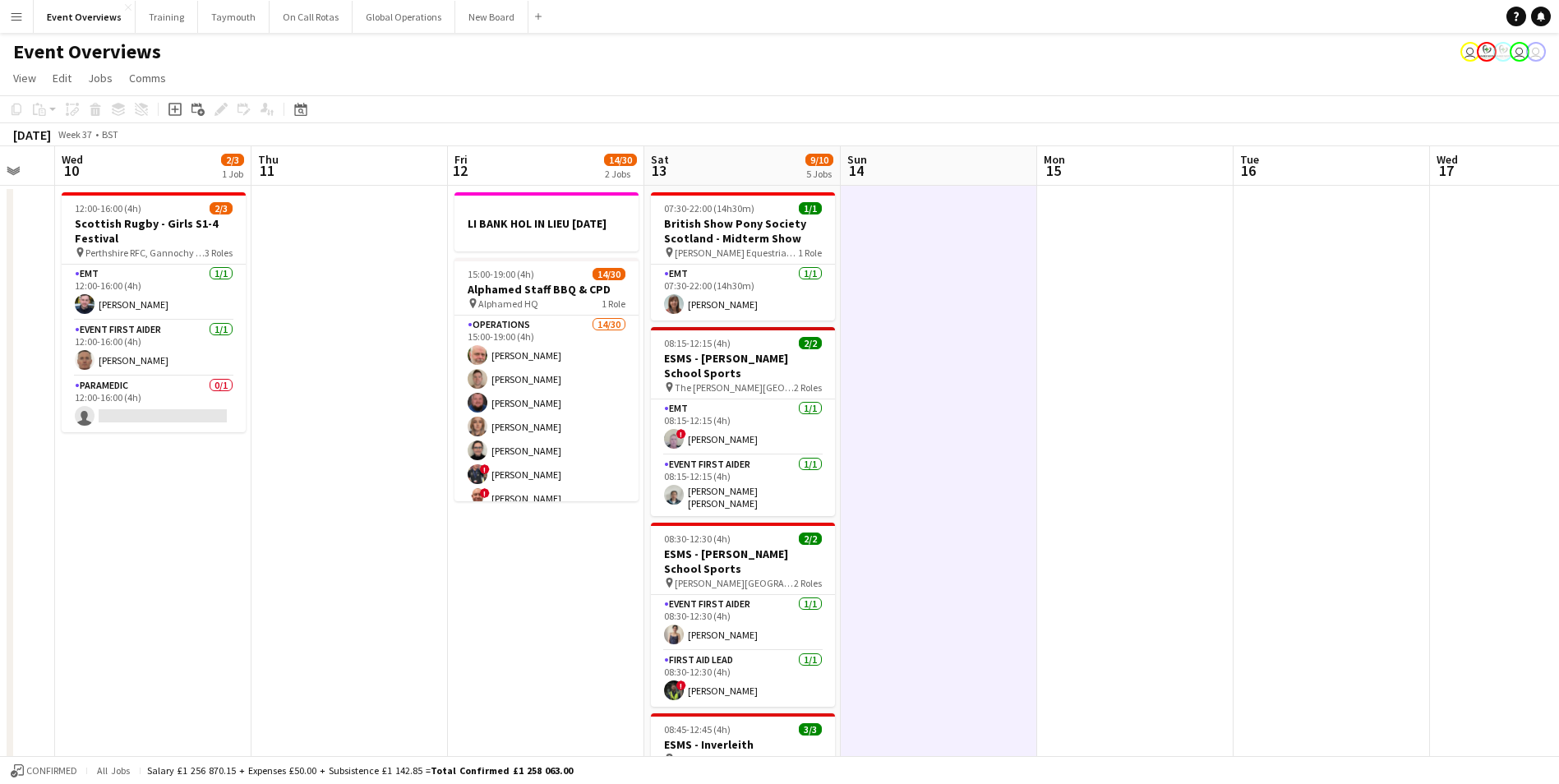
scroll to position [0, 567]
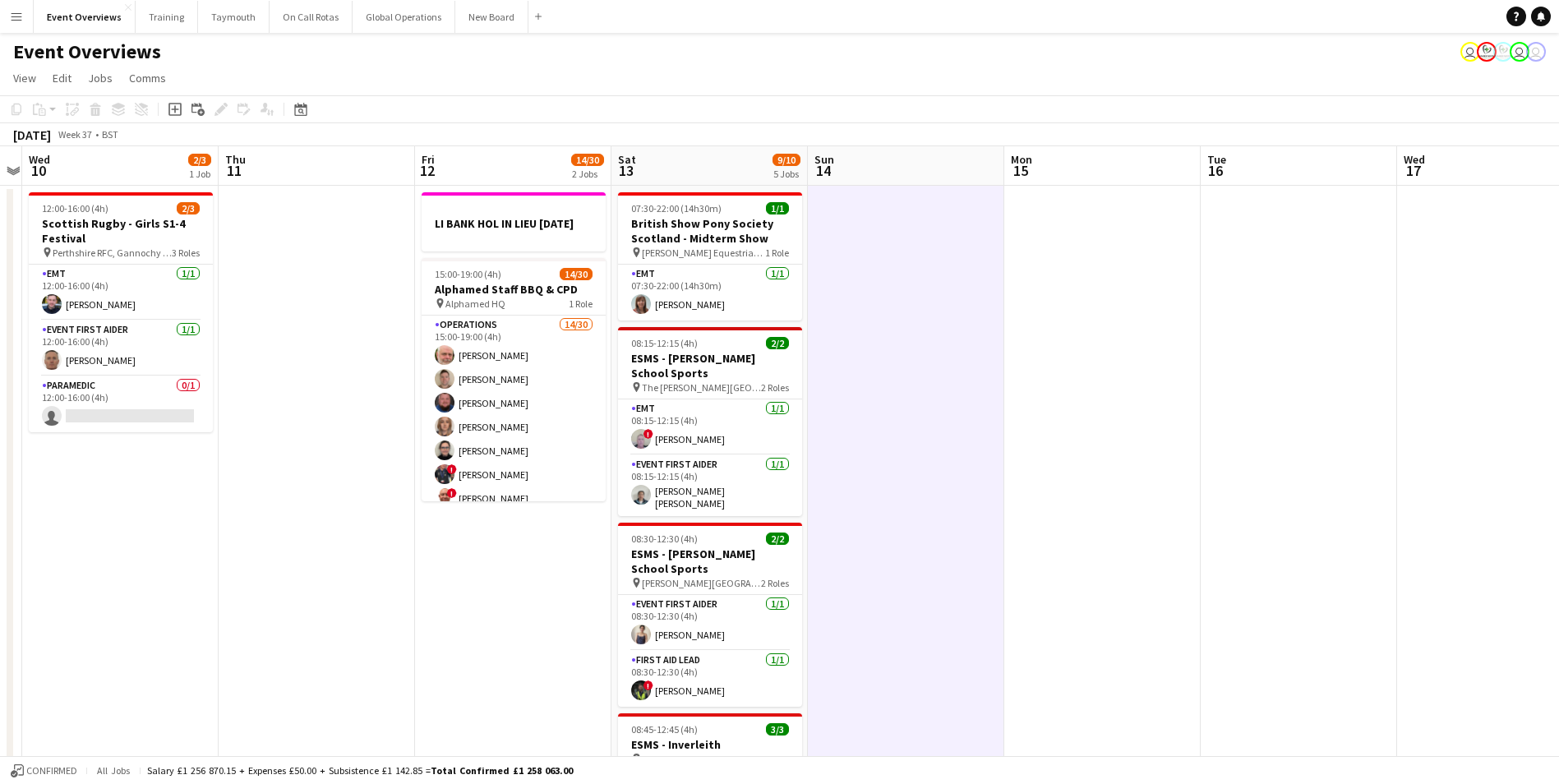
drag, startPoint x: 1190, startPoint y: 350, endPoint x: 934, endPoint y: 409, distance: 262.7
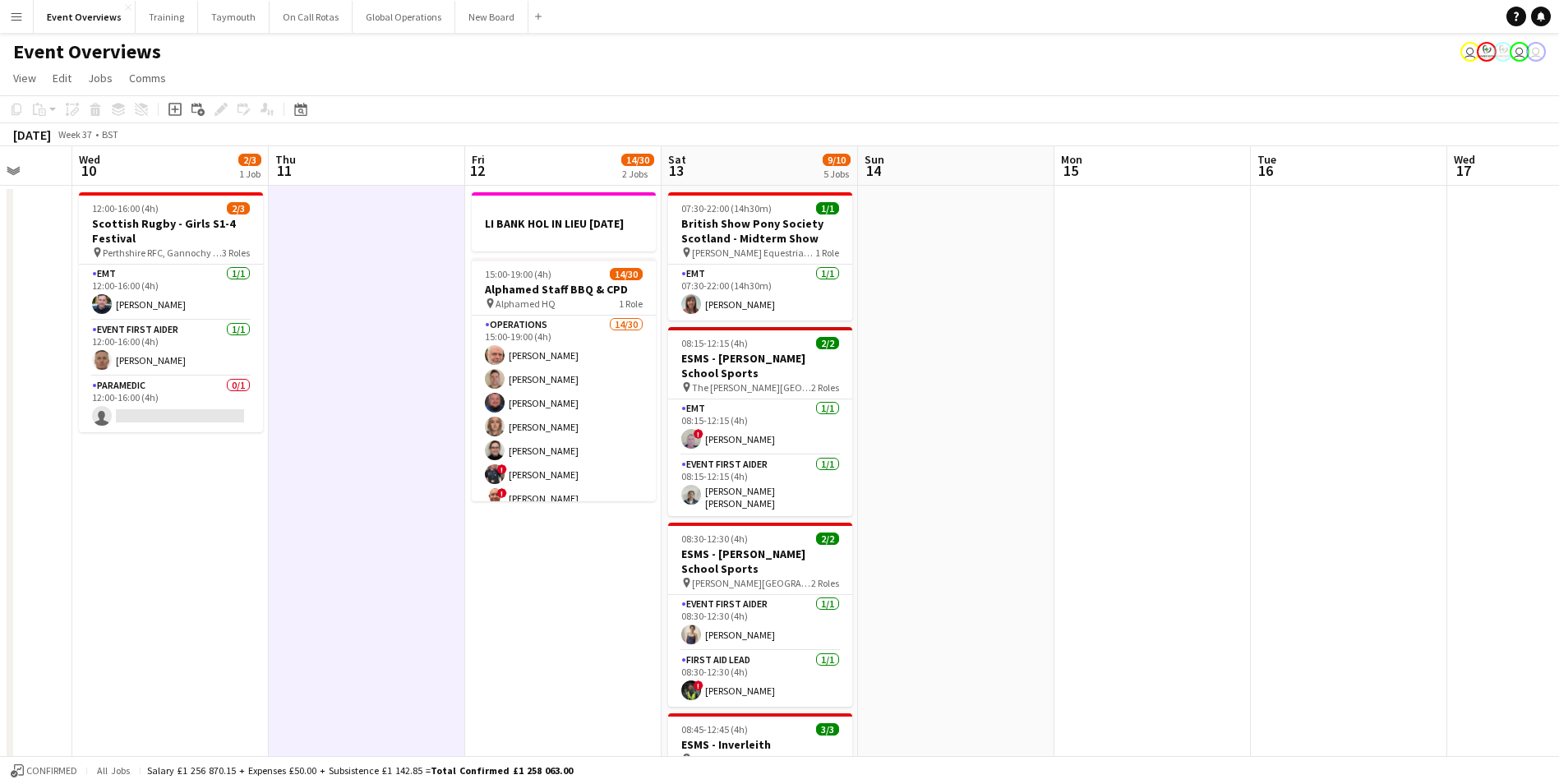
scroll to position [0, 488]
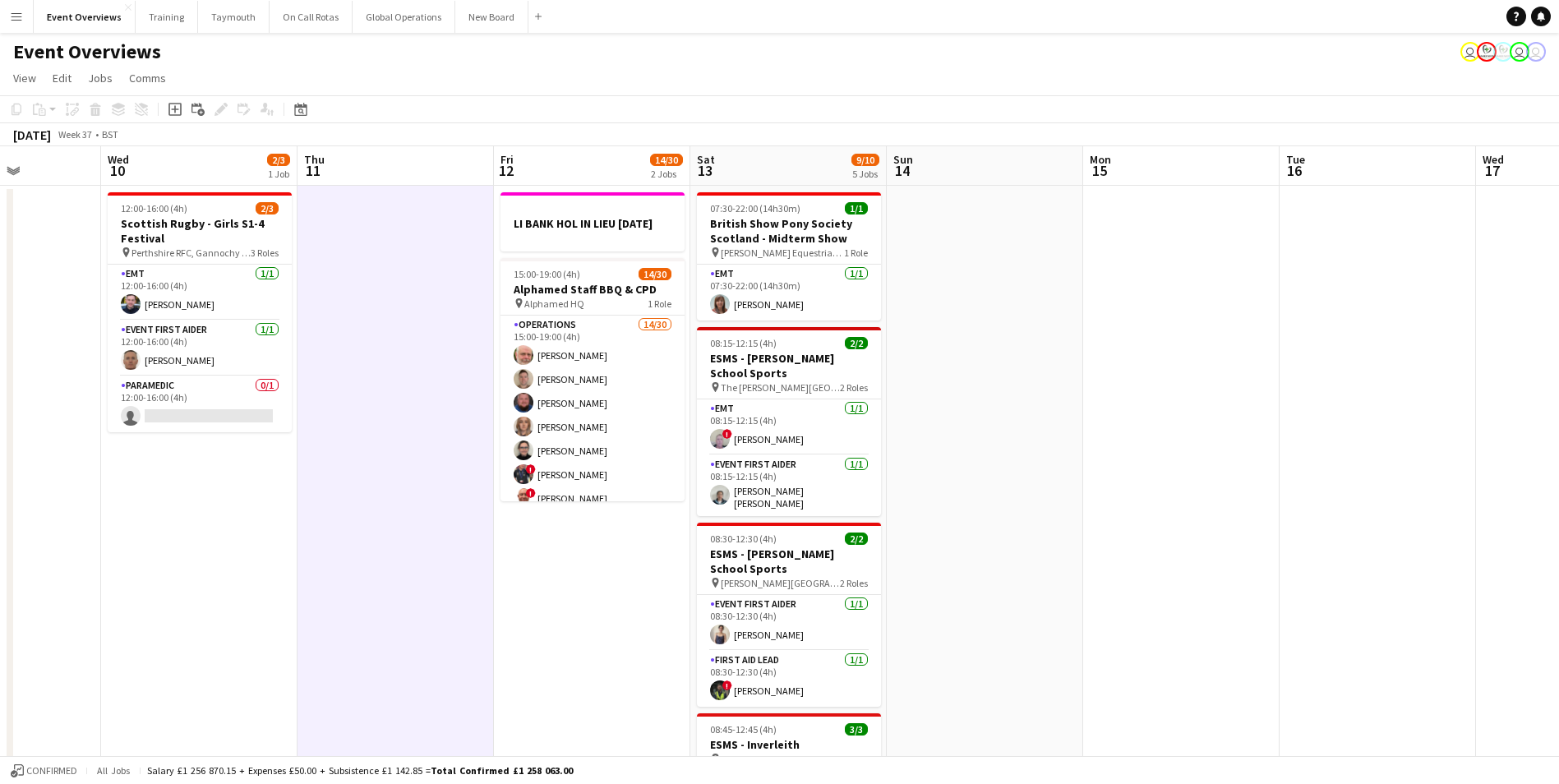
drag, startPoint x: 357, startPoint y: 603, endPoint x: 632, endPoint y: 603, distance: 275.0
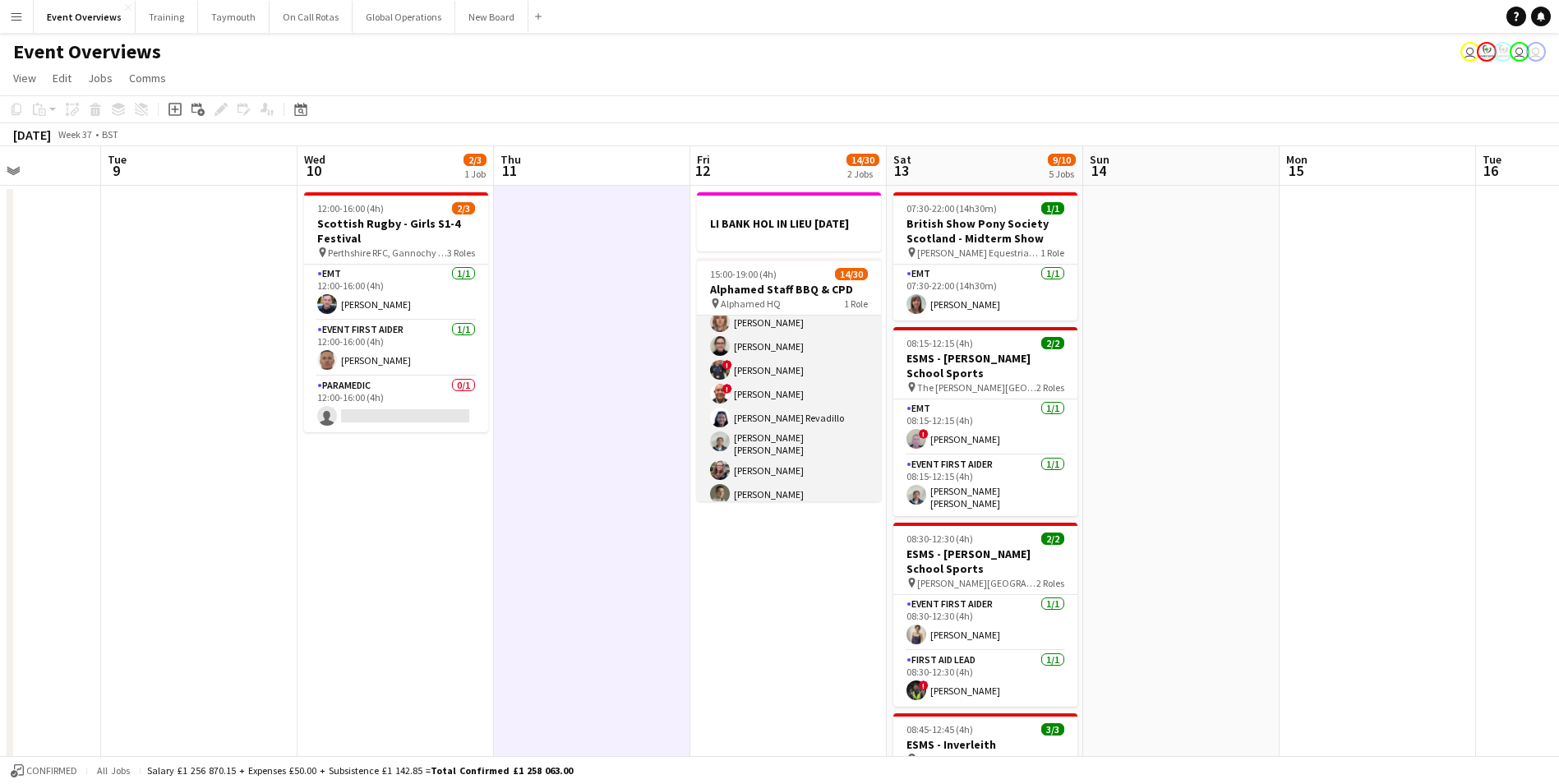
scroll to position [0, 0]
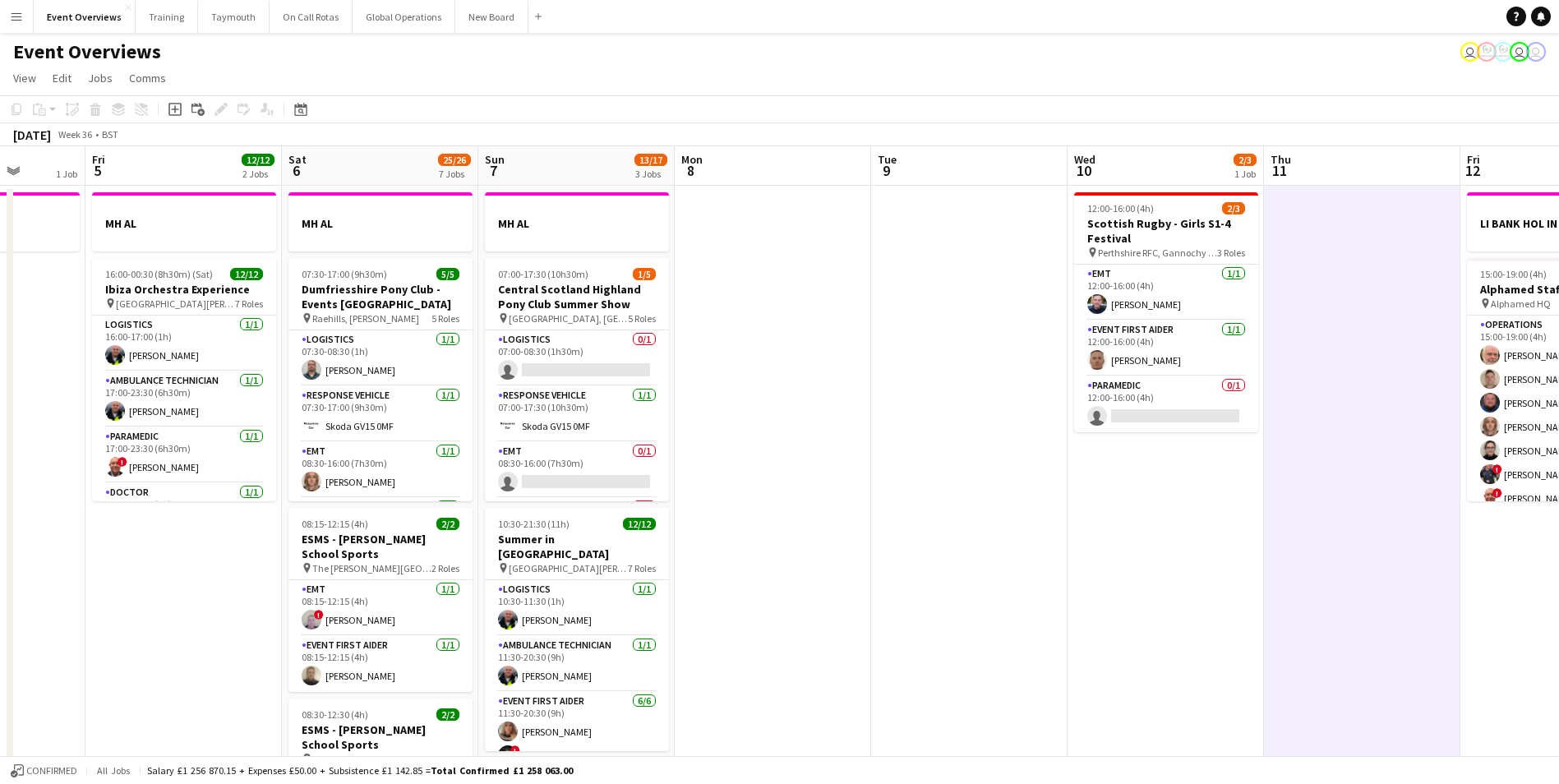
drag, startPoint x: 559, startPoint y: 651, endPoint x: 1364, endPoint y: 547, distance: 811.7
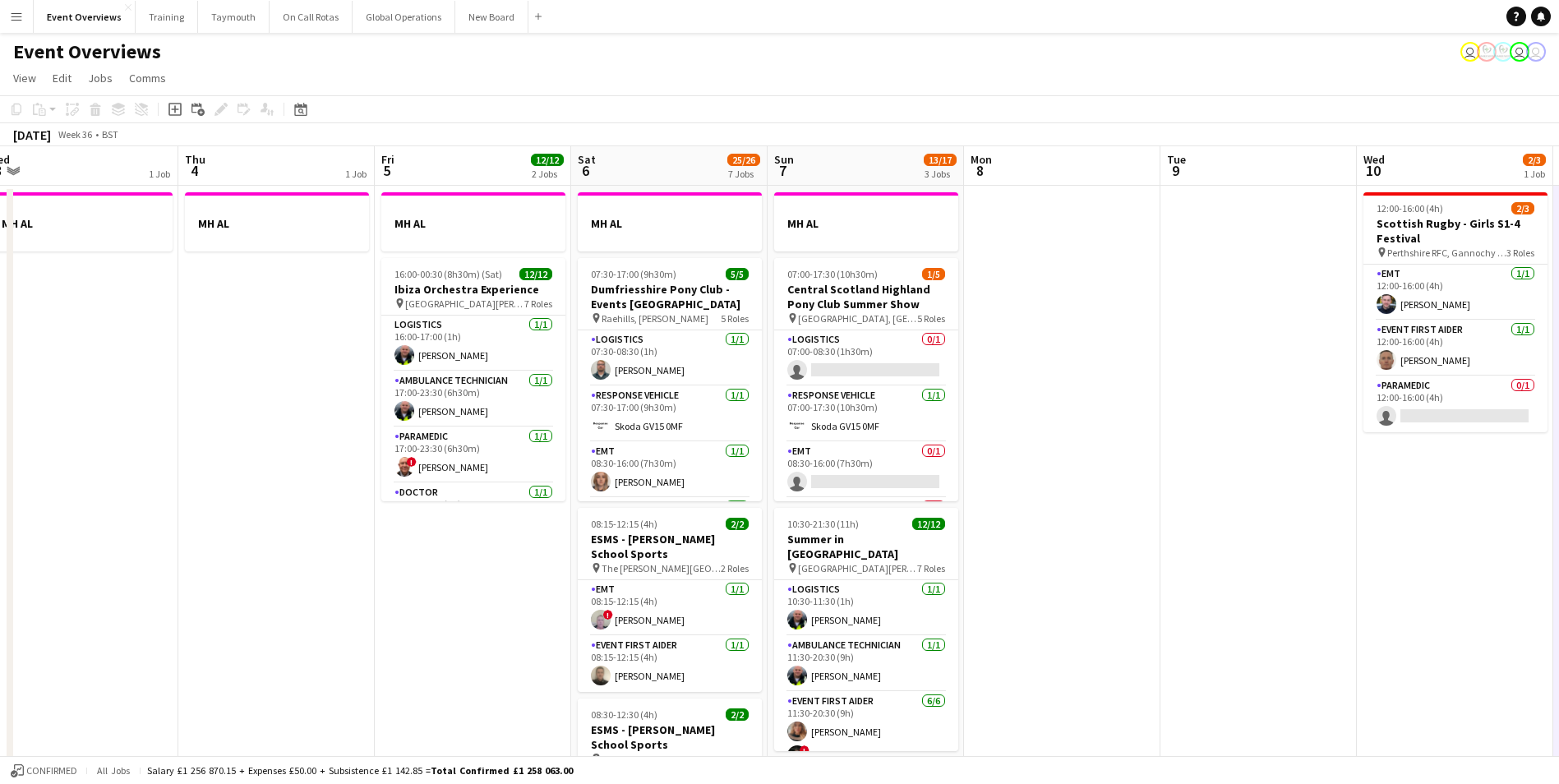
drag, startPoint x: 873, startPoint y: 568, endPoint x: 1129, endPoint y: 549, distance: 256.7
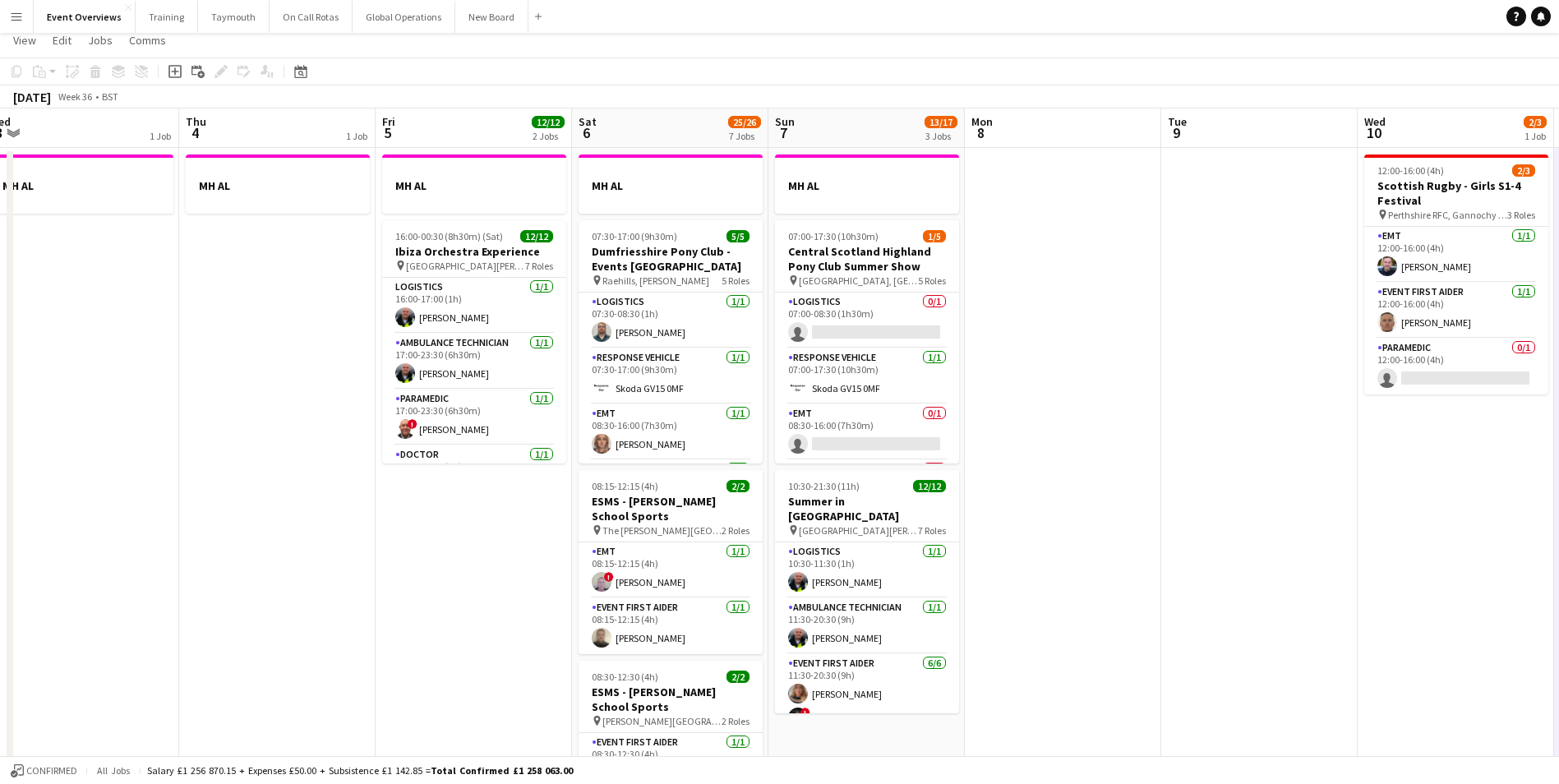
scroll to position [13, 0]
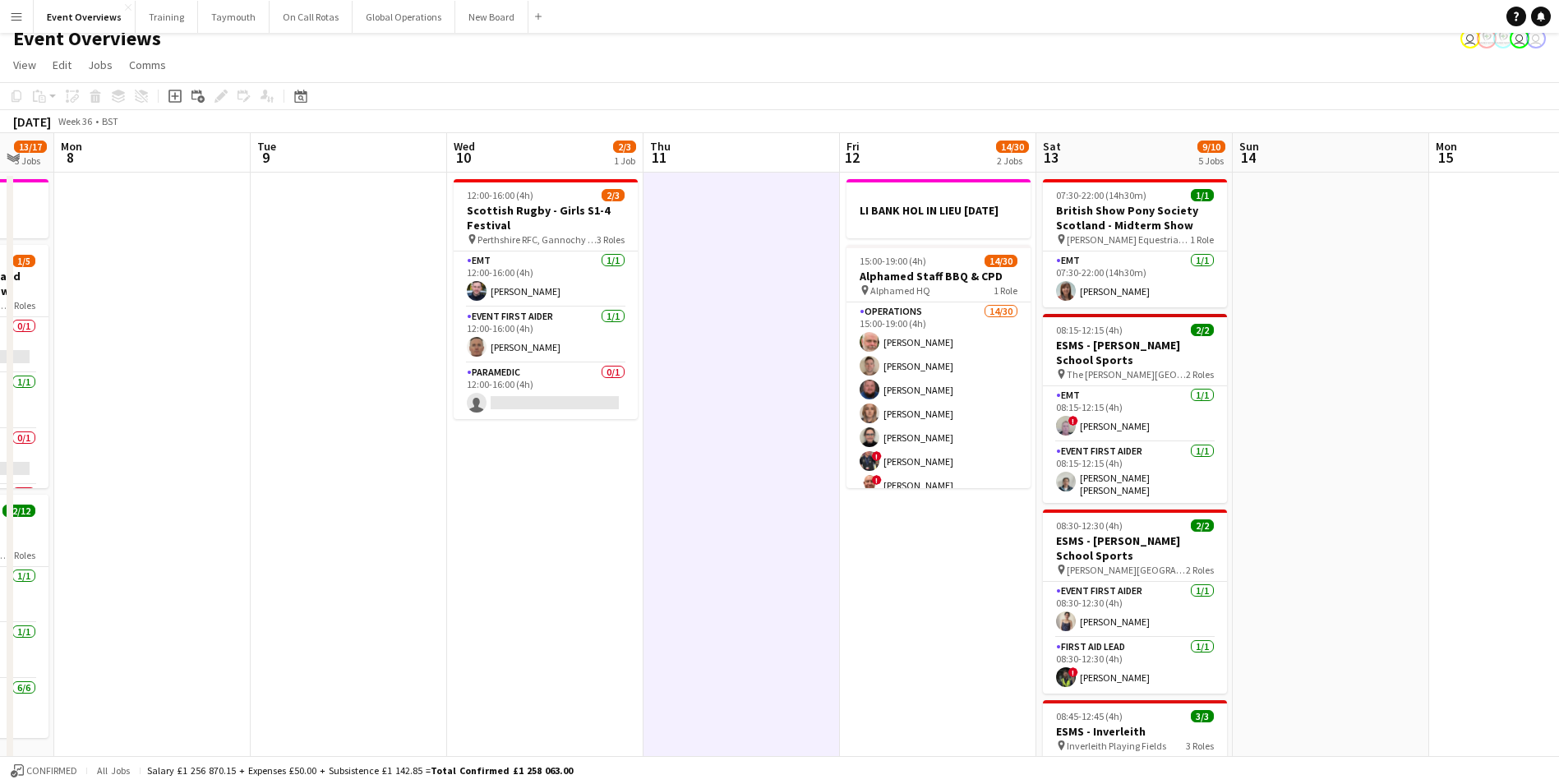
drag, startPoint x: 1141, startPoint y: 499, endPoint x: 33, endPoint y: 545, distance: 1109.0
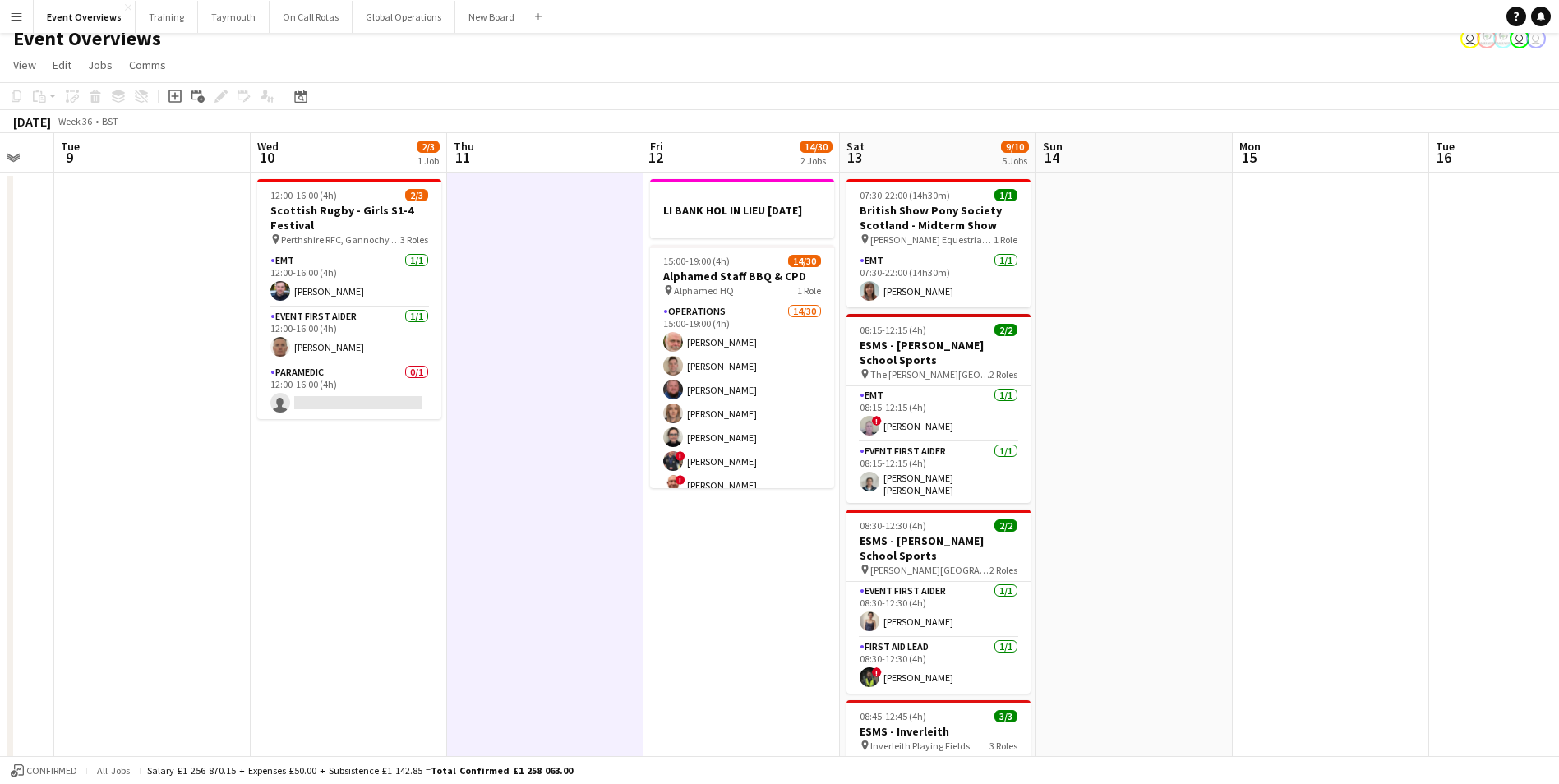
scroll to position [0, 536]
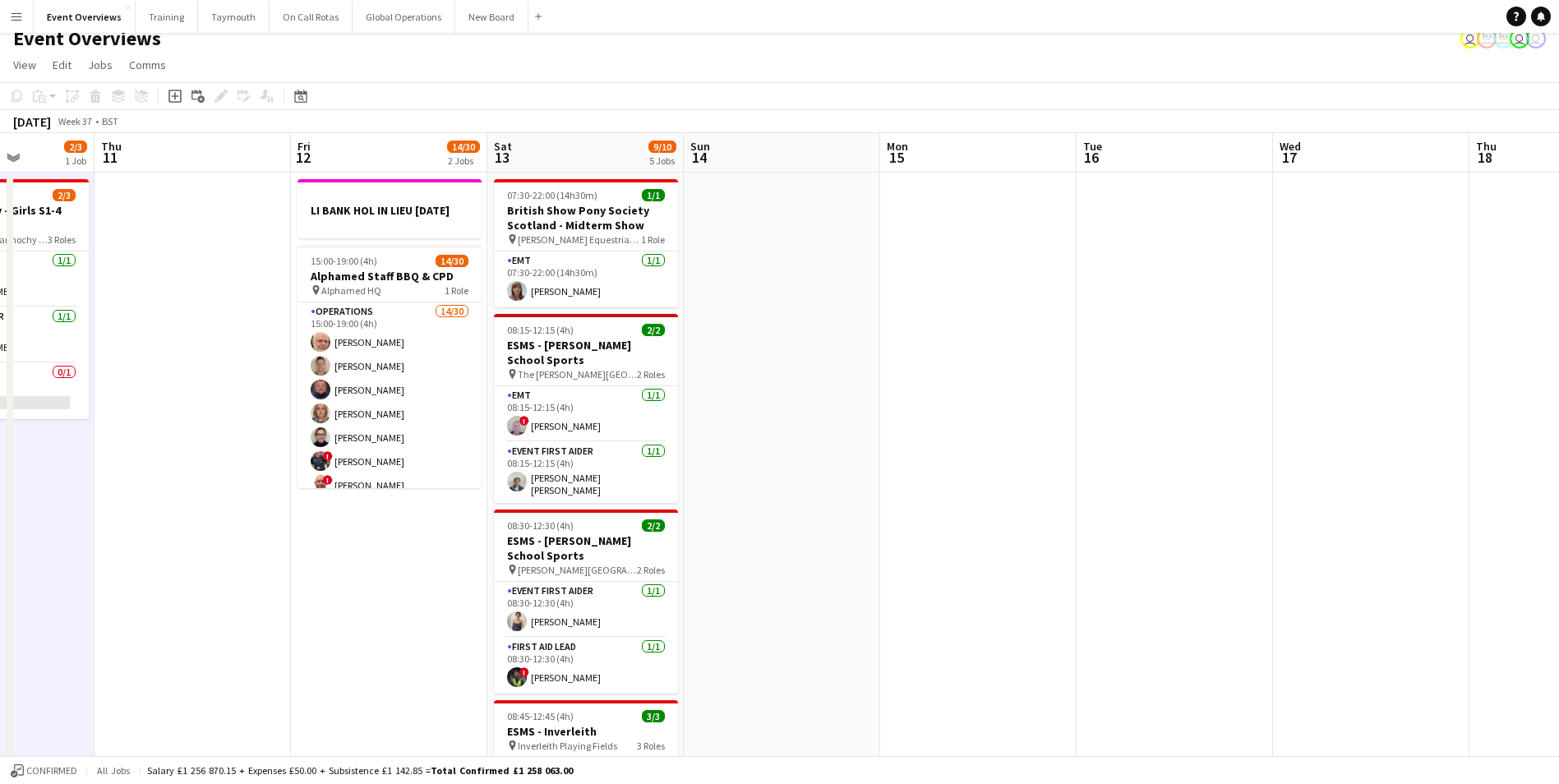
drag, startPoint x: 1189, startPoint y: 512, endPoint x: 176, endPoint y: 550, distance: 1013.7
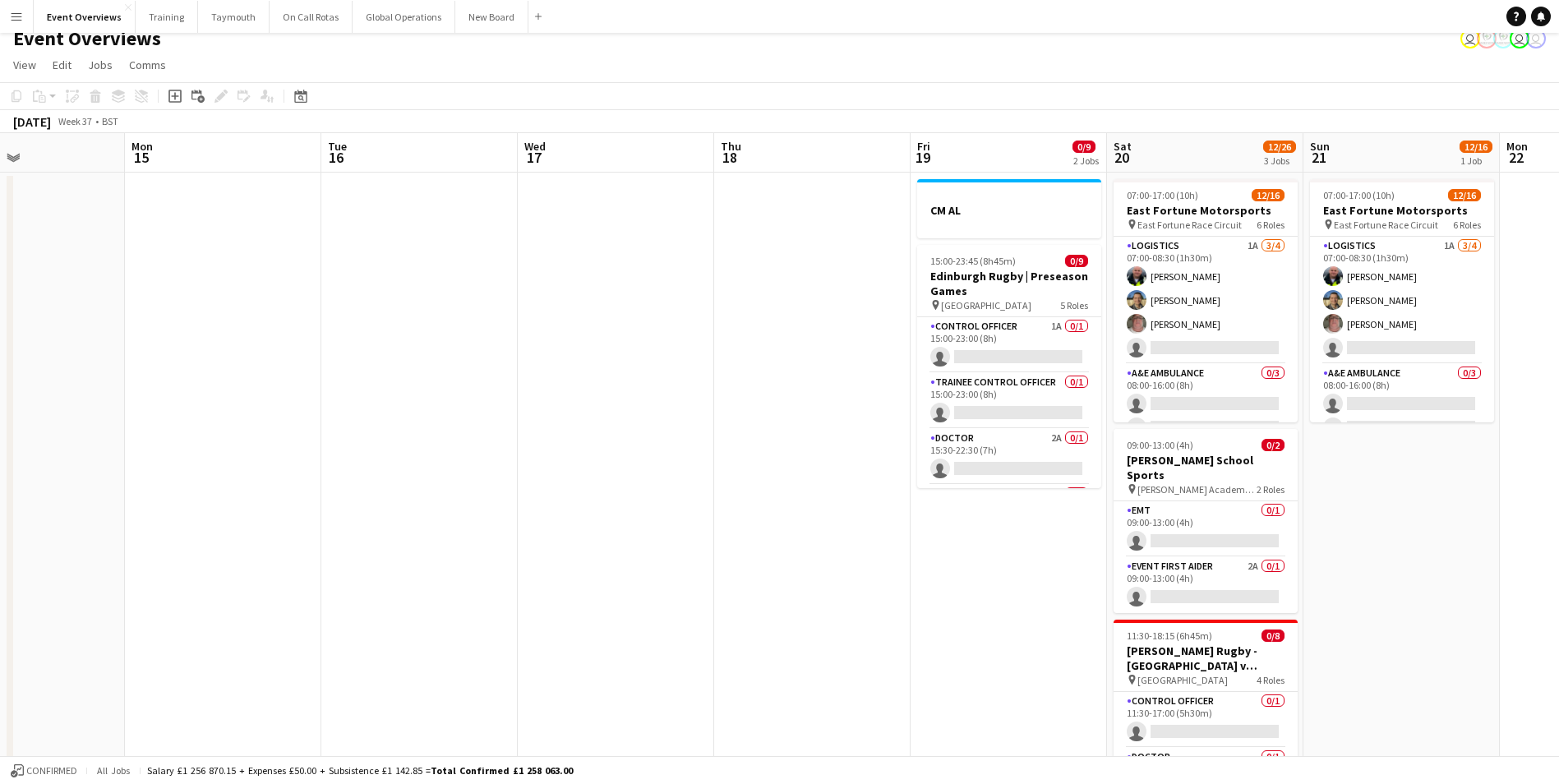
drag, startPoint x: 629, startPoint y: 539, endPoint x: 270, endPoint y: 537, distance: 359.0
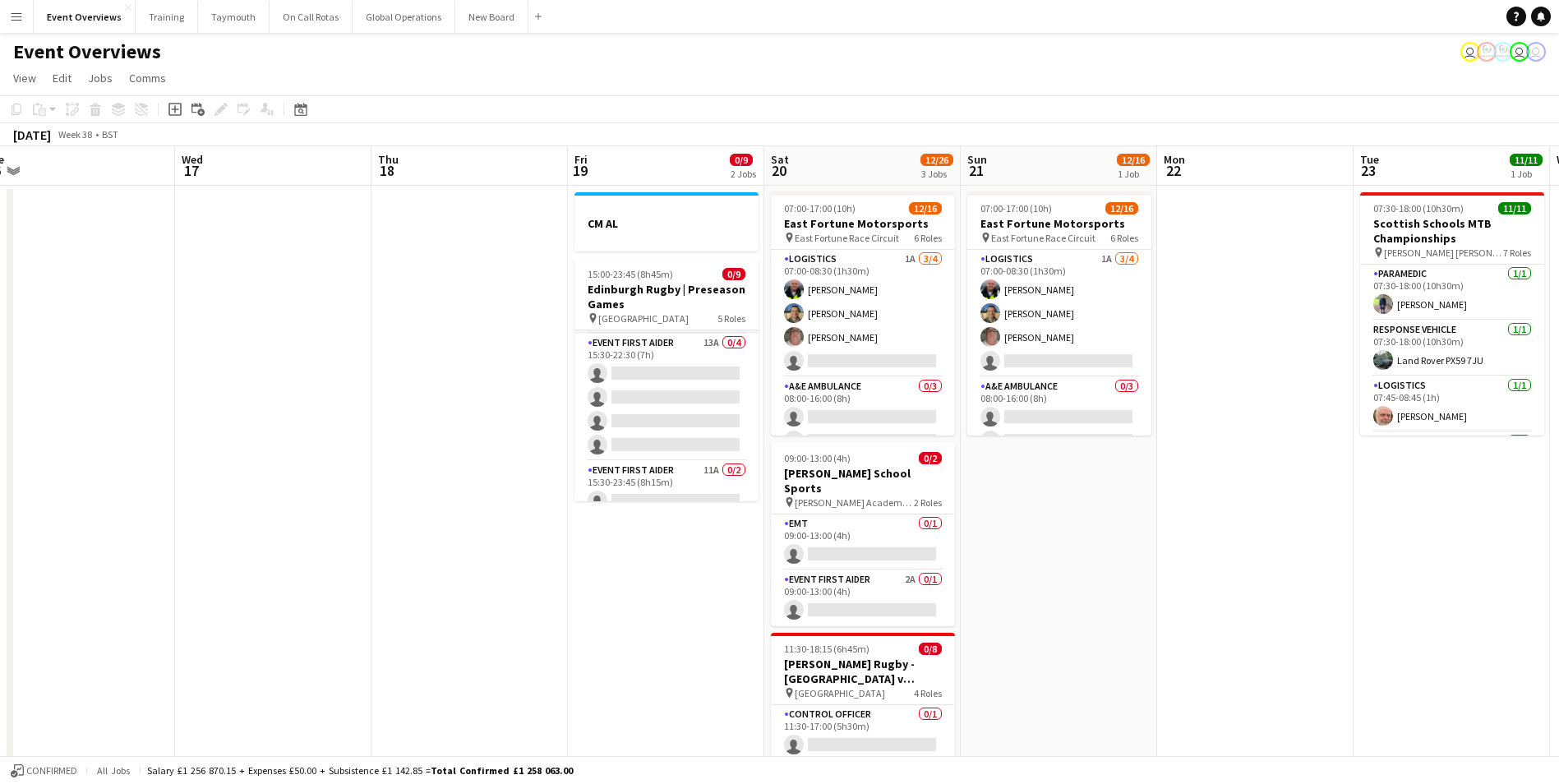
scroll to position [203, 0]
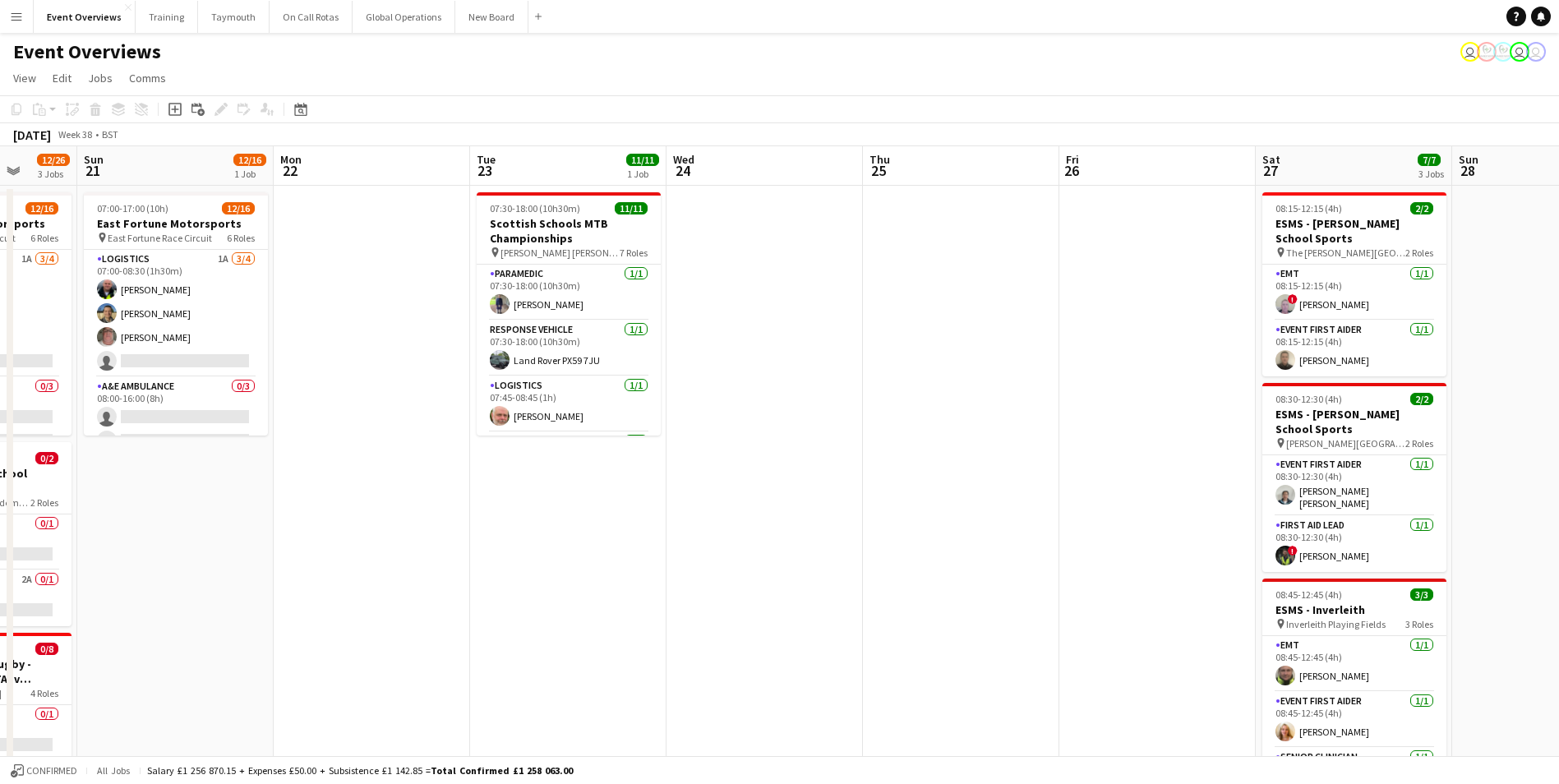
drag, startPoint x: 1420, startPoint y: 552, endPoint x: 315, endPoint y: 543, distance: 1105.0
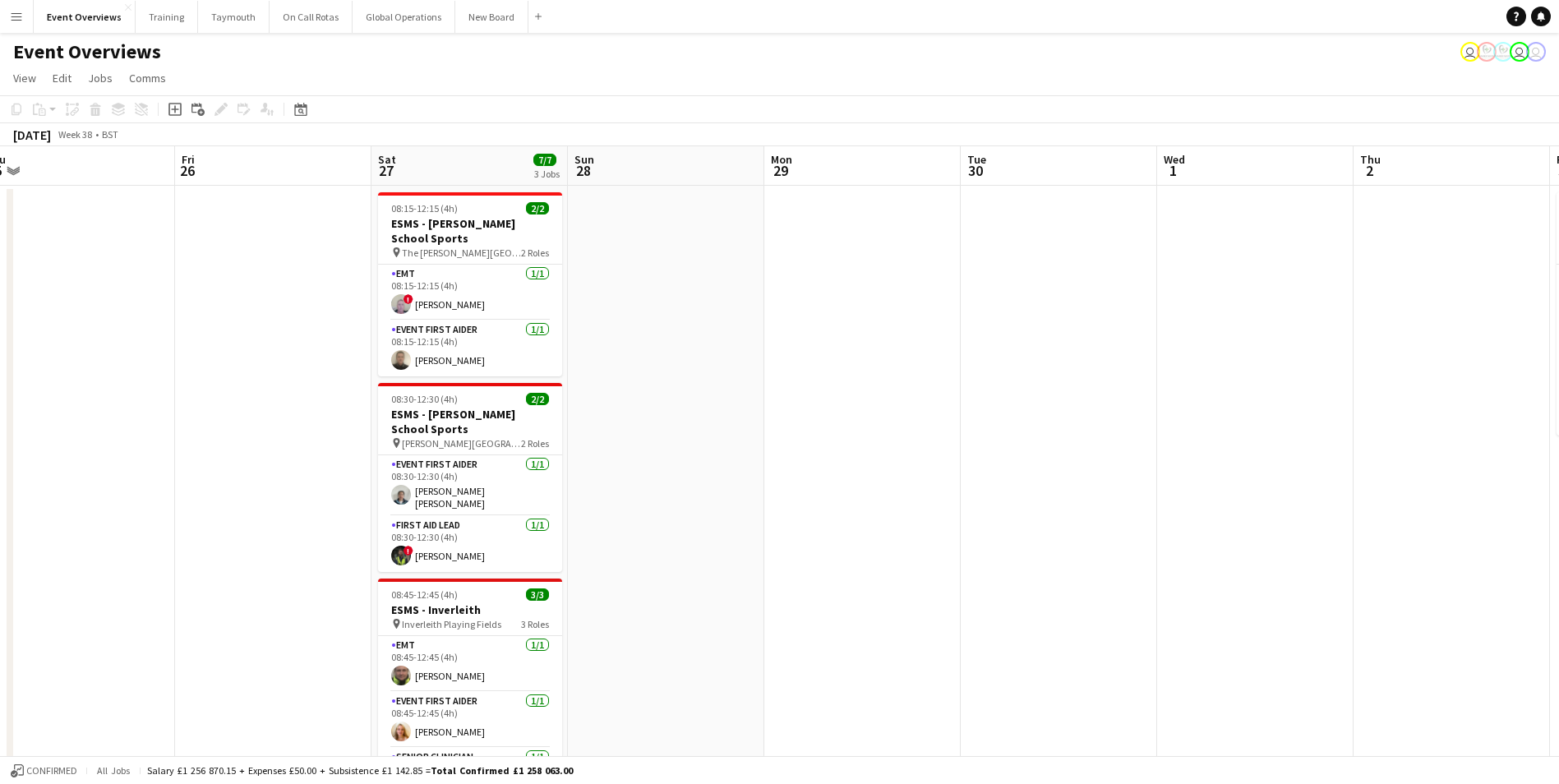
drag, startPoint x: 848, startPoint y: 481, endPoint x: 219, endPoint y: 500, distance: 629.3
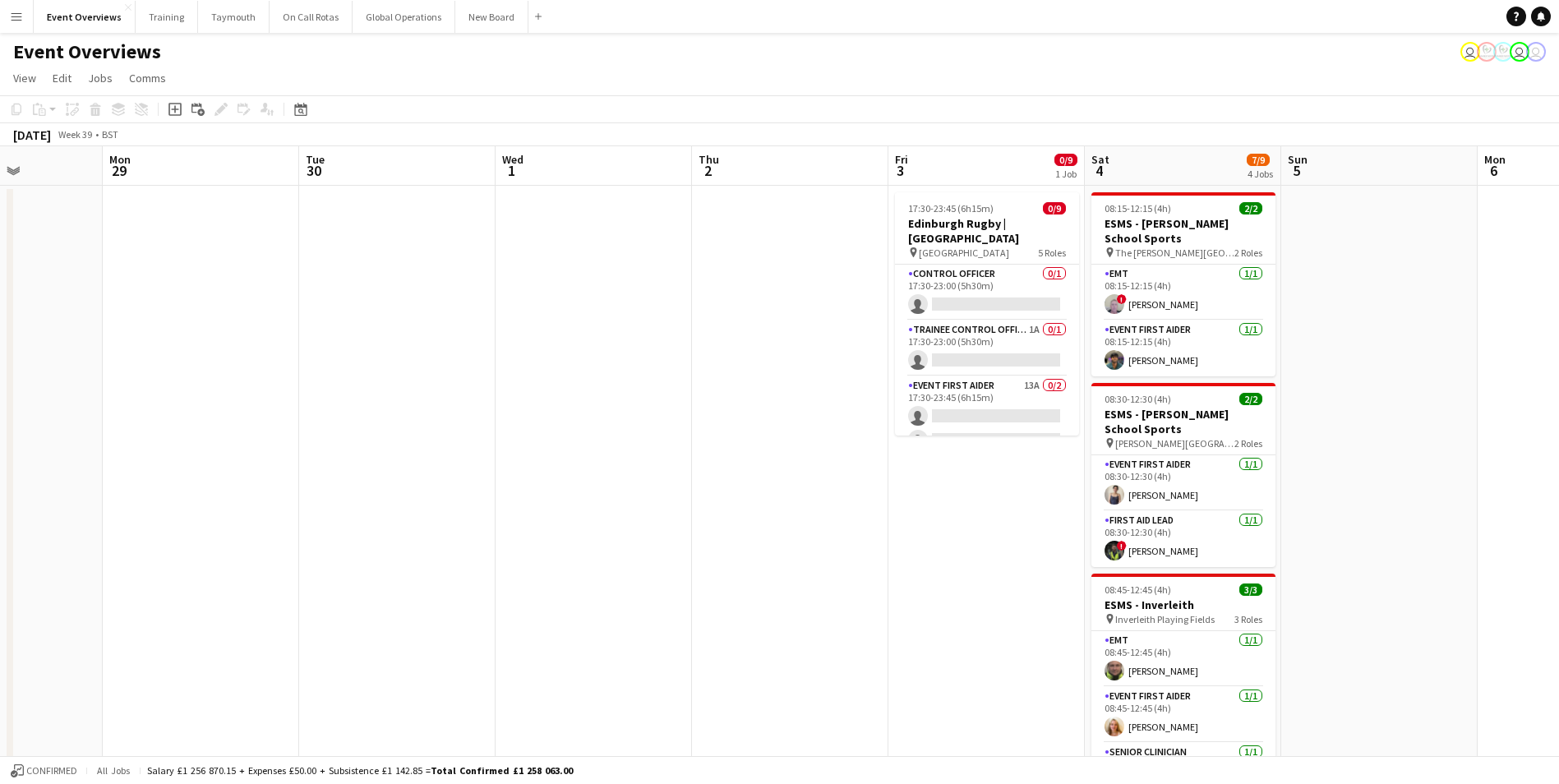
drag, startPoint x: 1120, startPoint y: 415, endPoint x: 395, endPoint y: 464, distance: 726.7
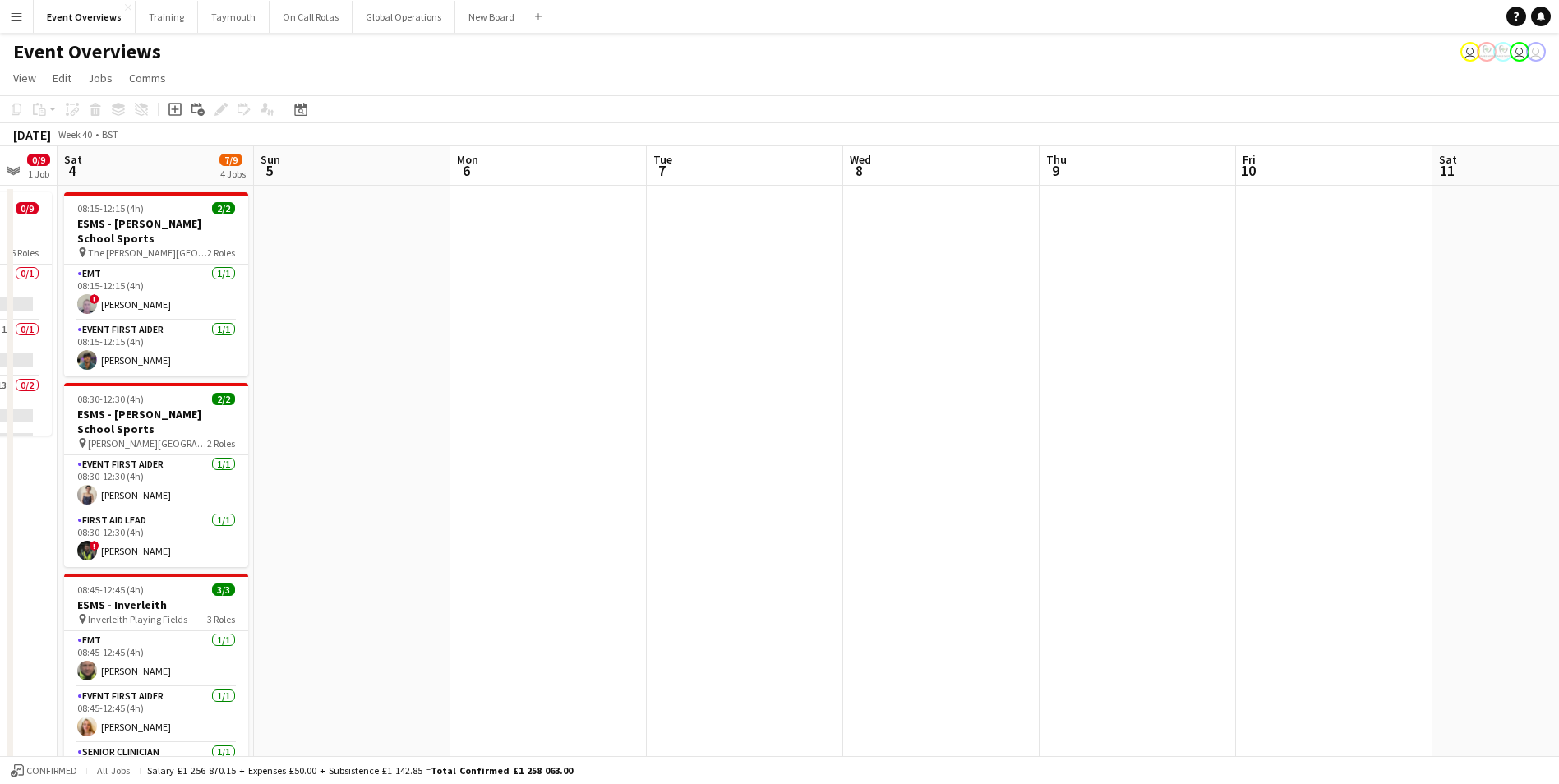
drag, startPoint x: 1411, startPoint y: 279, endPoint x: 236, endPoint y: 497, distance: 1195.1
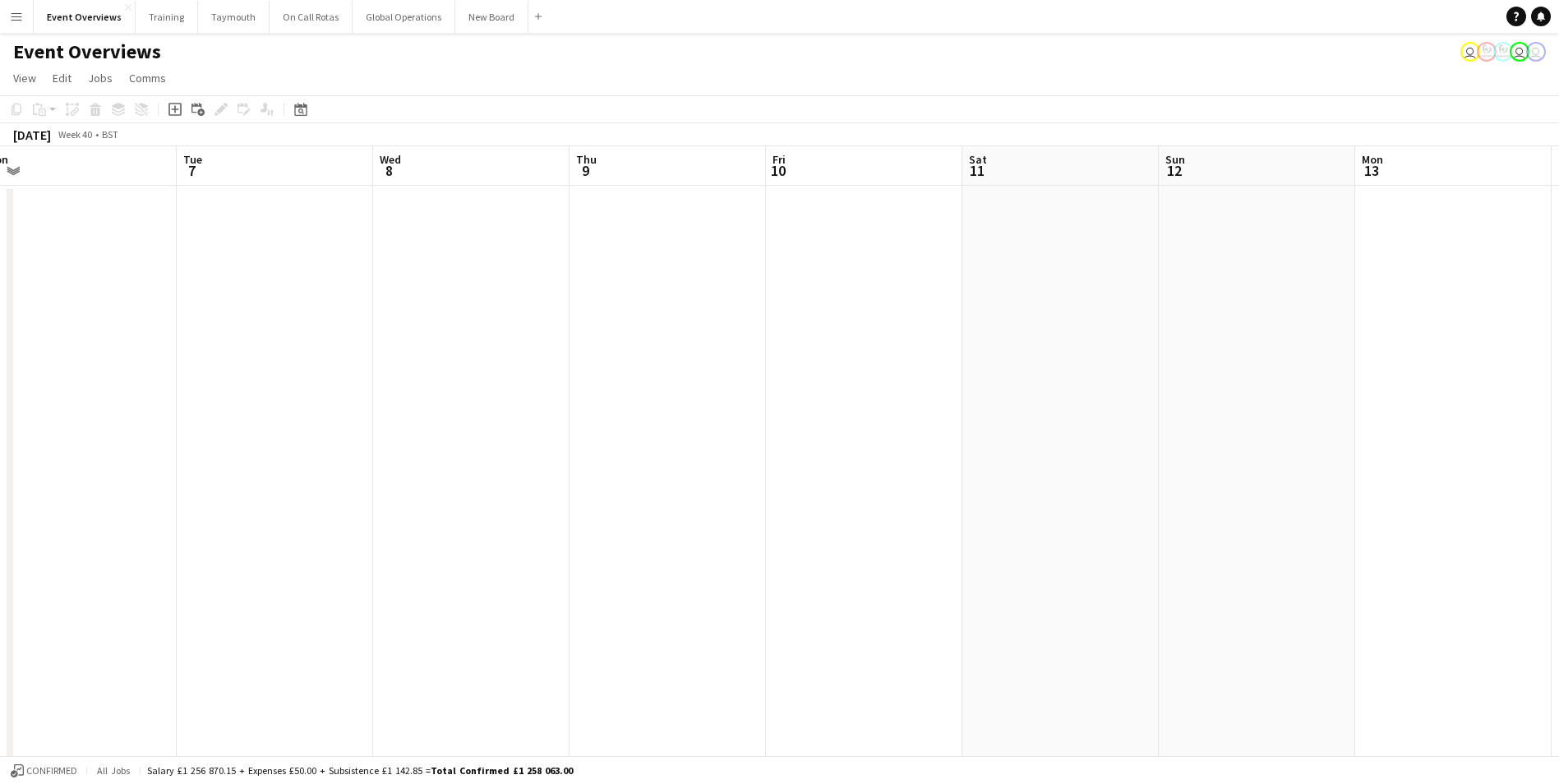
drag, startPoint x: 866, startPoint y: 526, endPoint x: 199, endPoint y: 520, distance: 667.0
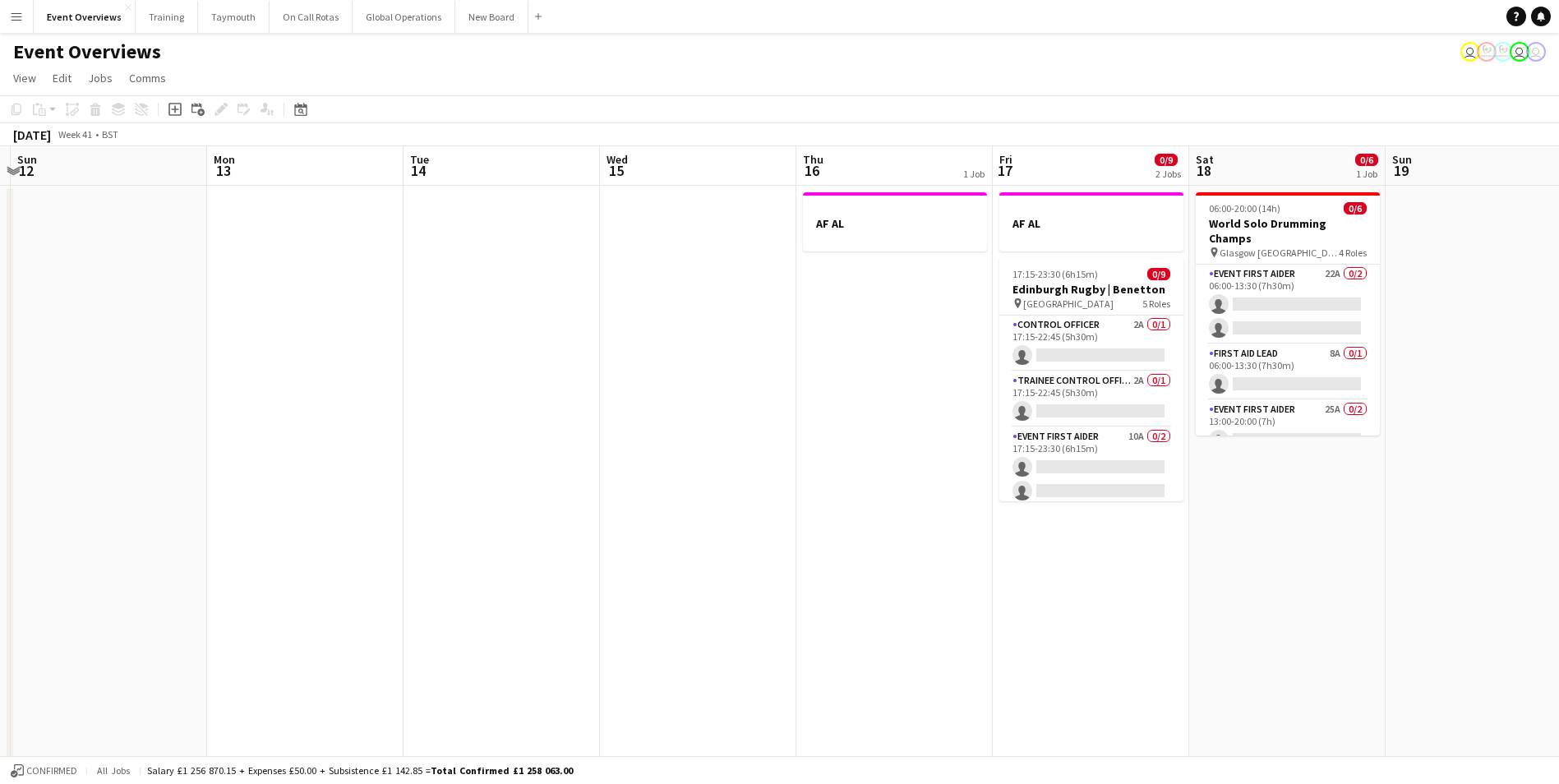
drag, startPoint x: 924, startPoint y: 475, endPoint x: 51, endPoint y: 505, distance: 873.5
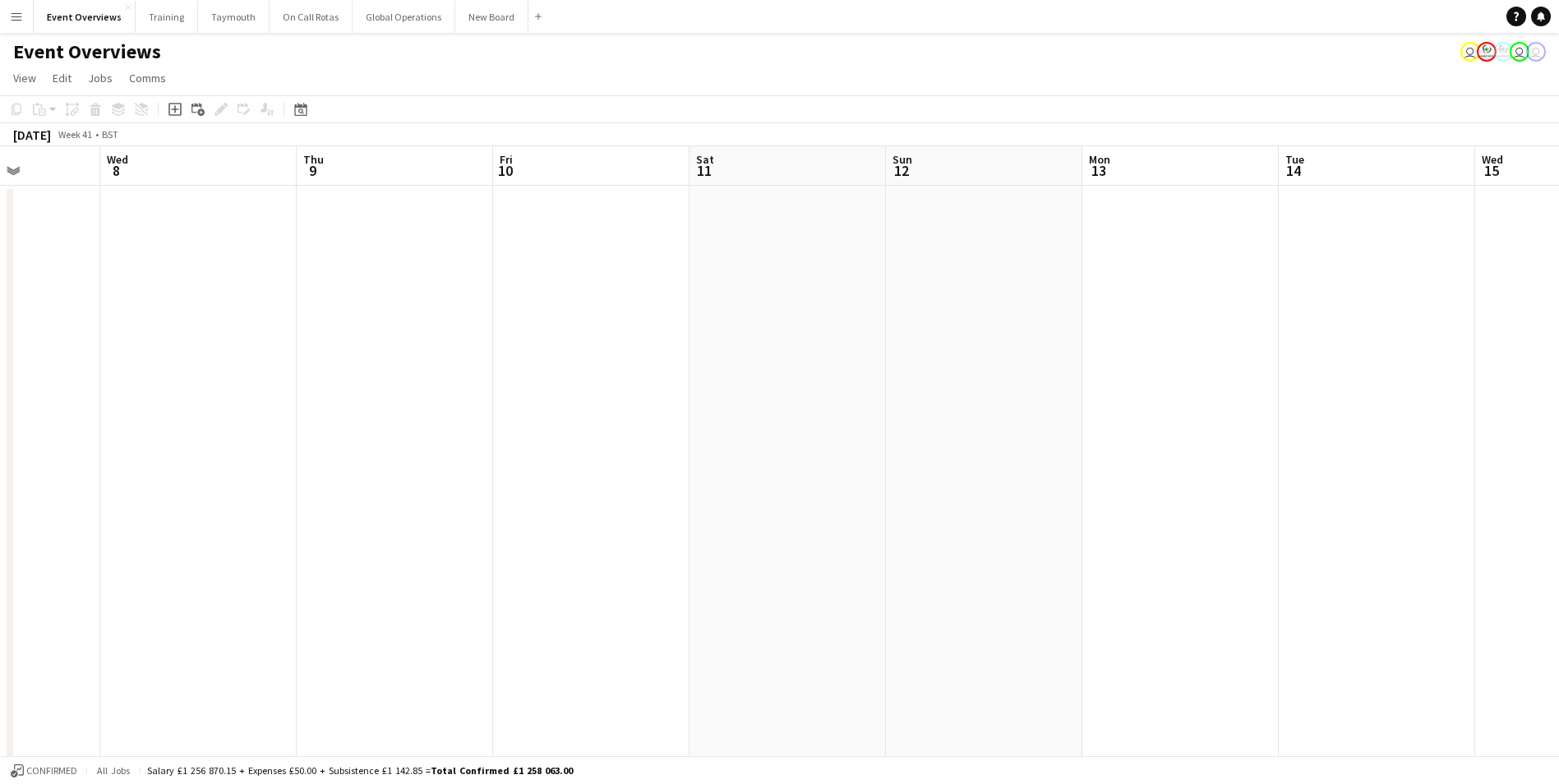
scroll to position [0, 370]
drag, startPoint x: 203, startPoint y: 583, endPoint x: 1495, endPoint y: 485, distance: 1295.7
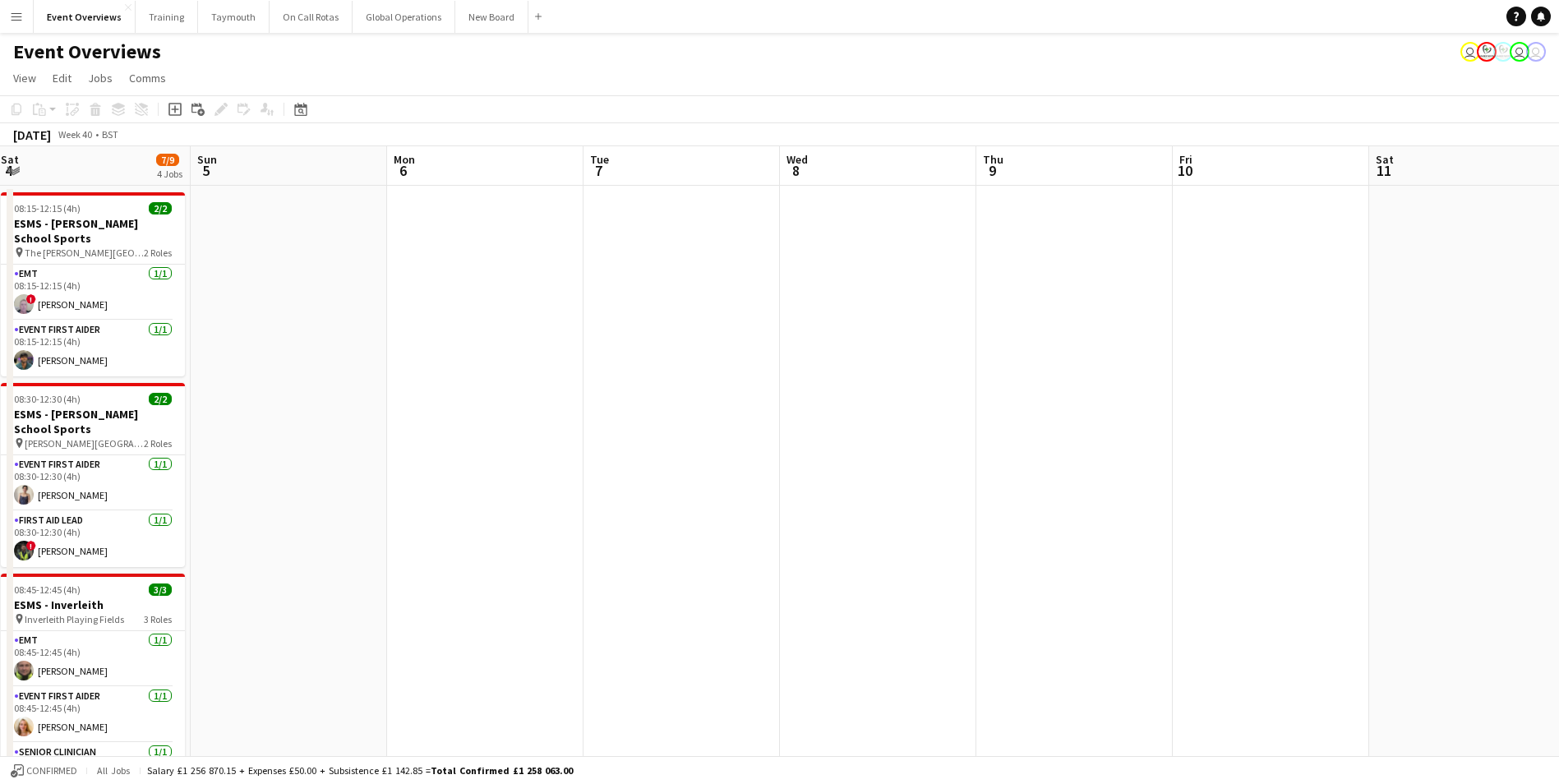
scroll to position [0, 368]
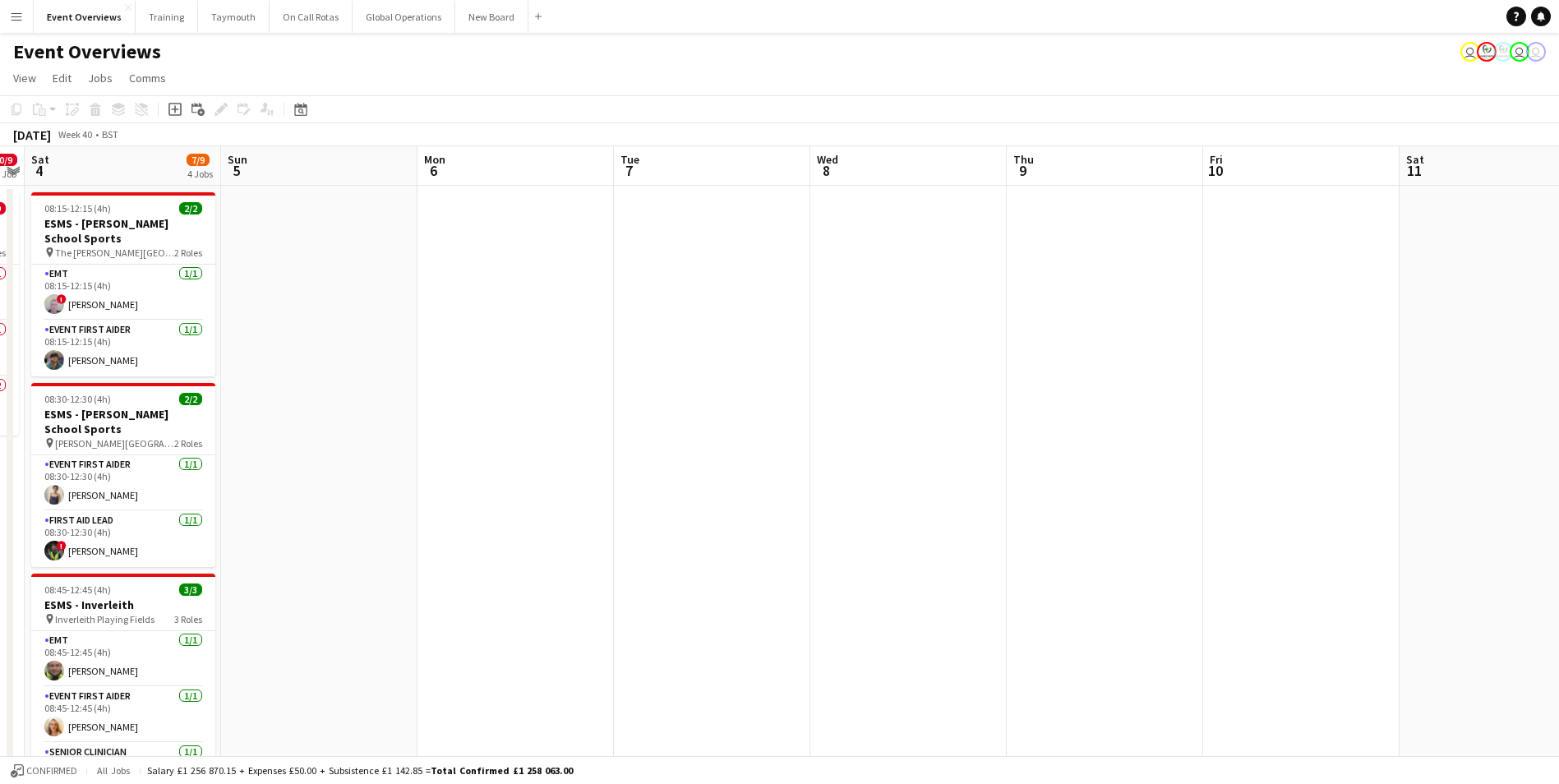
drag, startPoint x: 283, startPoint y: 492, endPoint x: 1066, endPoint y: 354, distance: 795.1
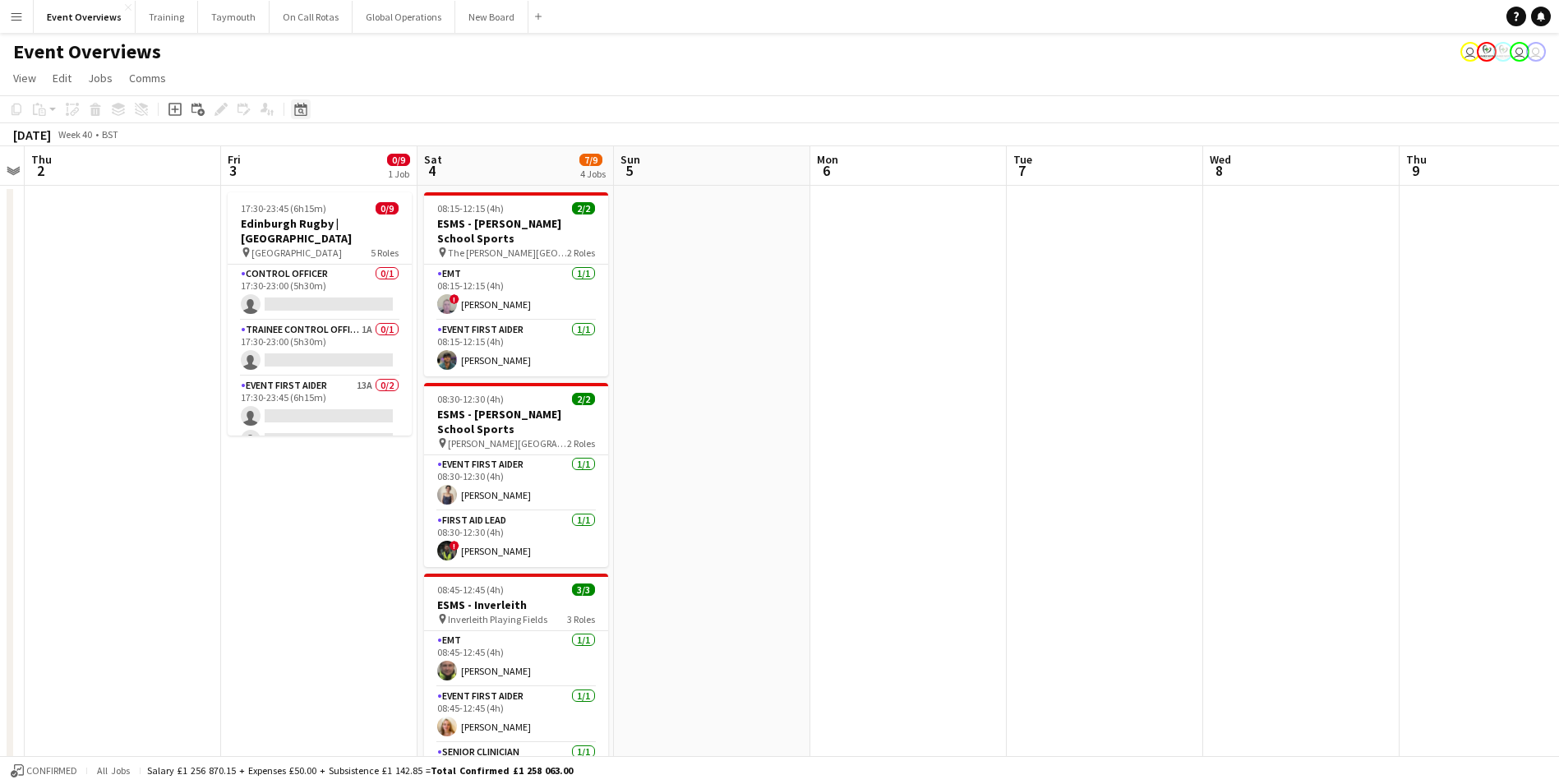
click at [302, 112] on icon at bounding box center [301, 111] width 6 height 6
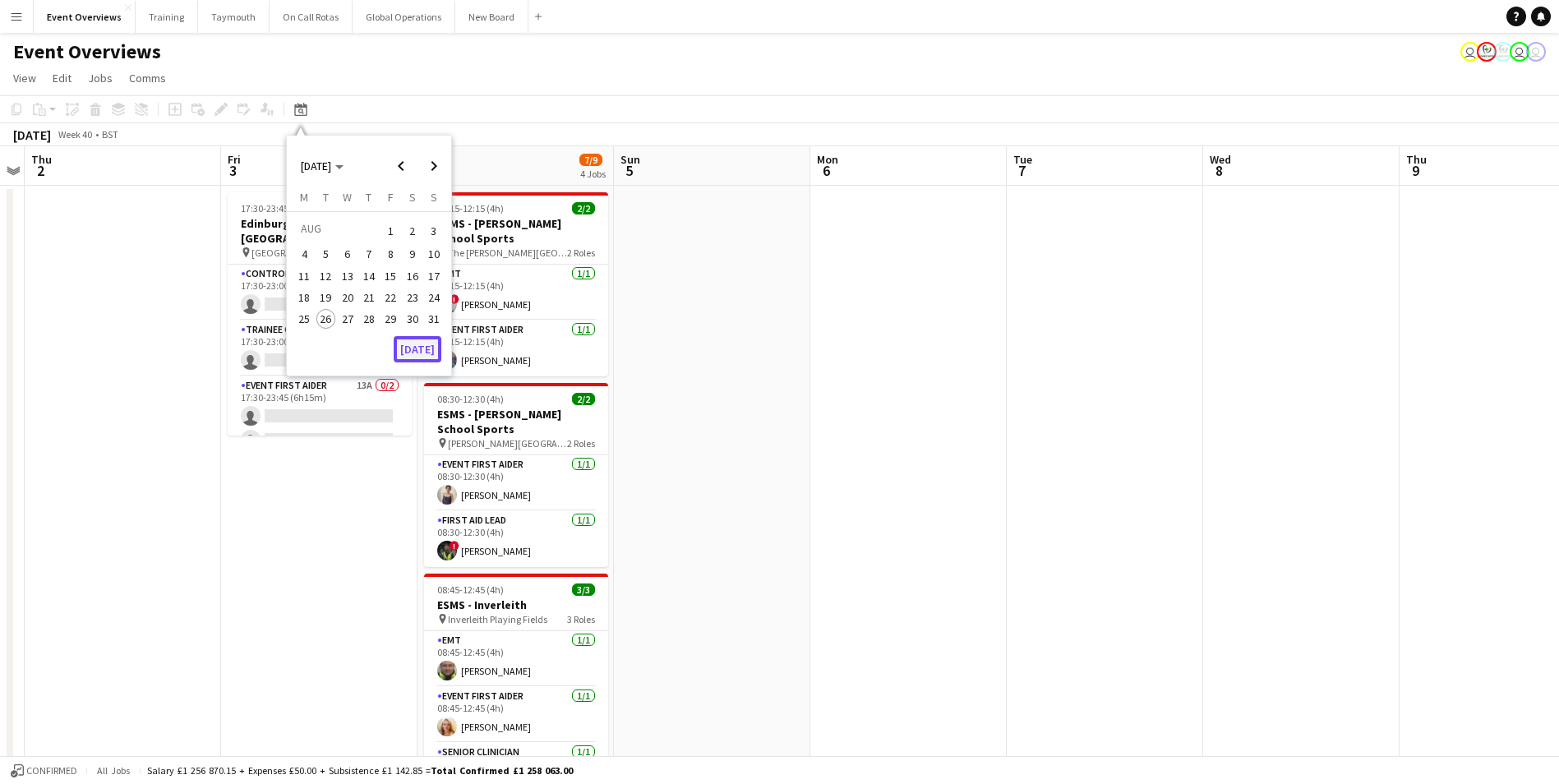
click at [409, 341] on button "[DATE]" at bounding box center [417, 349] width 48 height 26
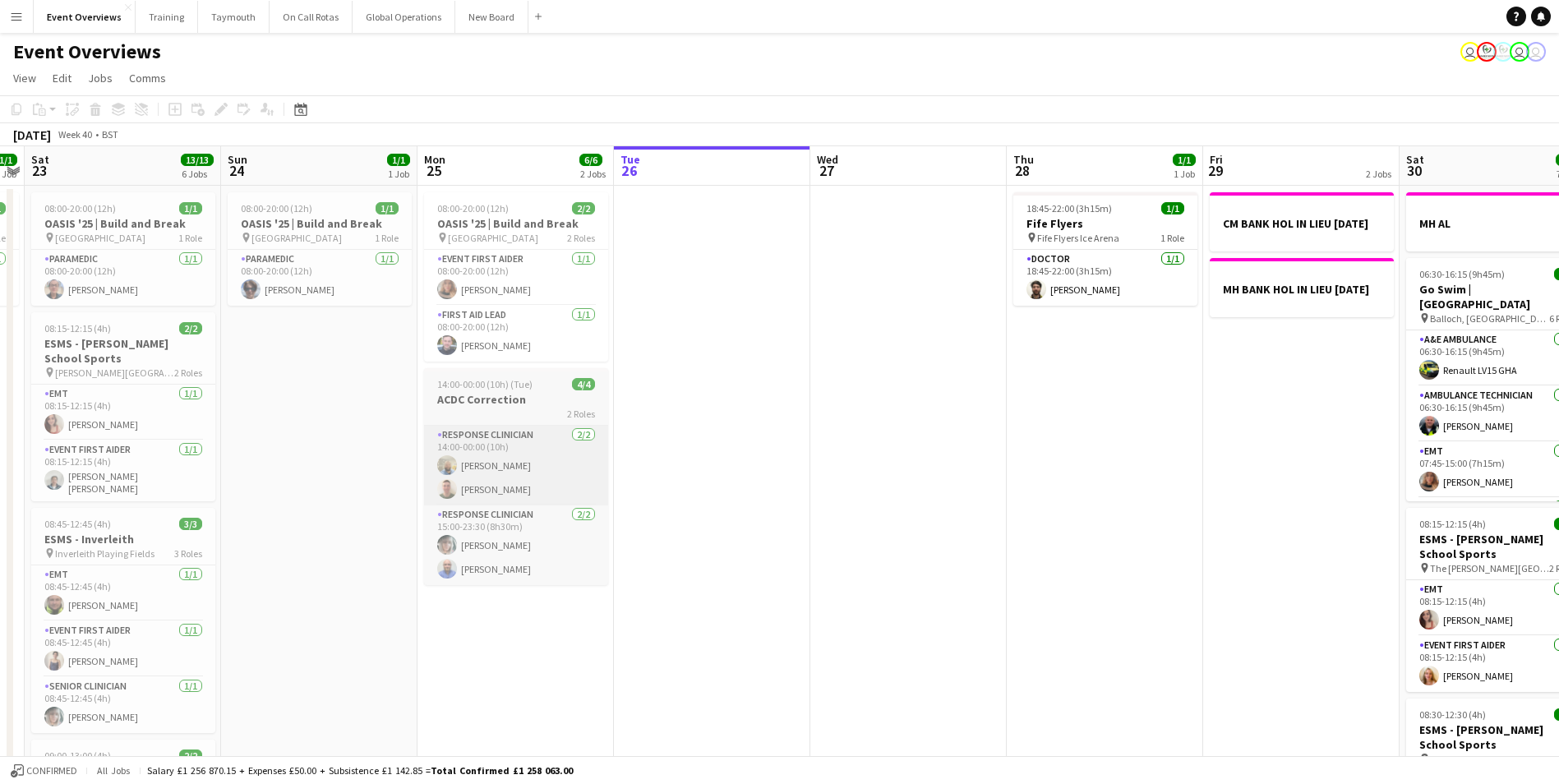
scroll to position [0, 565]
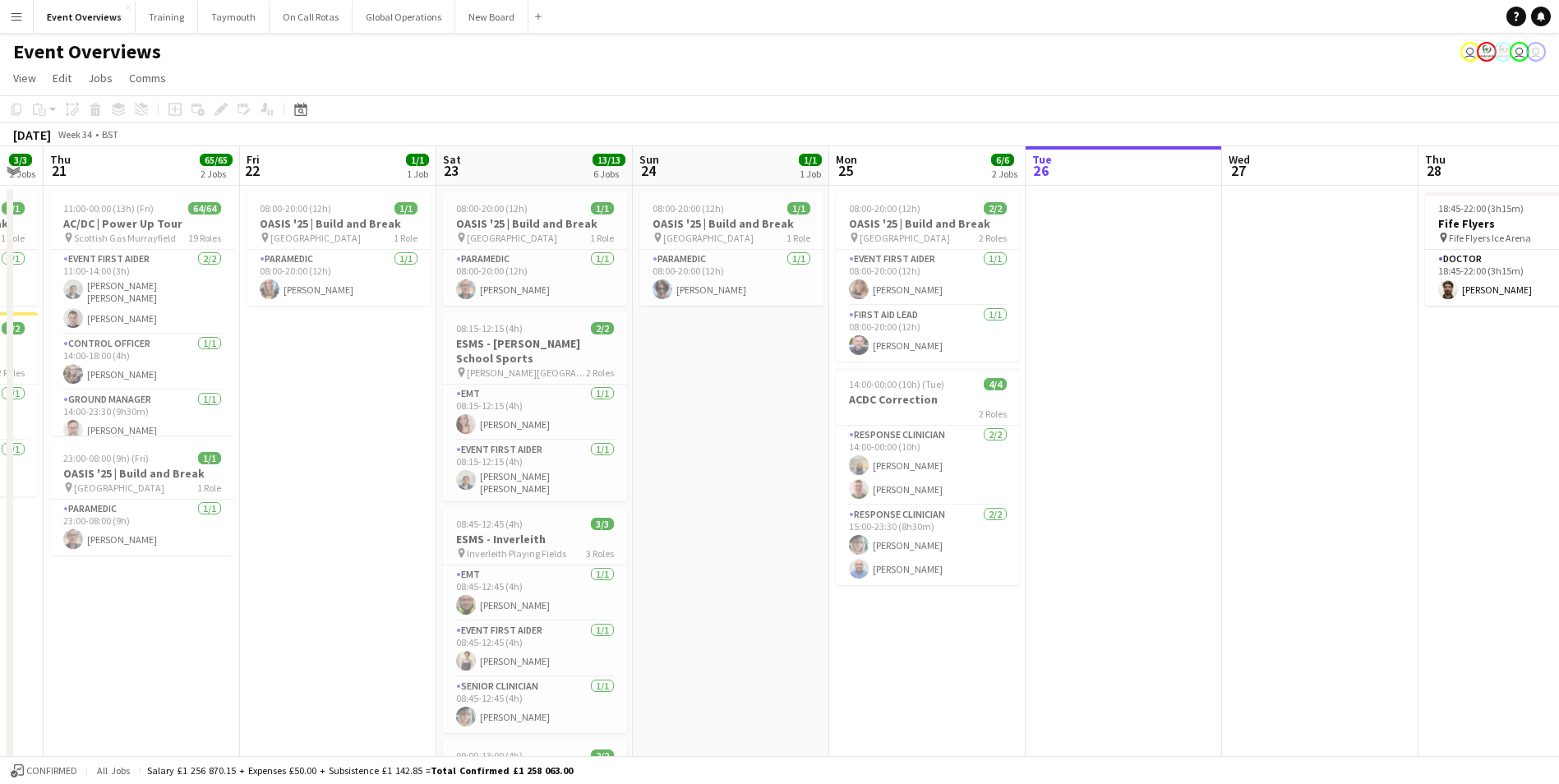
drag, startPoint x: 338, startPoint y: 681, endPoint x: 975, endPoint y: 642, distance: 638.2
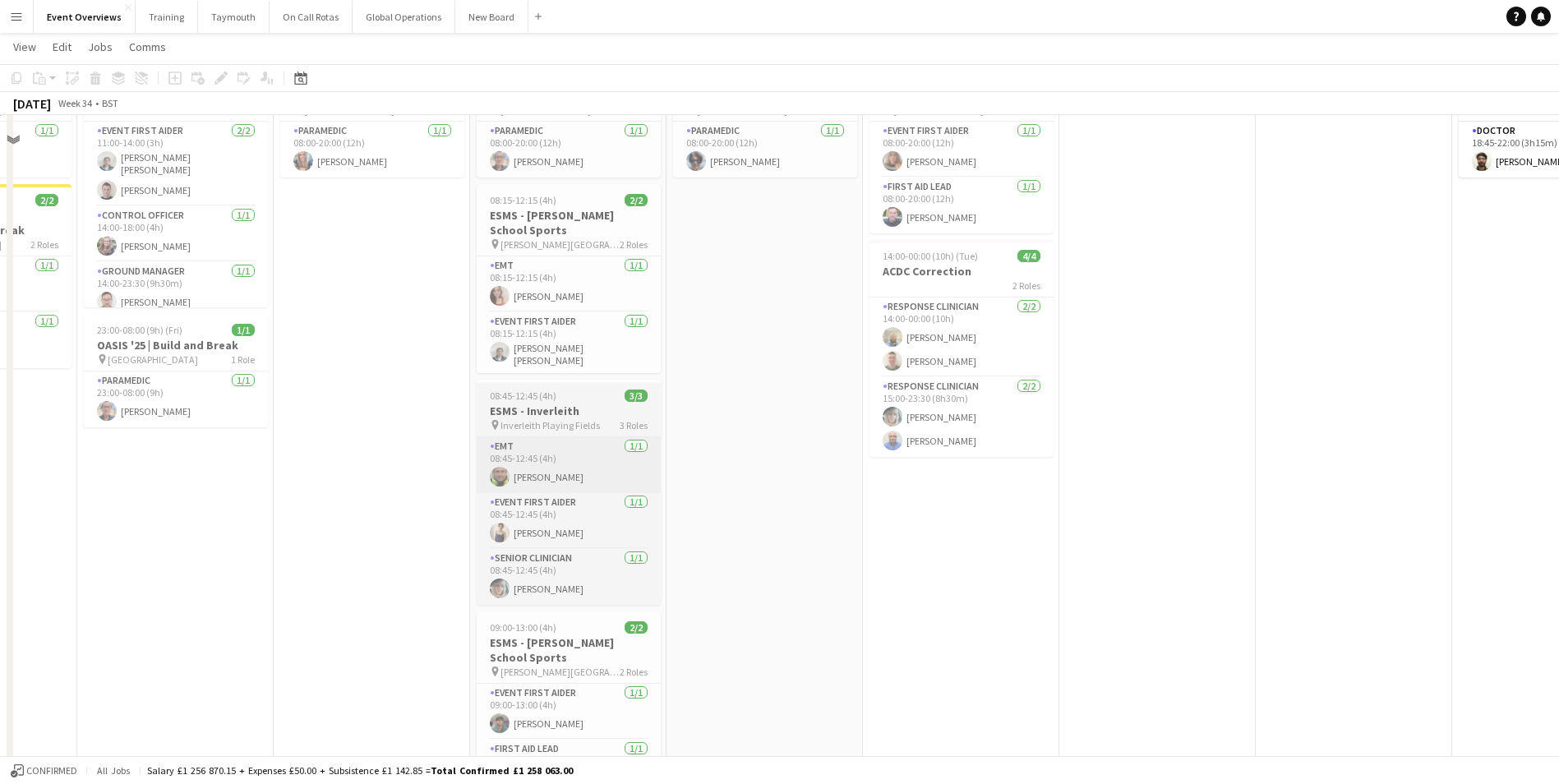
scroll to position [82, 0]
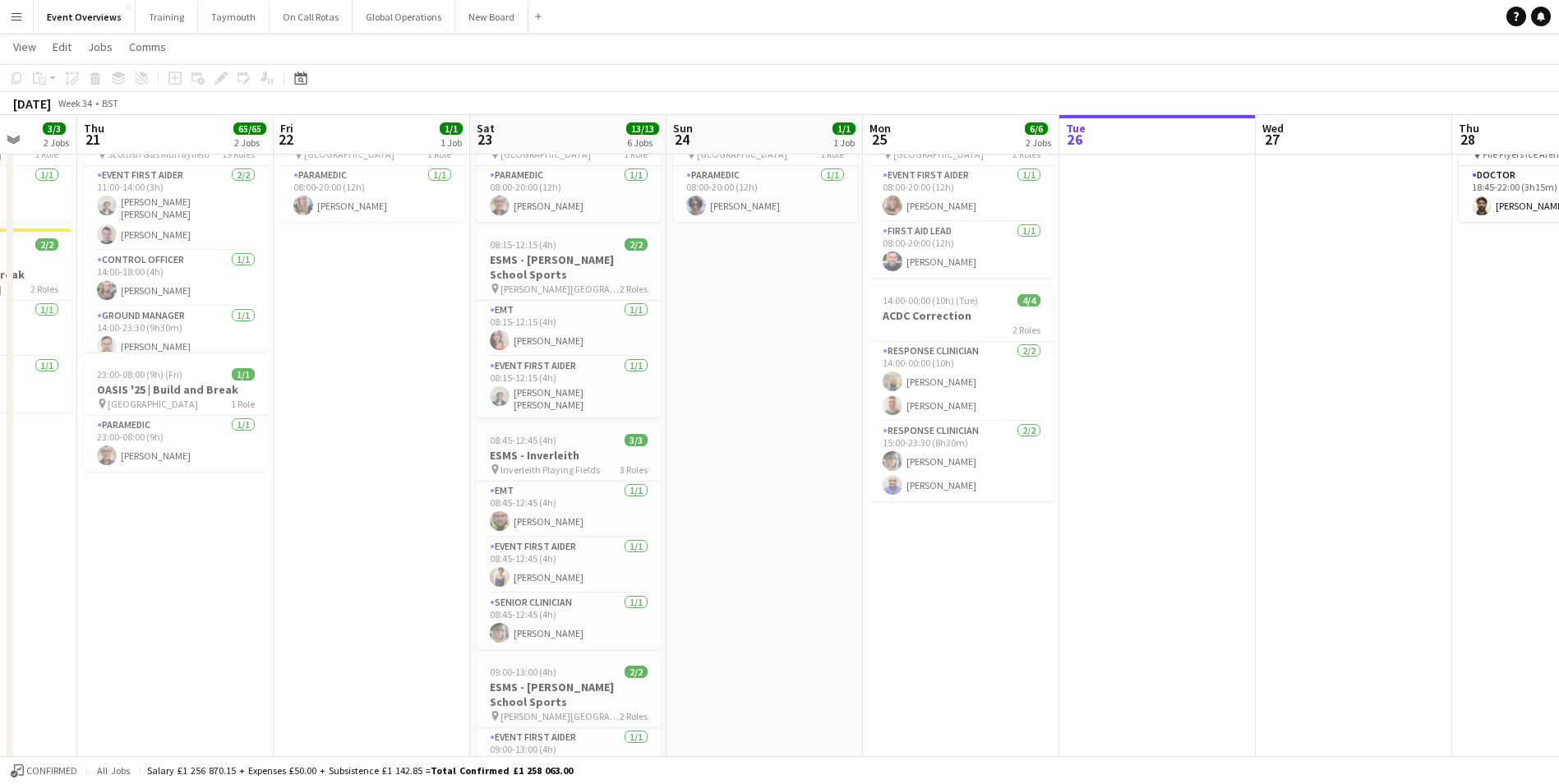
click at [16, 15] on app-icon "Menu" at bounding box center [16, 16] width 13 height 13
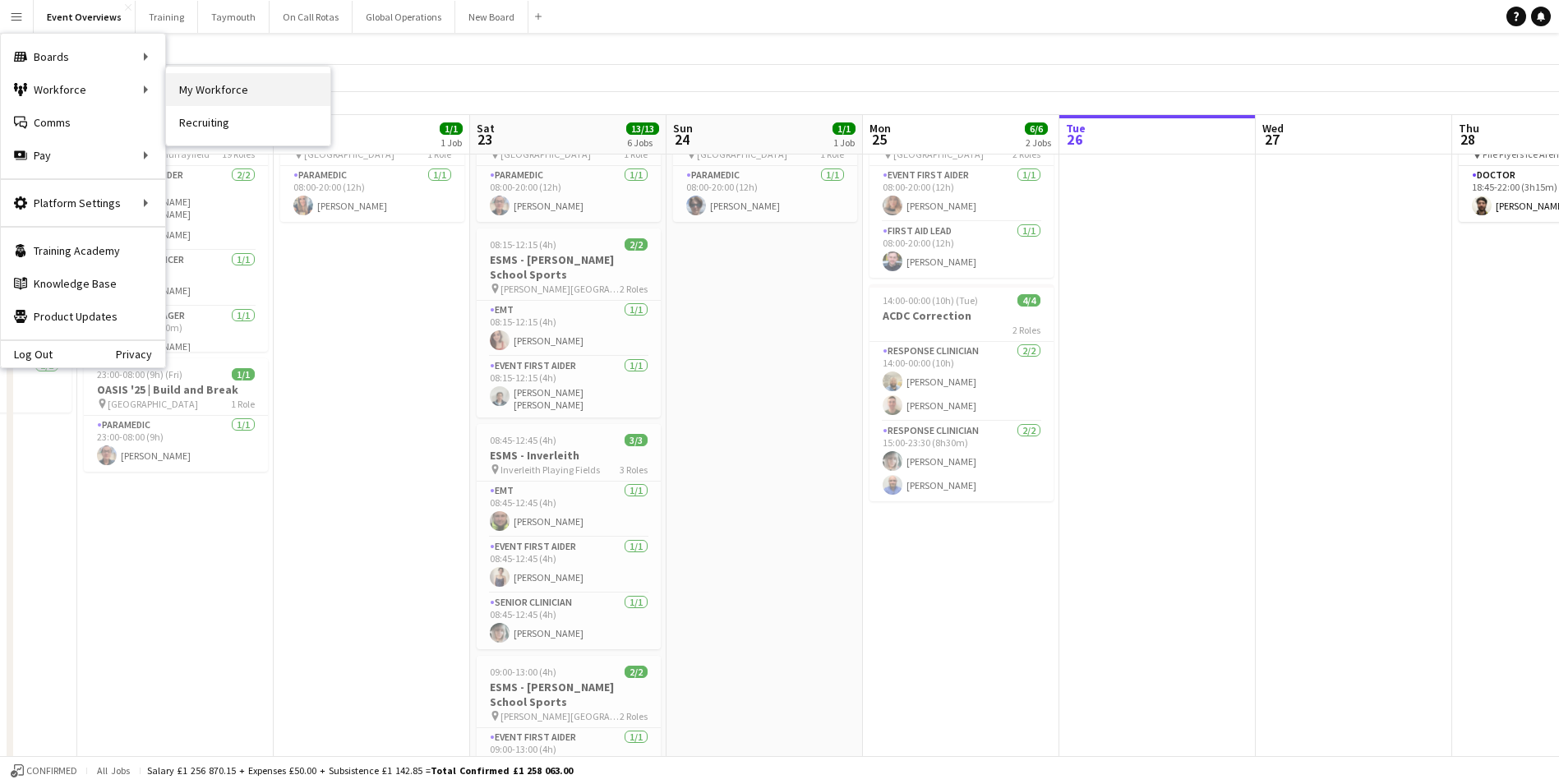
click at [213, 87] on link "My Workforce" at bounding box center [248, 90] width 164 height 33
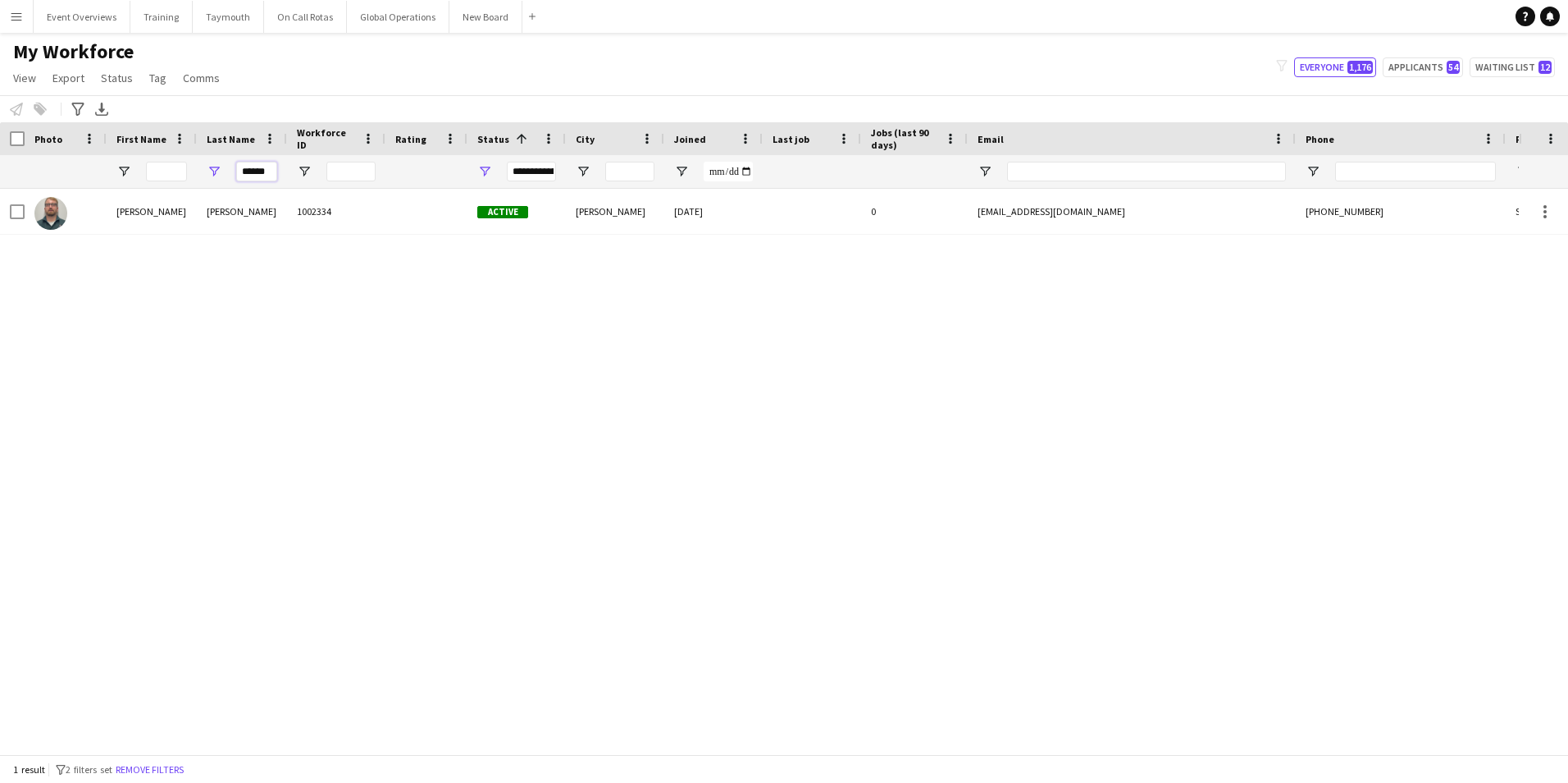
click at [275, 170] on input "******" at bounding box center [256, 171] width 41 height 20
type input "*"
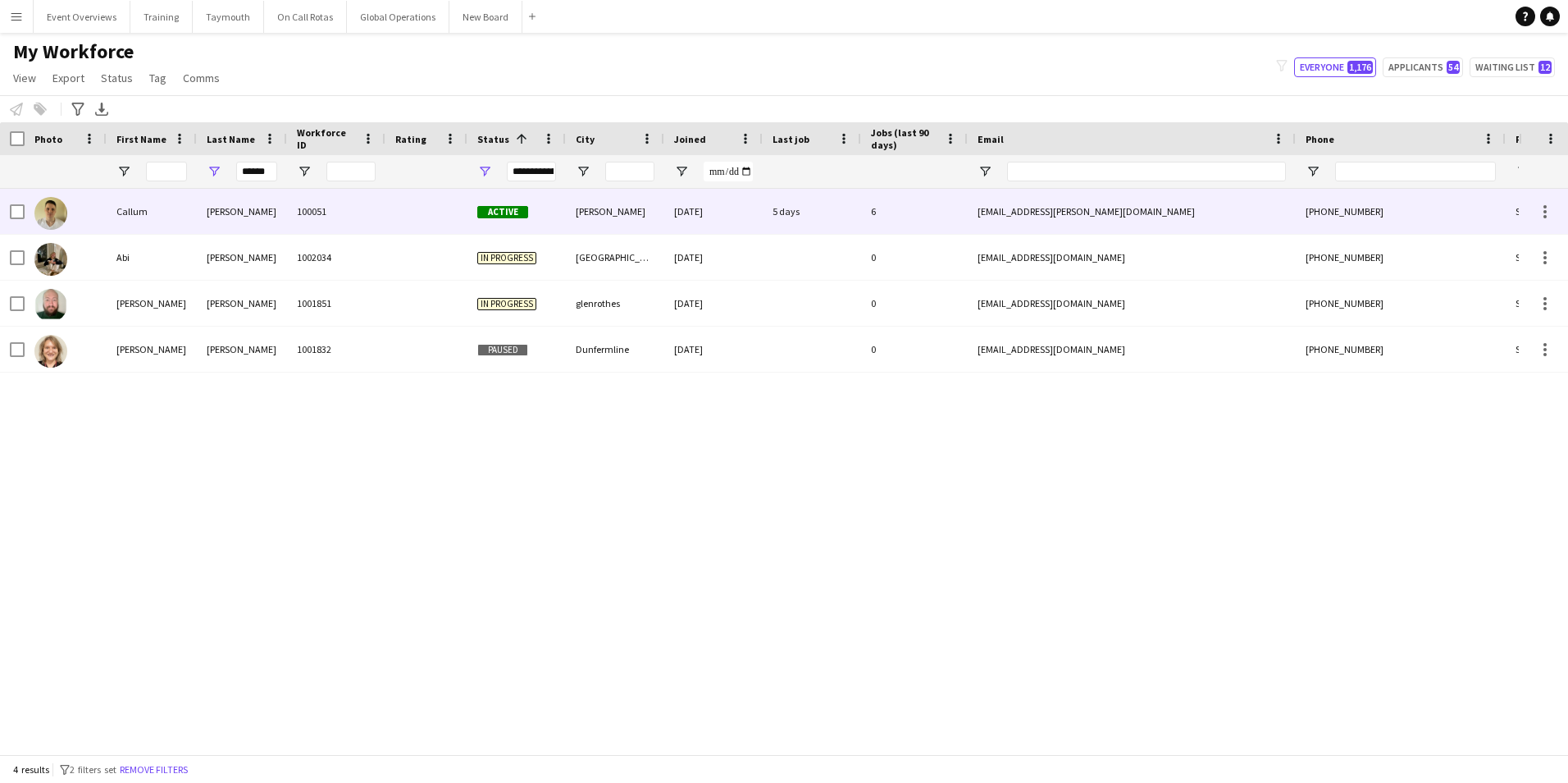
click at [215, 213] on div "[PERSON_NAME]" at bounding box center [242, 211] width 90 height 45
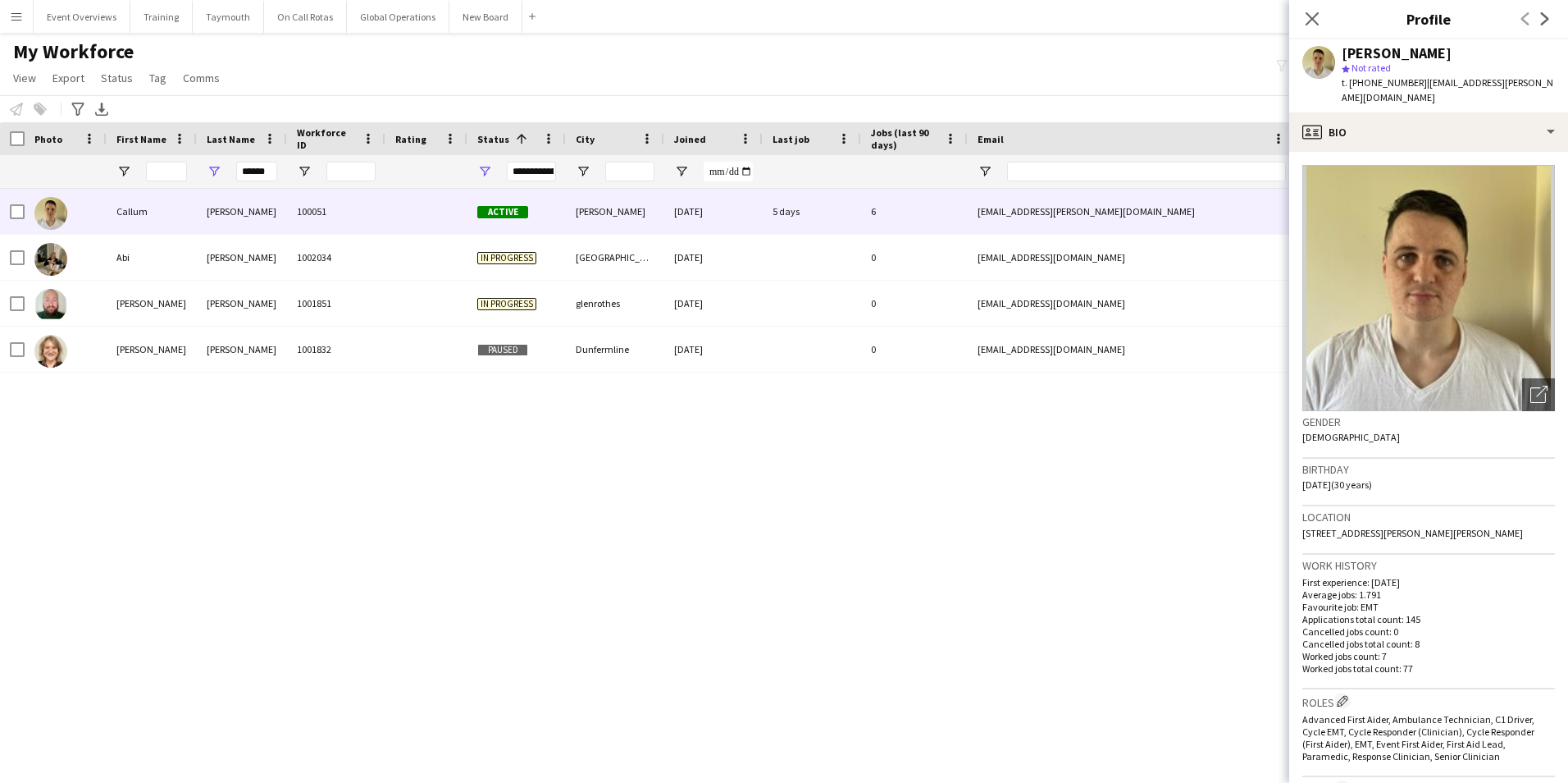
click at [1416, 290] on img at bounding box center [1429, 288] width 252 height 246
click at [1531, 386] on icon "Open photos pop-in" at bounding box center [1539, 394] width 17 height 17
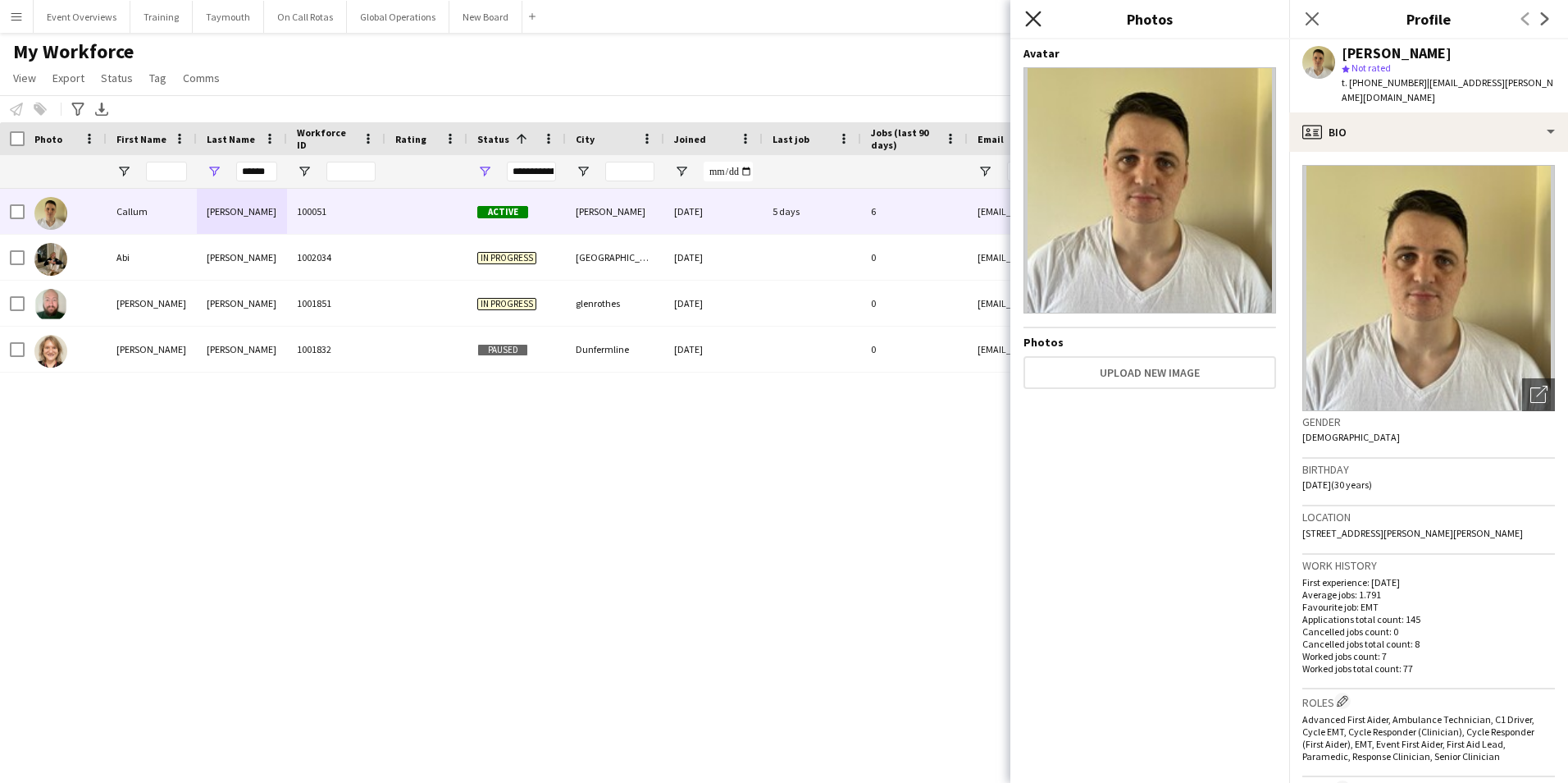
click at [1032, 12] on icon "Close pop-in" at bounding box center [1033, 18] width 16 height 16
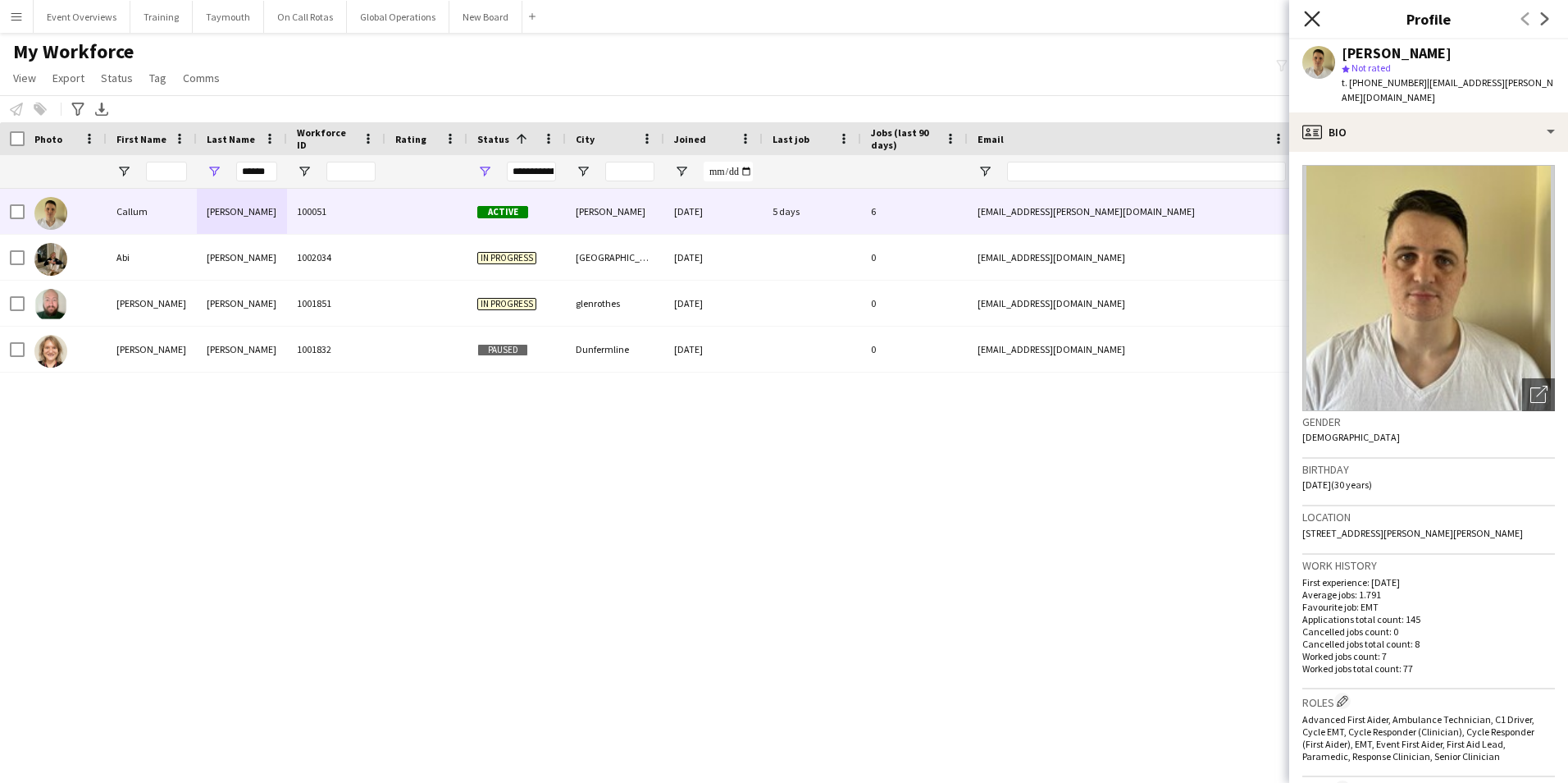
click at [1315, 11] on icon "Close pop-in" at bounding box center [1312, 18] width 16 height 16
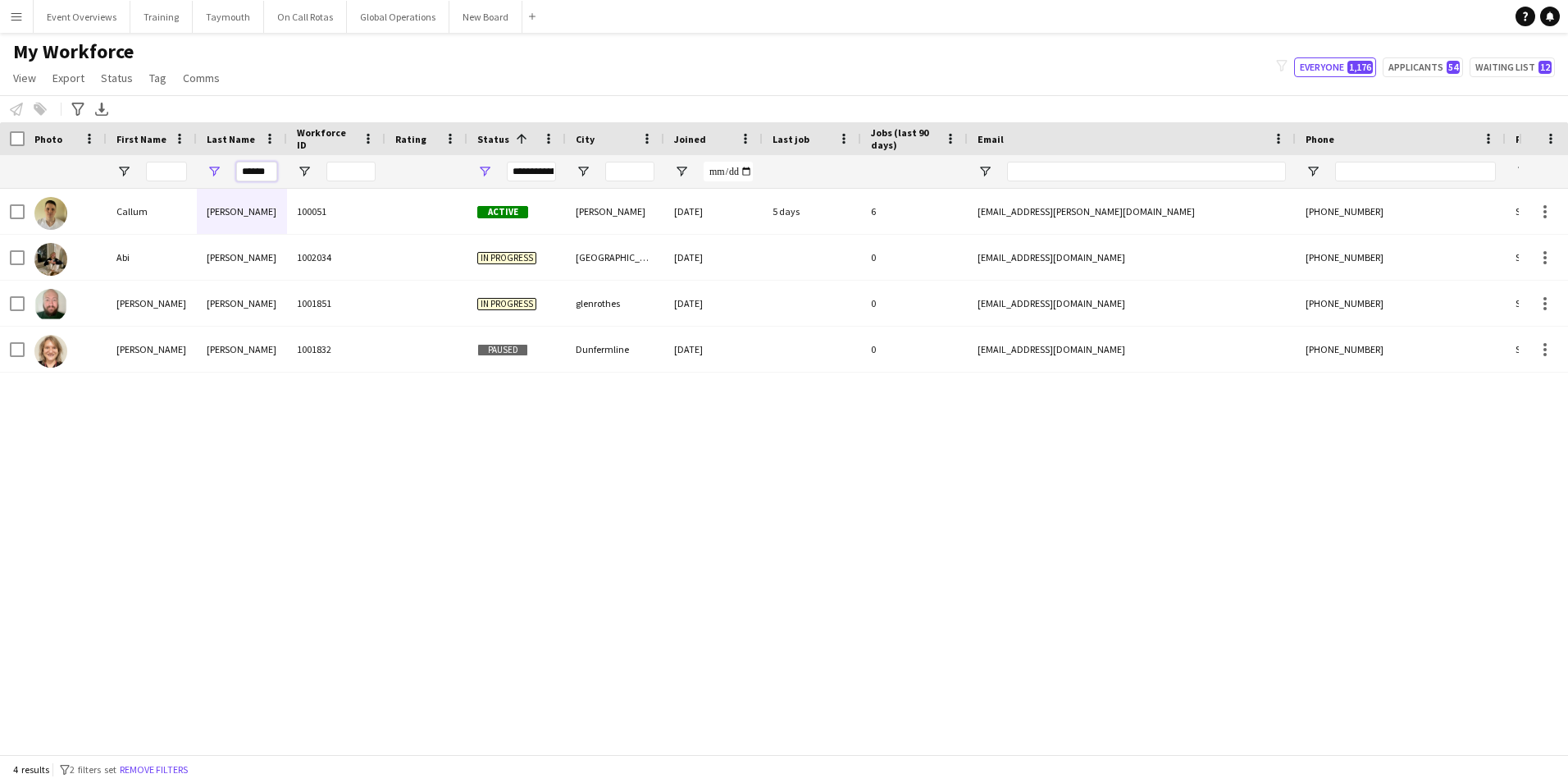
click at [258, 168] on input "******" at bounding box center [256, 171] width 41 height 20
type input "*"
